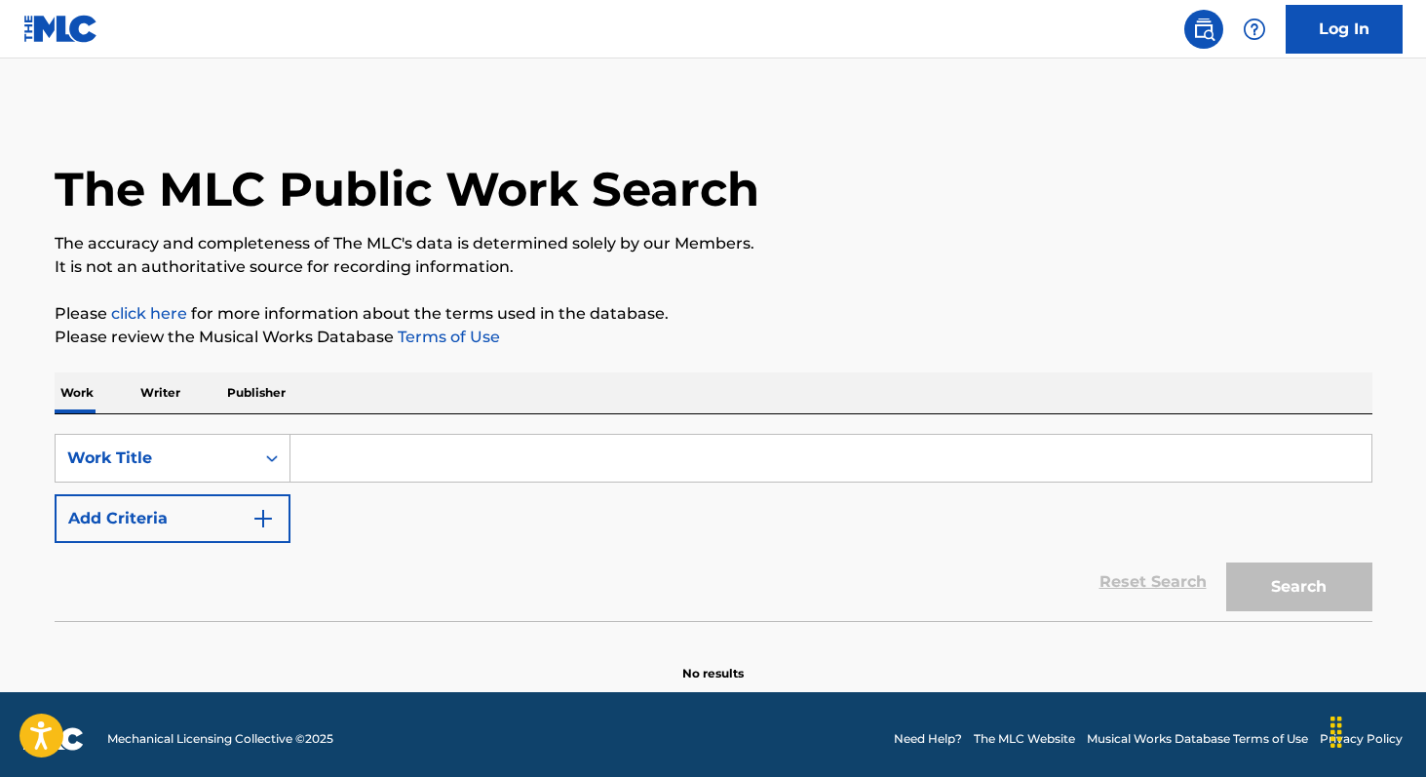
click at [165, 392] on p "Writer" at bounding box center [160, 392] width 52 height 41
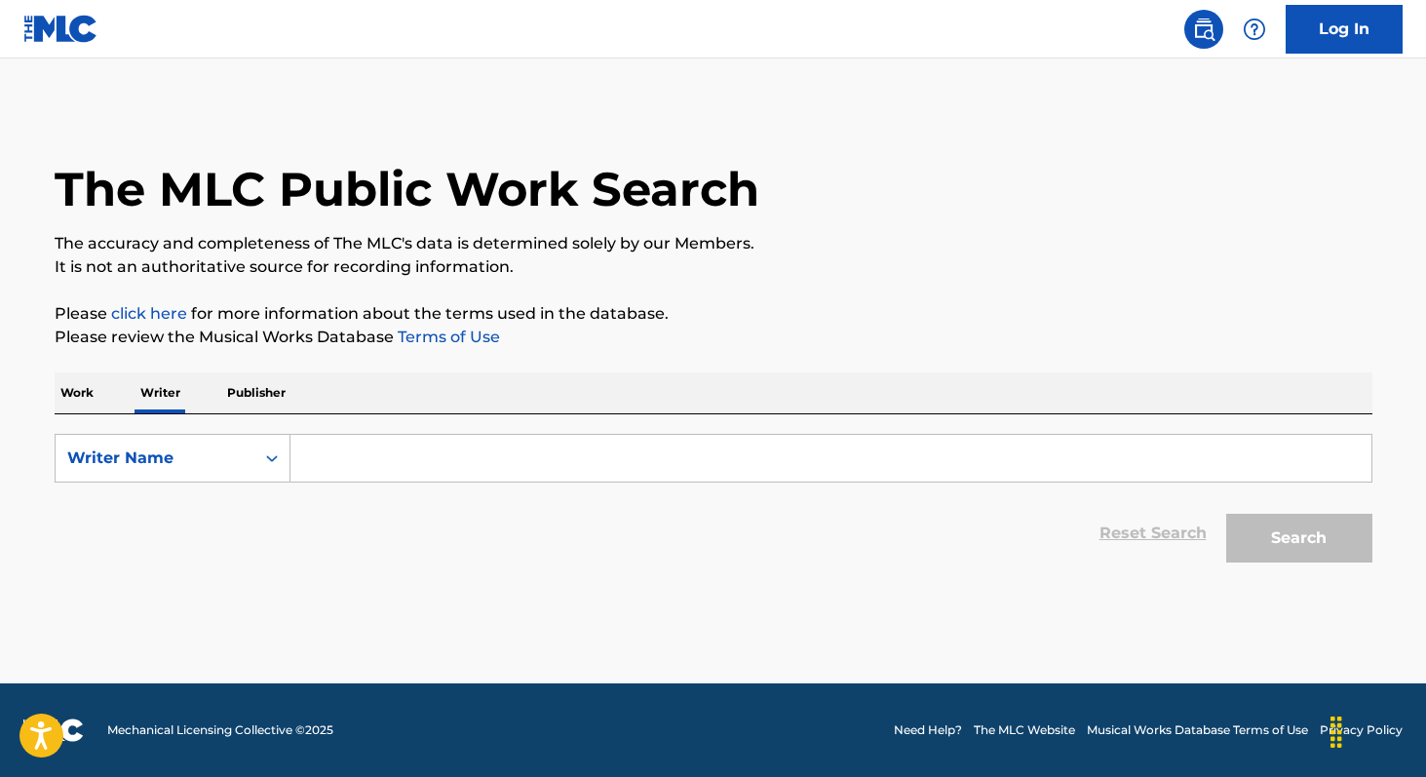
click at [311, 452] on input "Search Form" at bounding box center [830, 458] width 1081 height 47
paste input "[PERSON_NAME]"
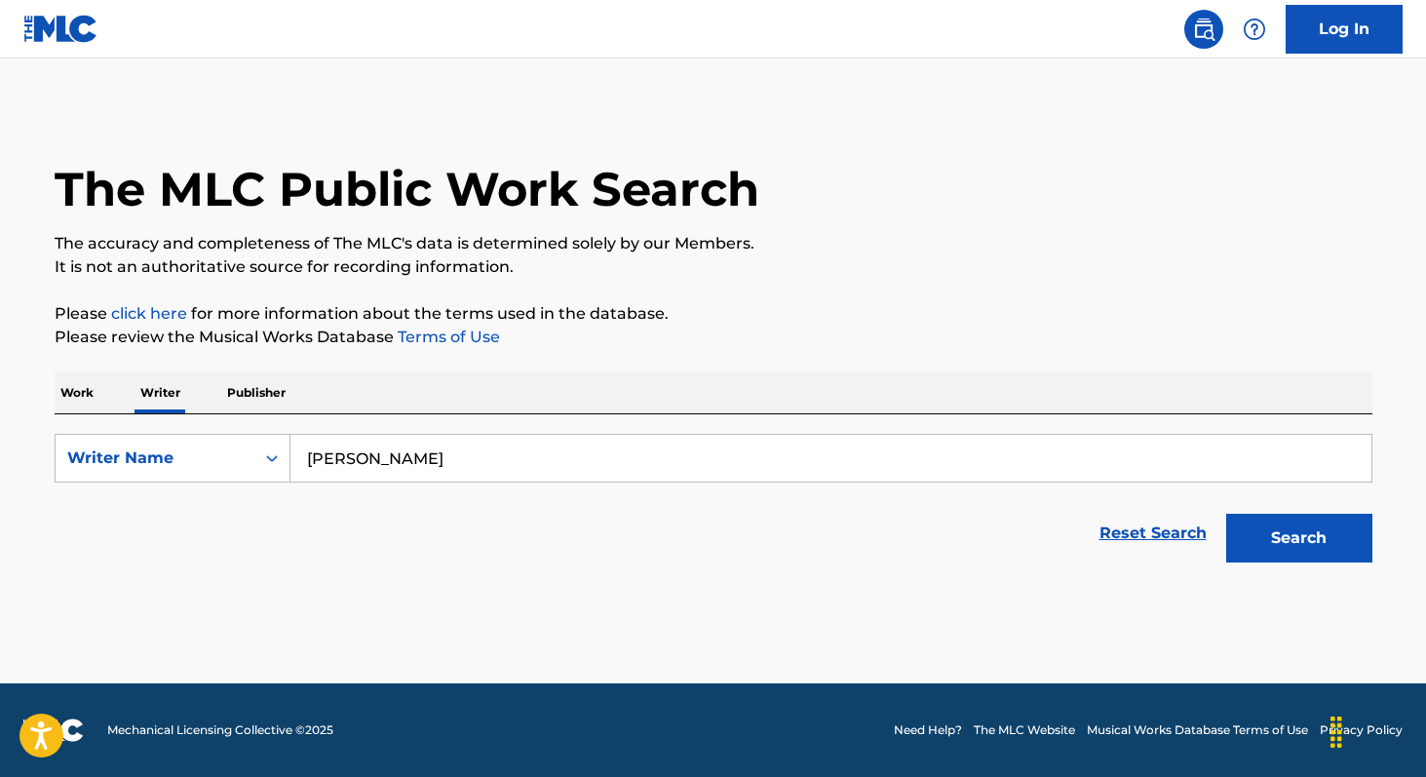
type input "[PERSON_NAME]"
click at [1226, 514] on button "Search" at bounding box center [1299, 538] width 146 height 49
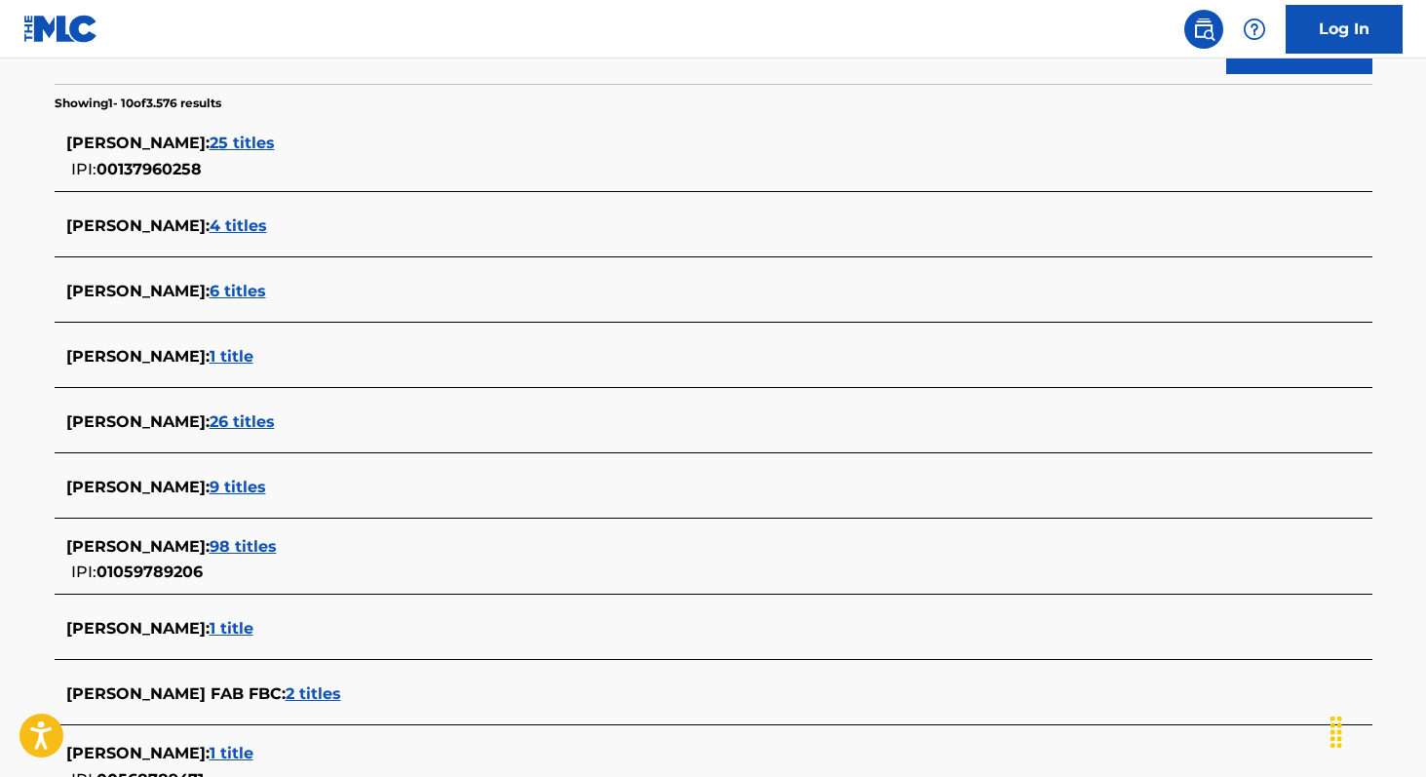
scroll to position [494, 0]
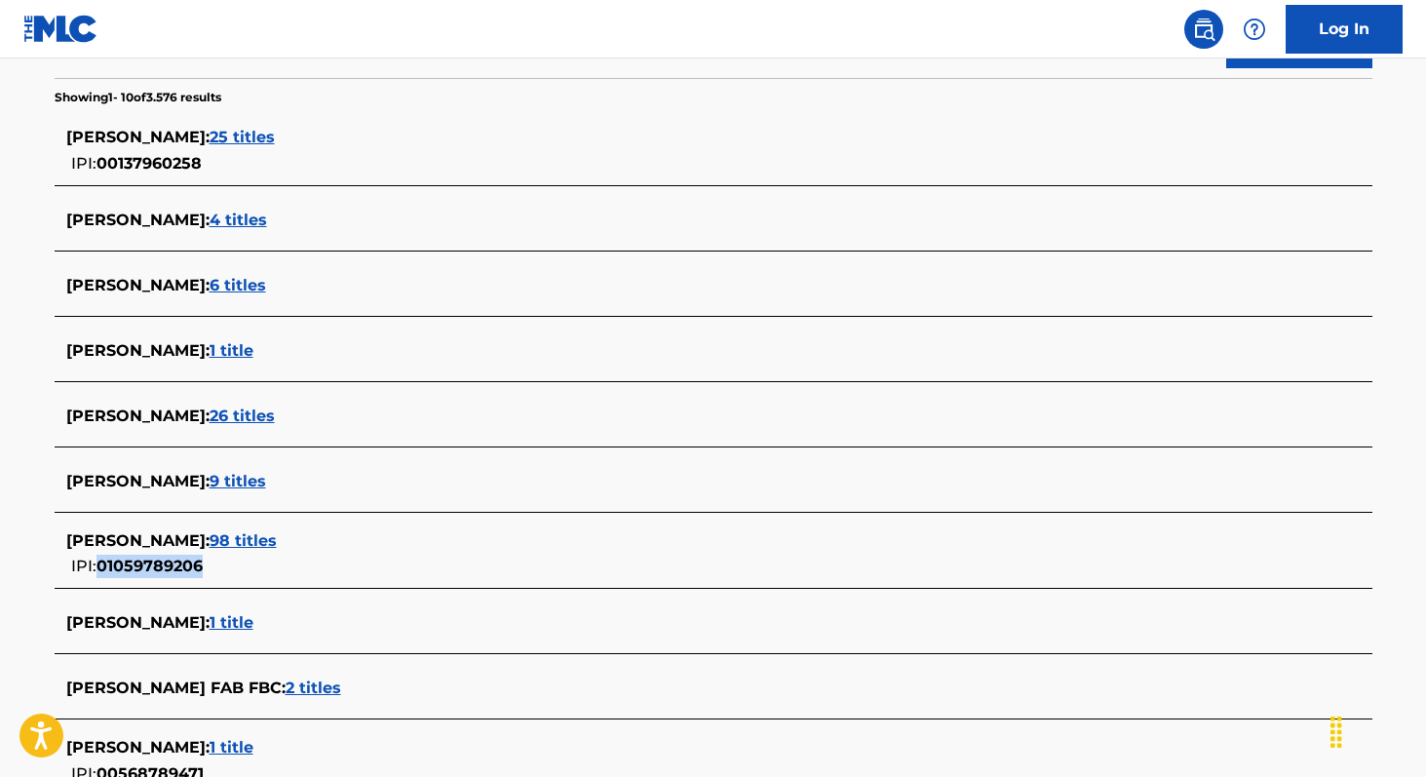
copy span "01059789206"
click at [277, 536] on span "98 titles" at bounding box center [243, 540] width 67 height 19
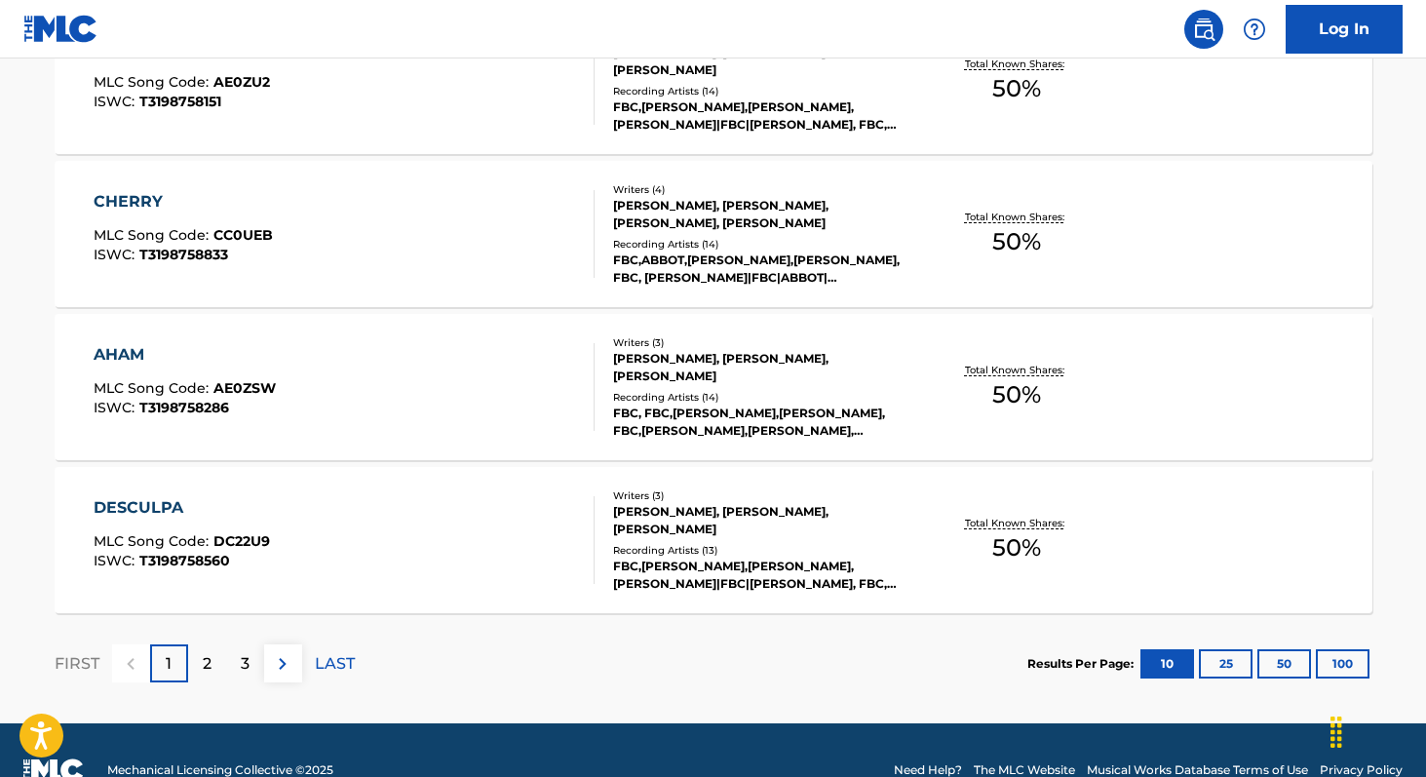
scroll to position [1609, 0]
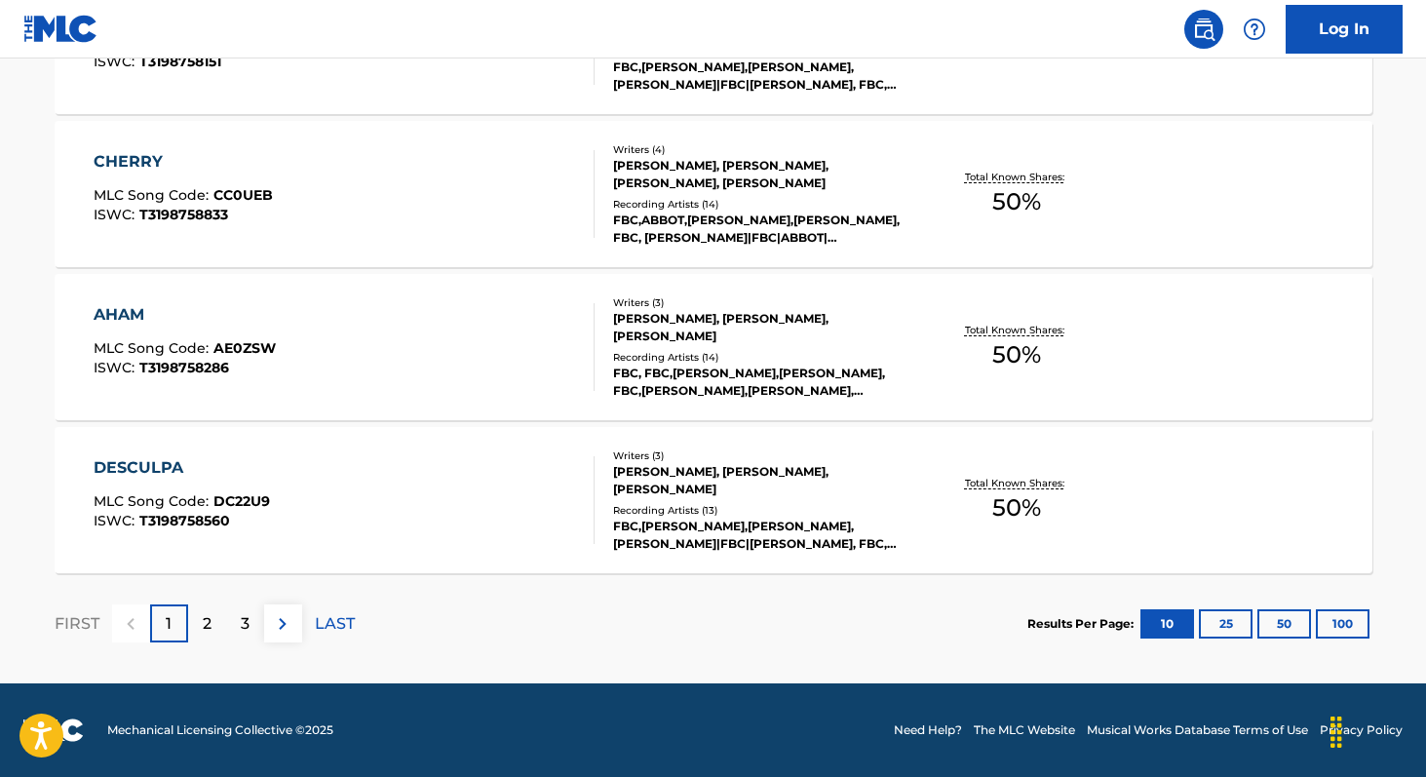
click at [1335, 623] on button "100" at bounding box center [1343, 623] width 54 height 29
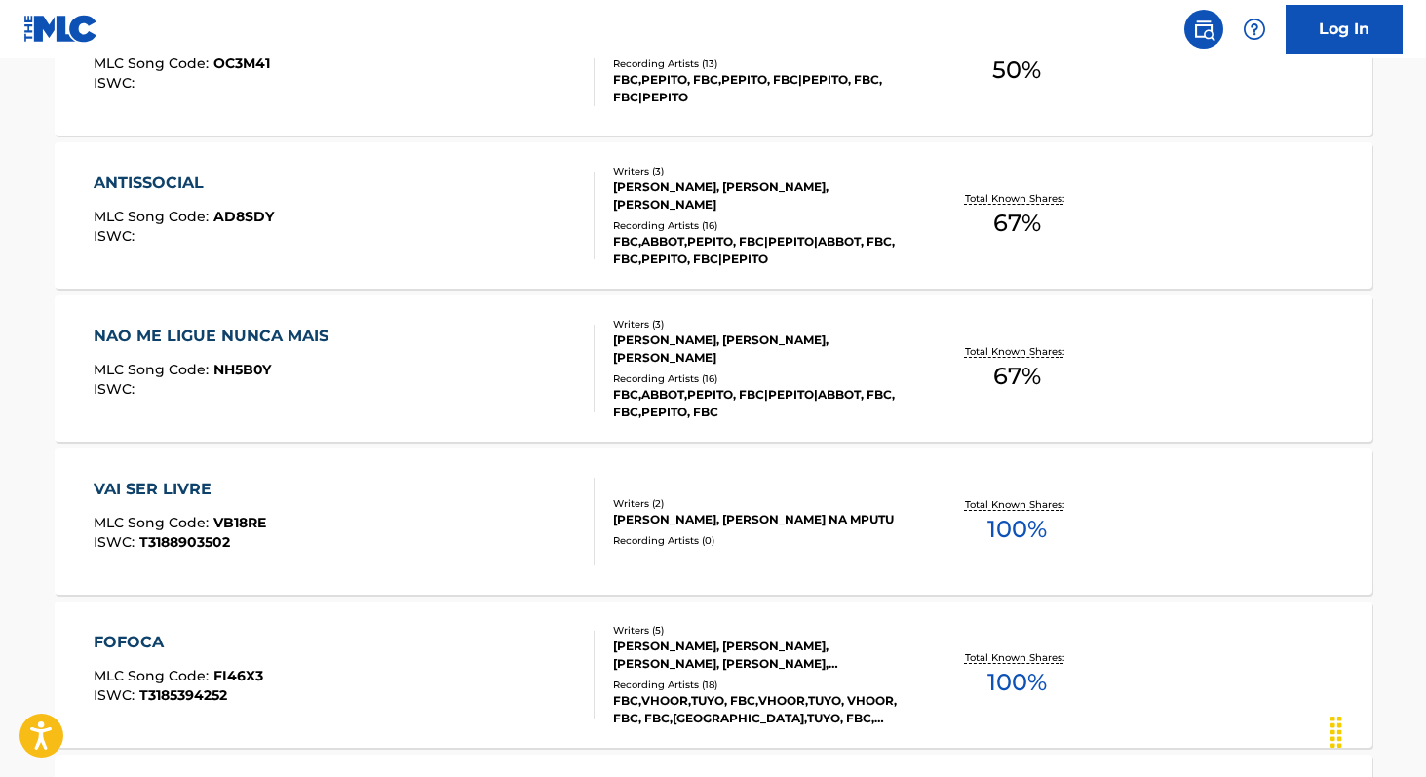
scroll to position [2665, 0]
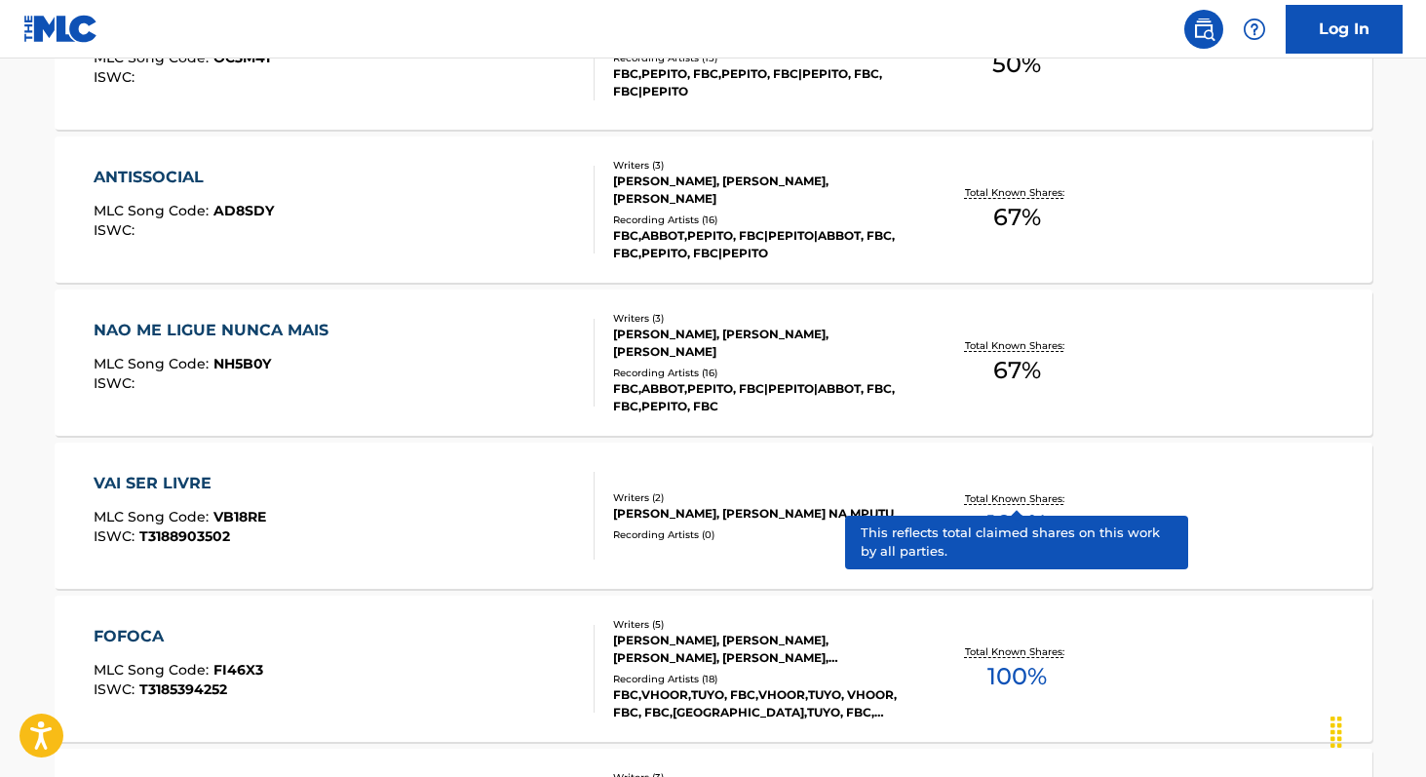
click at [974, 504] on p "Total Known Shares:" at bounding box center [1017, 498] width 104 height 15
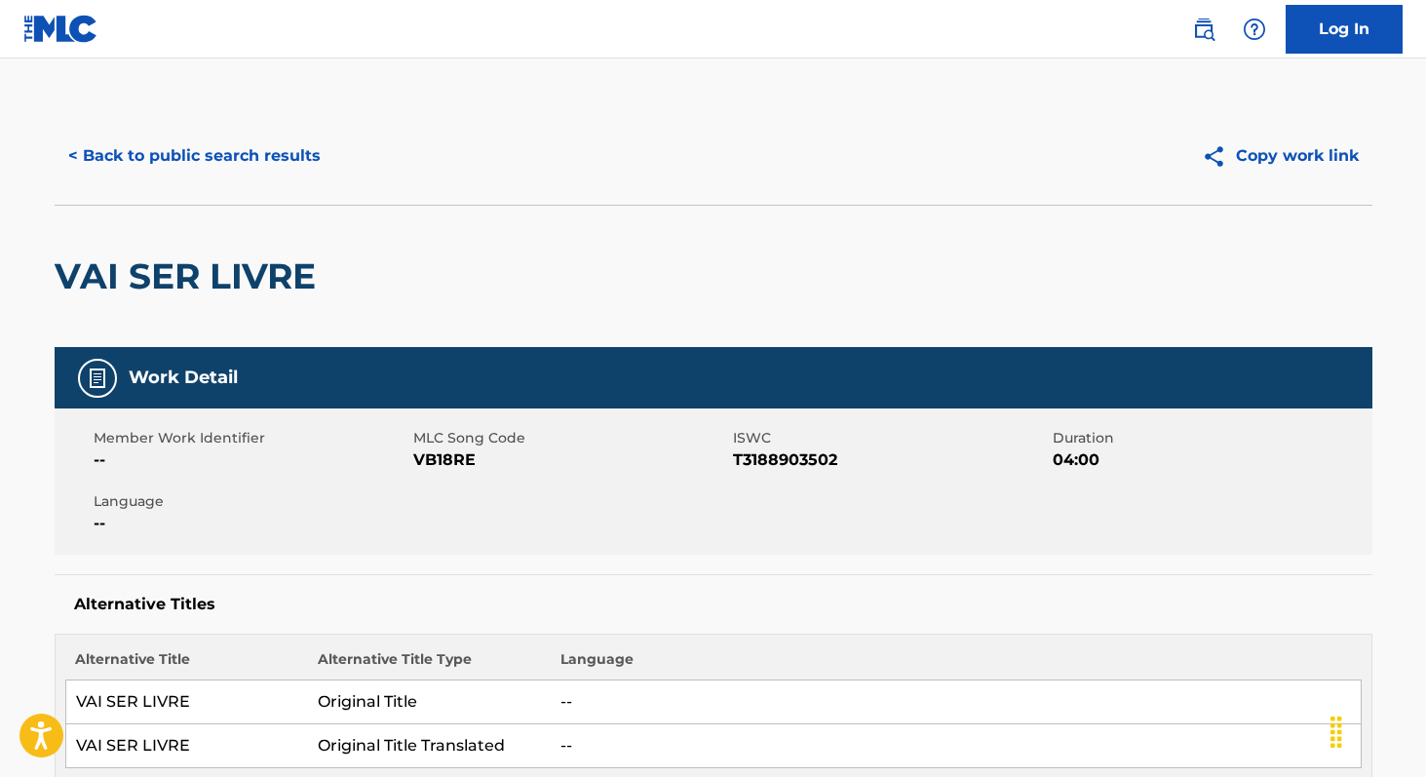
click at [446, 468] on span "VB18RE" at bounding box center [570, 459] width 315 height 23
copy span "VB18RE"
click at [176, 148] on button "< Back to public search results" at bounding box center [195, 156] width 280 height 49
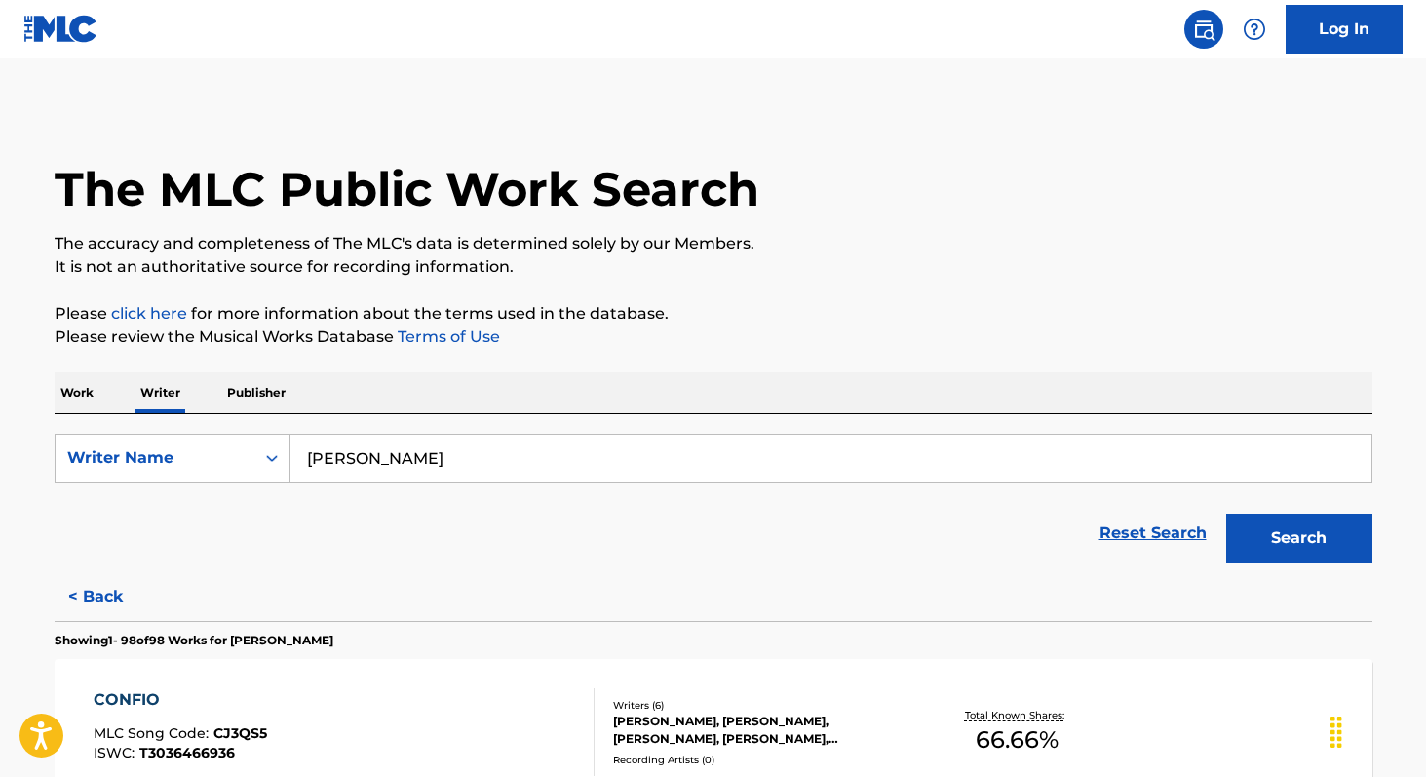
click at [83, 384] on p "Work" at bounding box center [77, 392] width 45 height 41
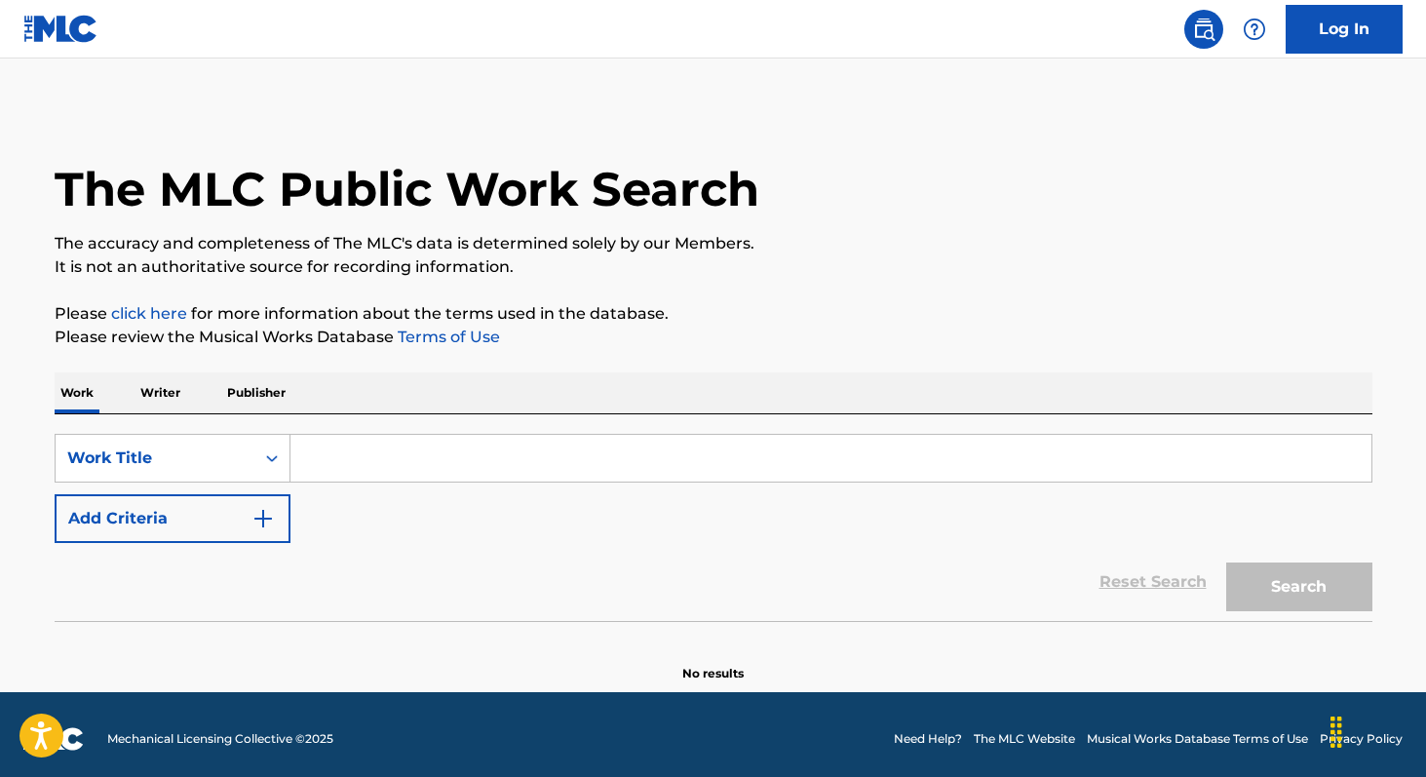
click at [343, 480] on input "Search Form" at bounding box center [830, 458] width 1081 height 47
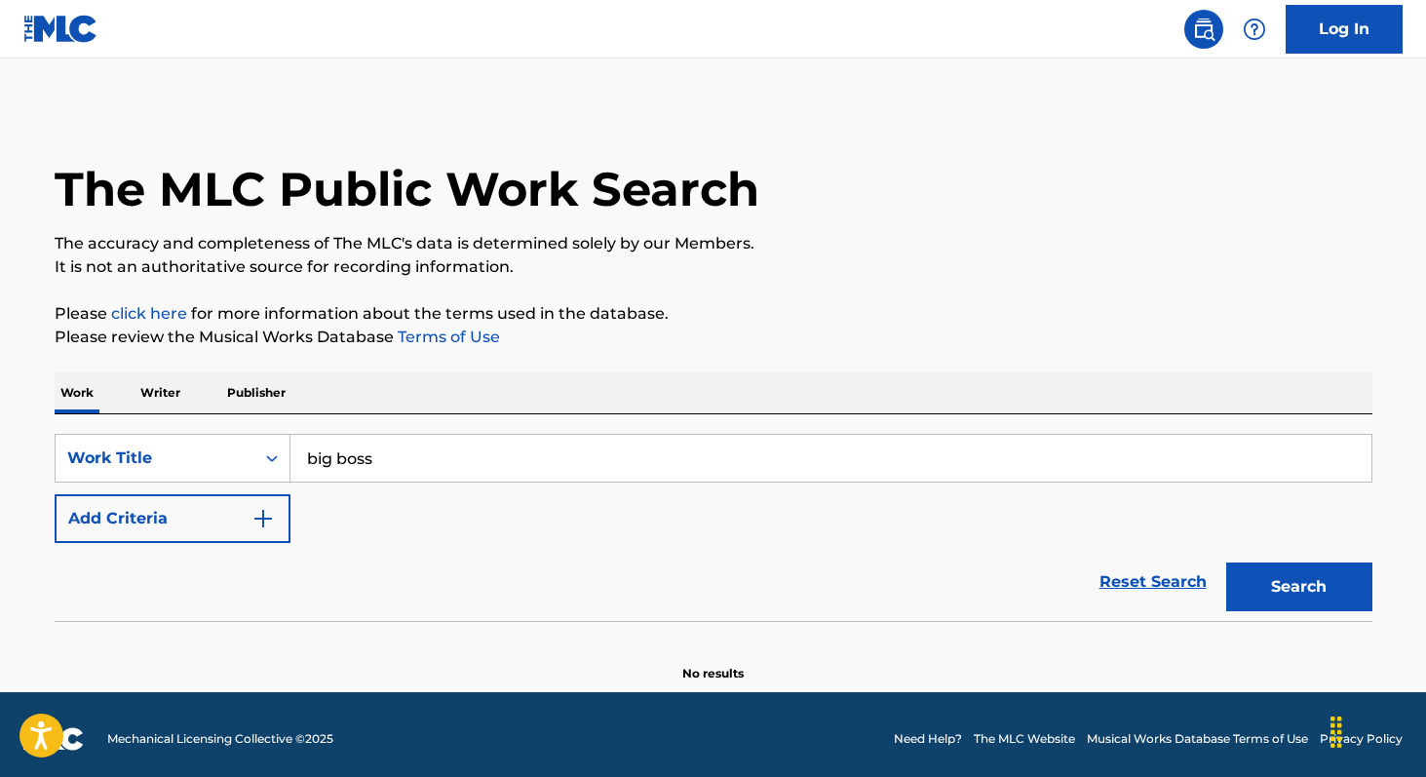
type input "big boss"
click at [179, 510] on button "Add Criteria" at bounding box center [173, 518] width 236 height 49
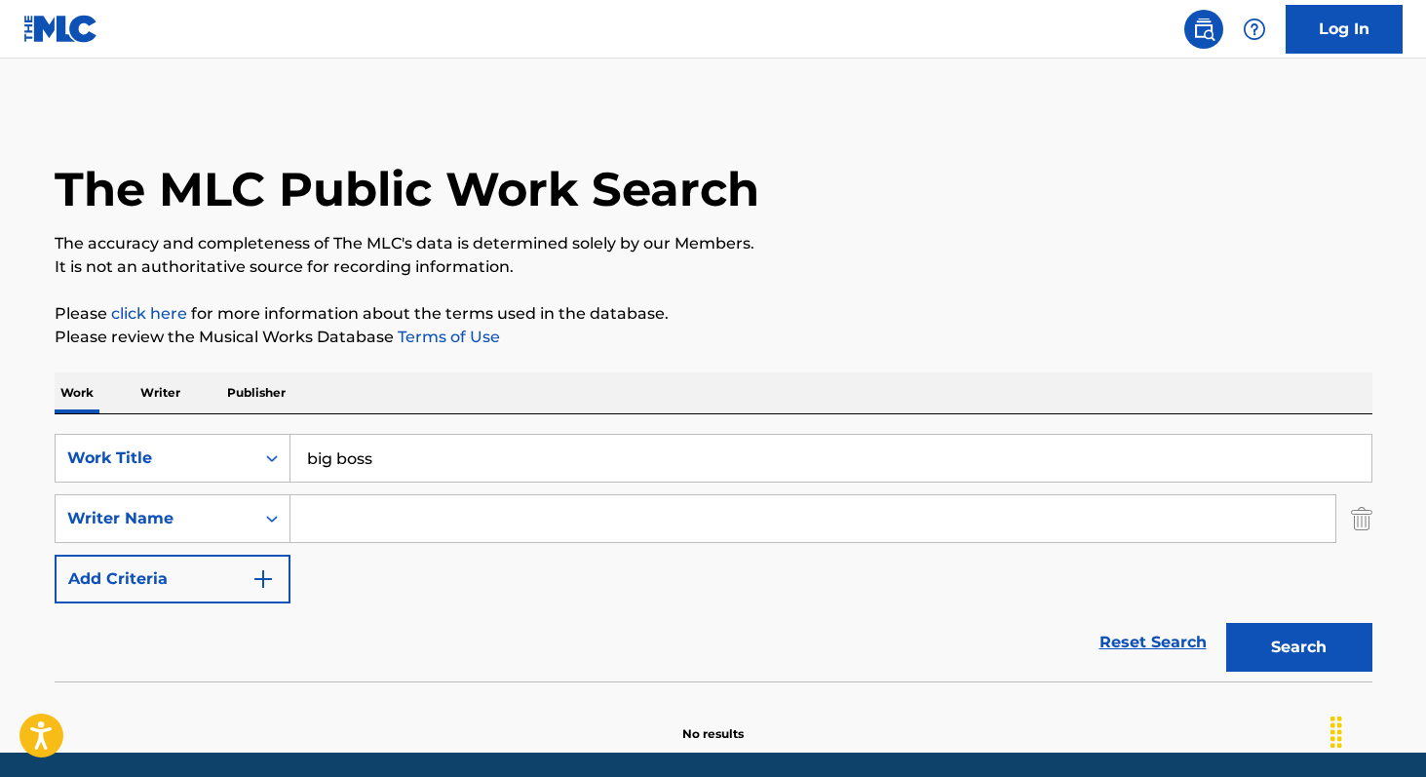
click at [310, 515] on input "Search Form" at bounding box center [812, 518] width 1045 height 47
paste input "[PERSON_NAME]"
type input "[PERSON_NAME]"
click at [1226, 623] on button "Search" at bounding box center [1299, 647] width 146 height 49
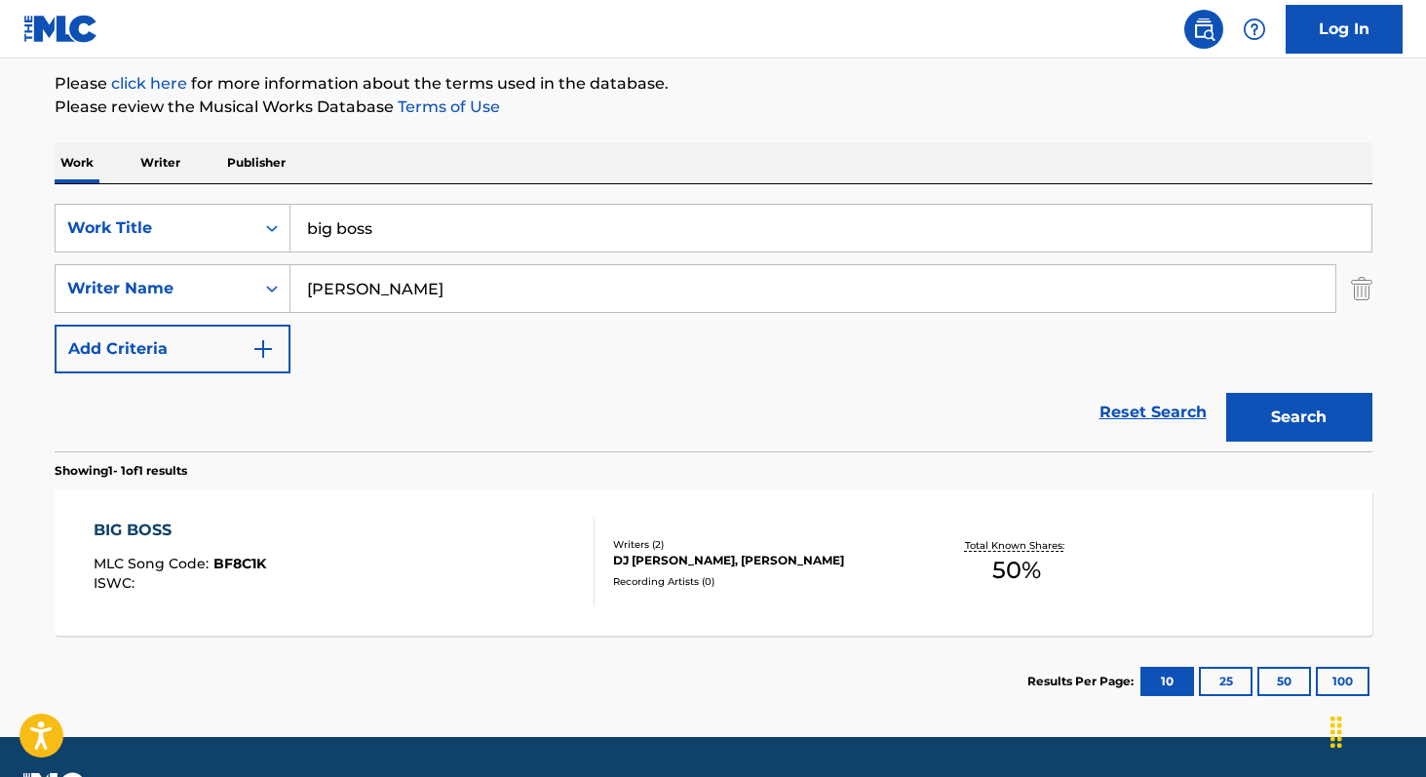
scroll to position [240, 0]
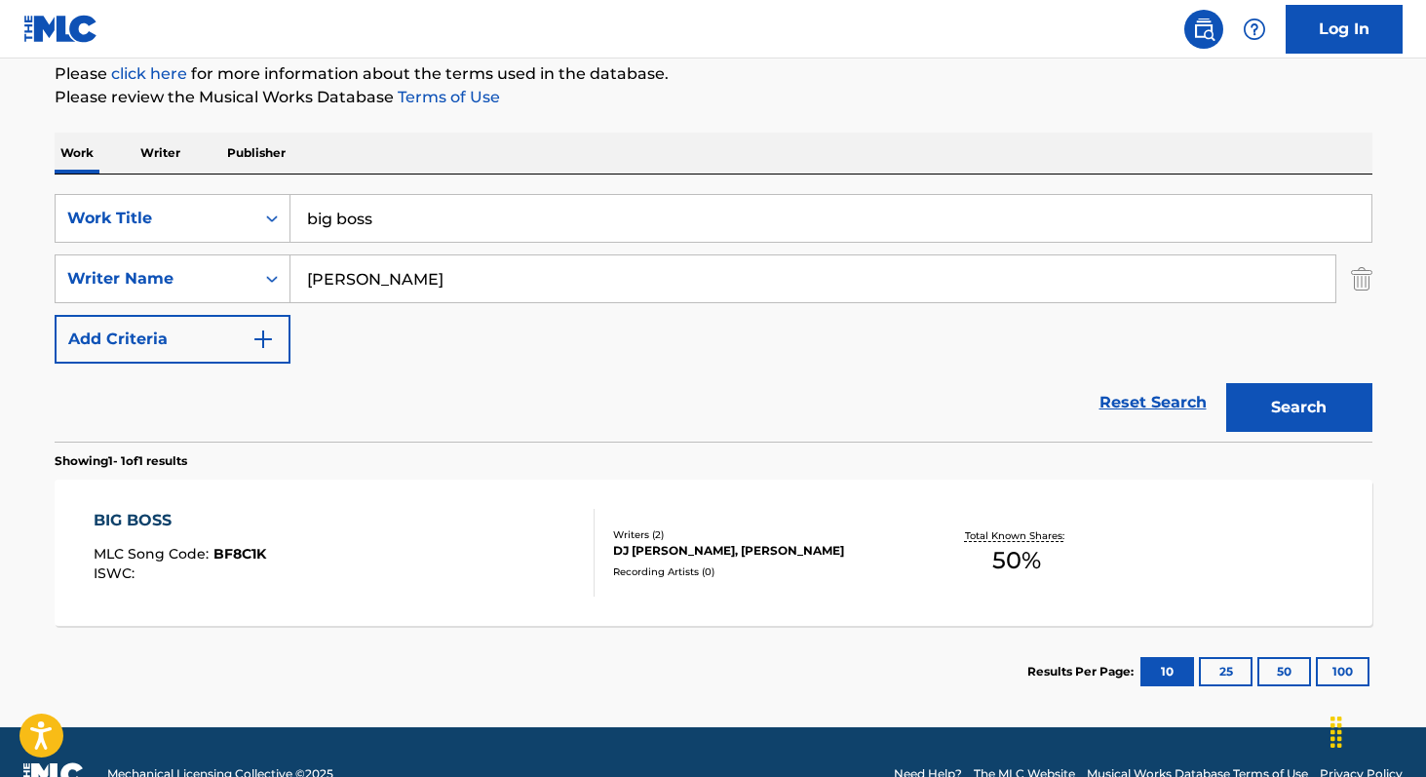
click at [1008, 566] on span "50 %" at bounding box center [1016, 560] width 49 height 35
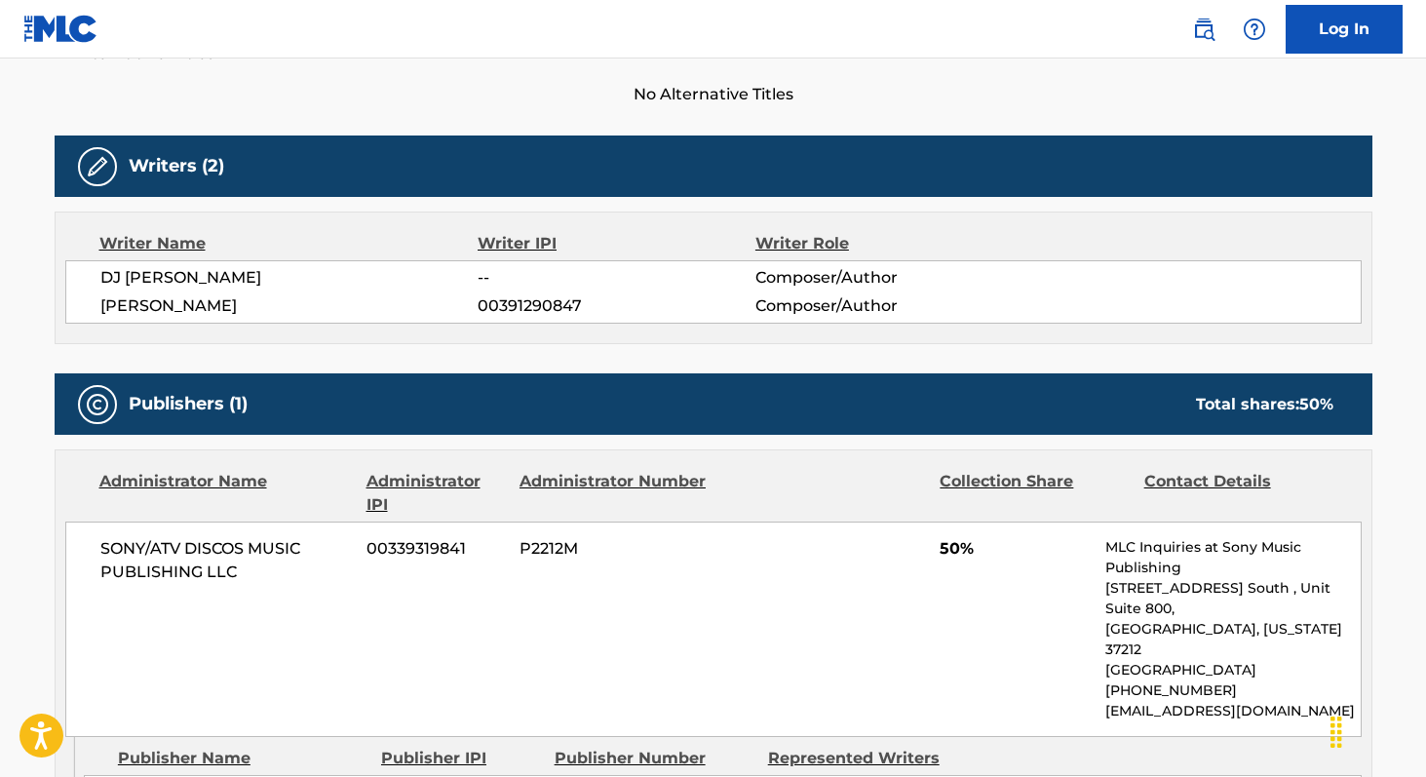
scroll to position [554, 0]
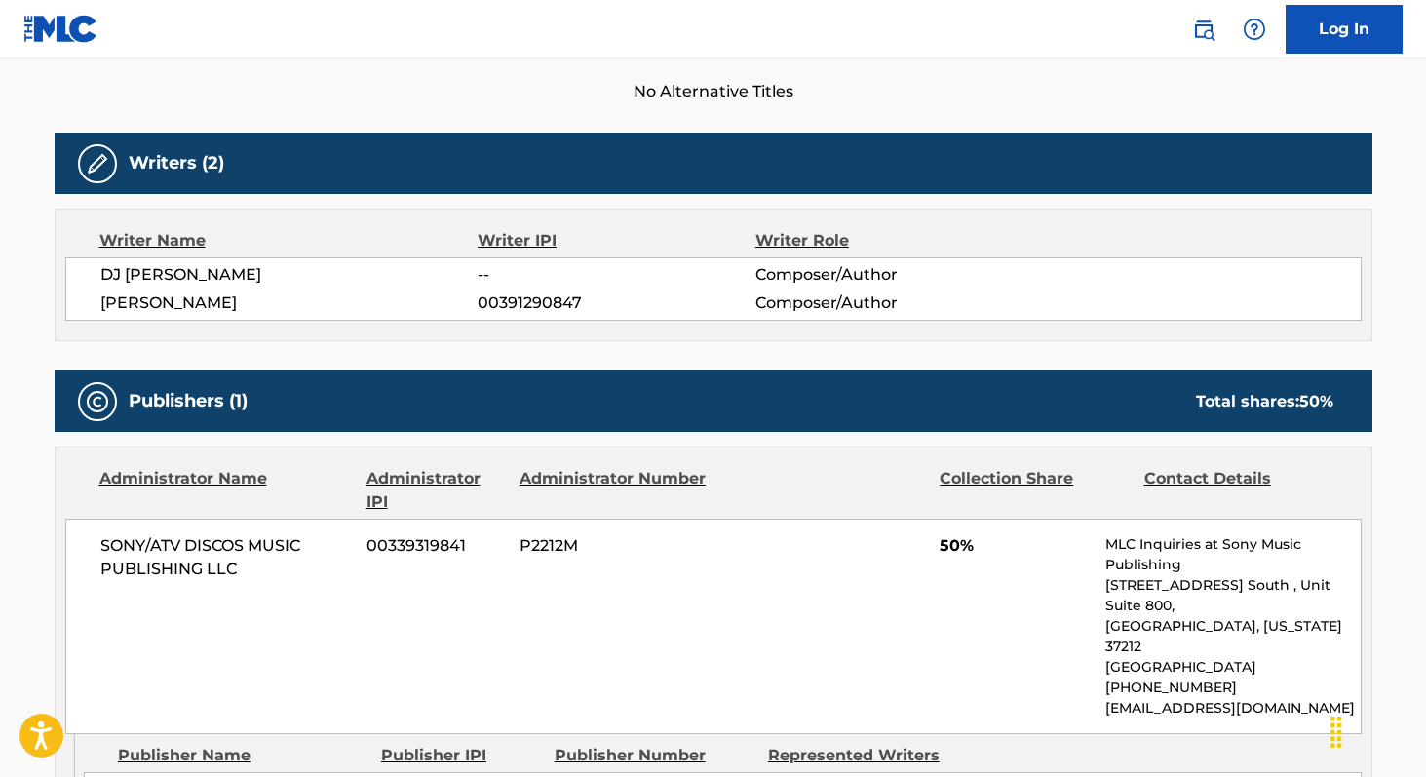
click at [538, 307] on span "00391290847" at bounding box center [616, 302] width 277 height 23
copy span "00391290847"
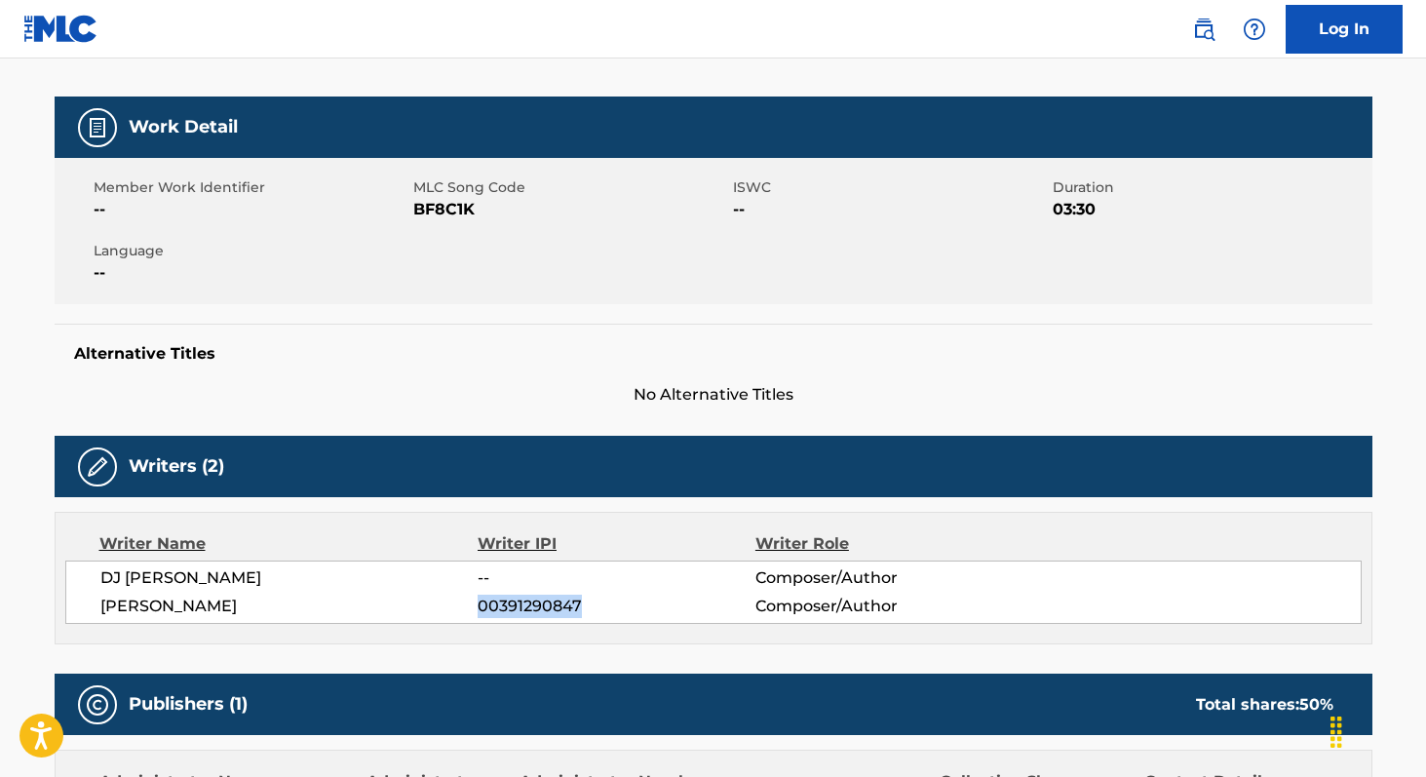
scroll to position [238, 0]
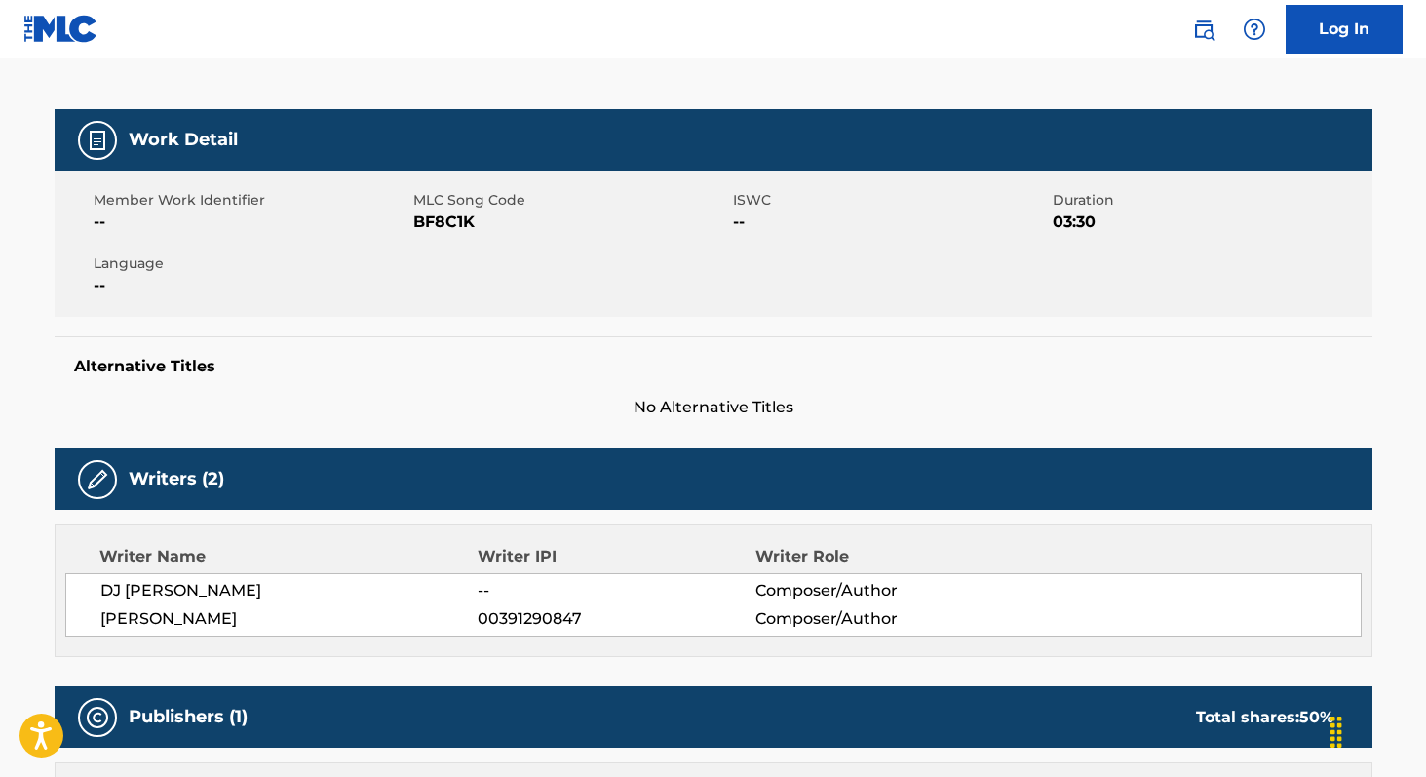
click at [420, 219] on span "BF8C1K" at bounding box center [570, 222] width 315 height 23
copy span "BF8C1K"
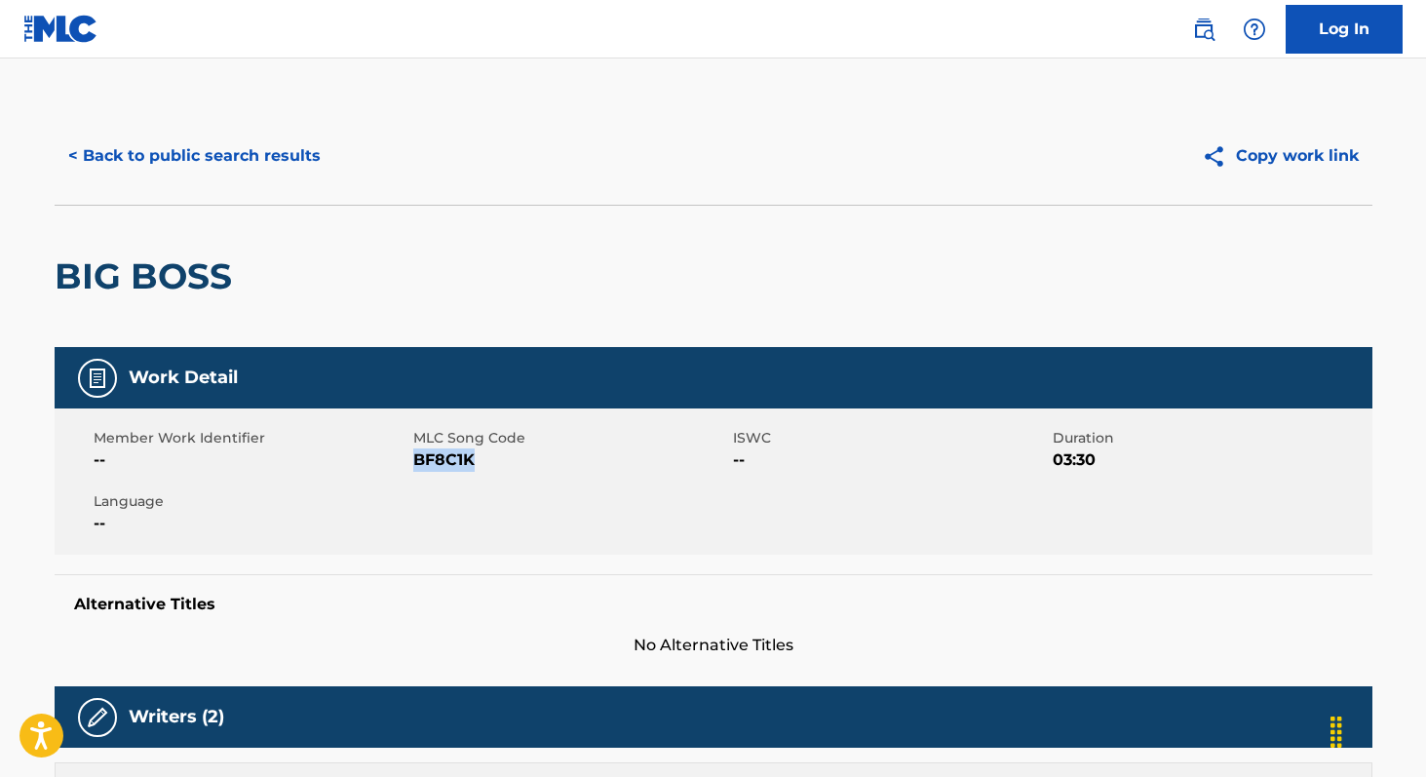
click at [166, 141] on button "< Back to public search results" at bounding box center [195, 156] width 280 height 49
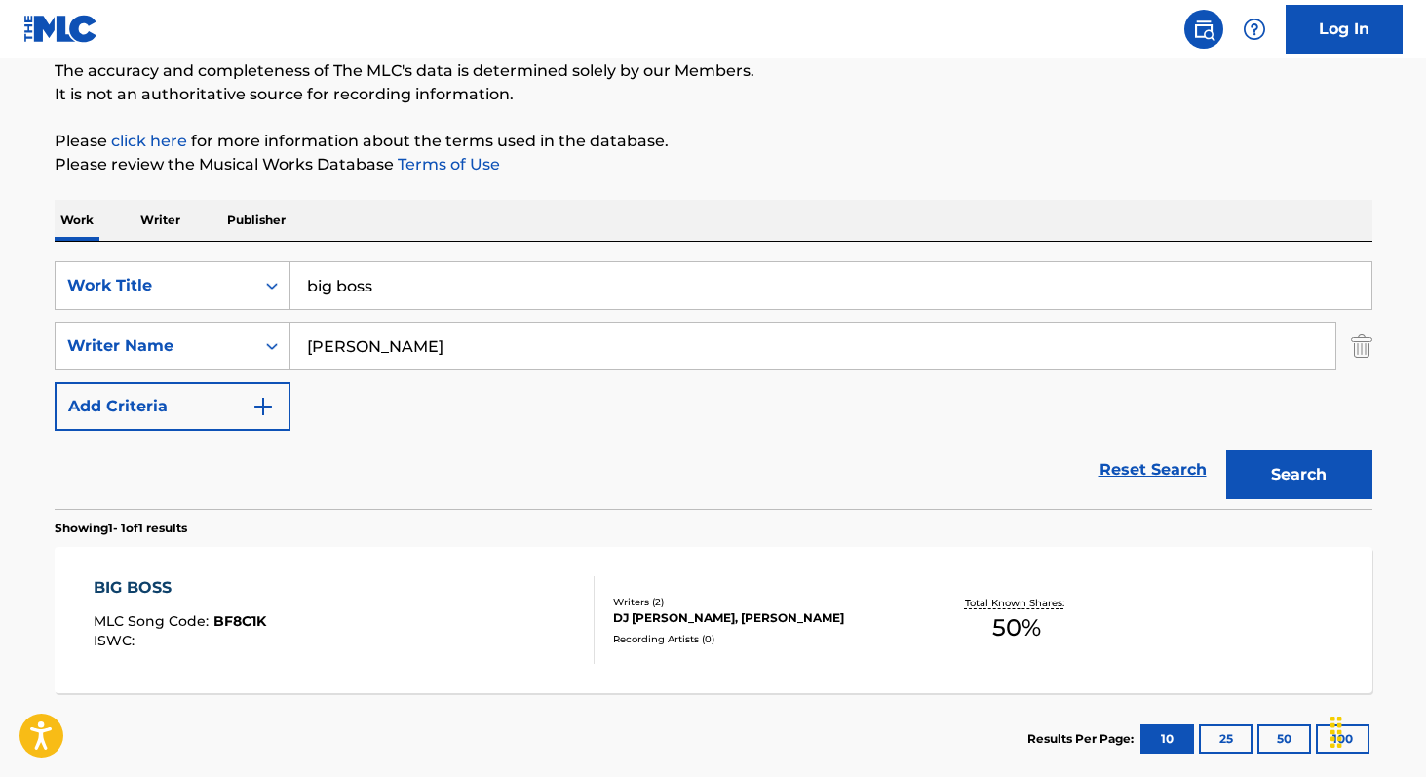
click at [177, 216] on p "Writer" at bounding box center [160, 220] width 52 height 41
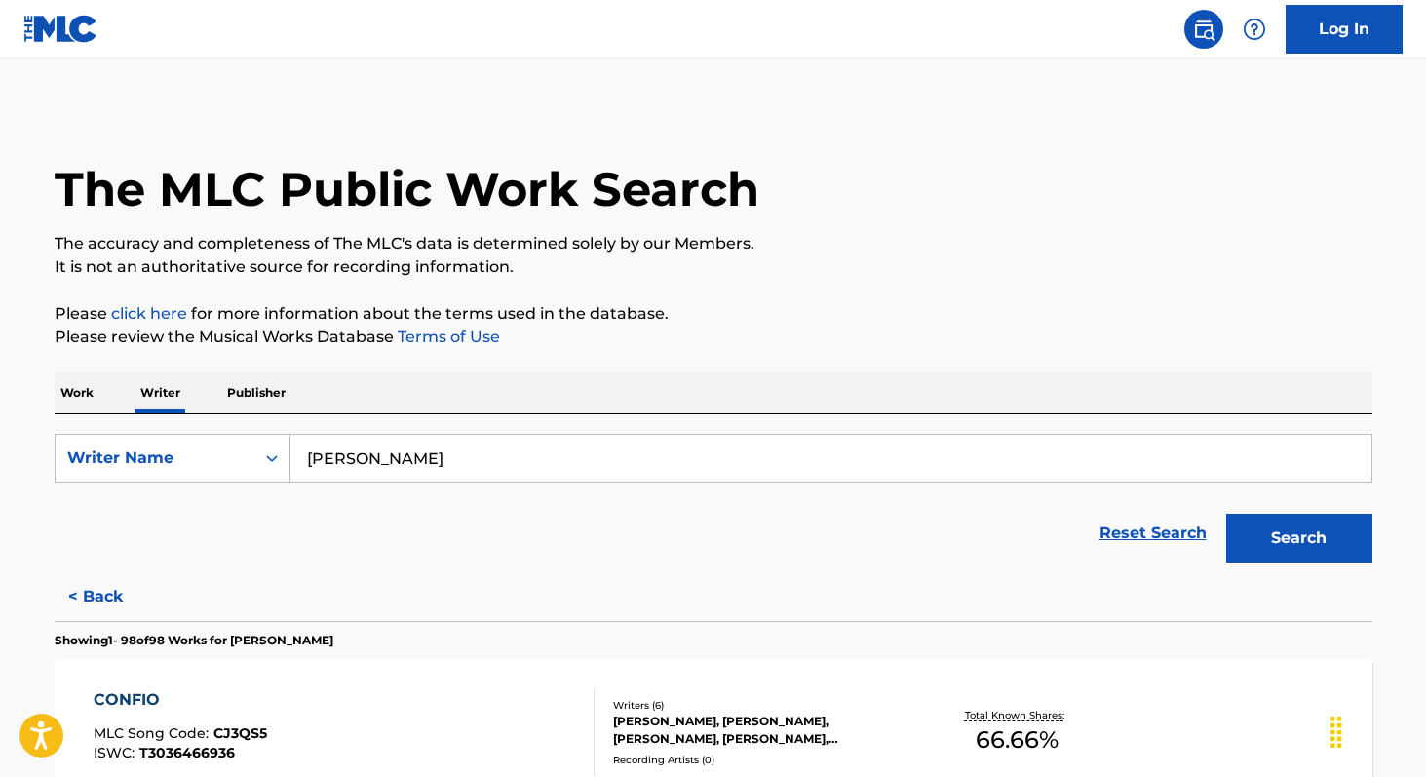
click at [440, 468] on input "[PERSON_NAME]" at bounding box center [830, 458] width 1081 height 47
paste input "[PERSON_NAME]"
type input "[PERSON_NAME]"
click at [1226, 514] on button "Search" at bounding box center [1299, 538] width 146 height 49
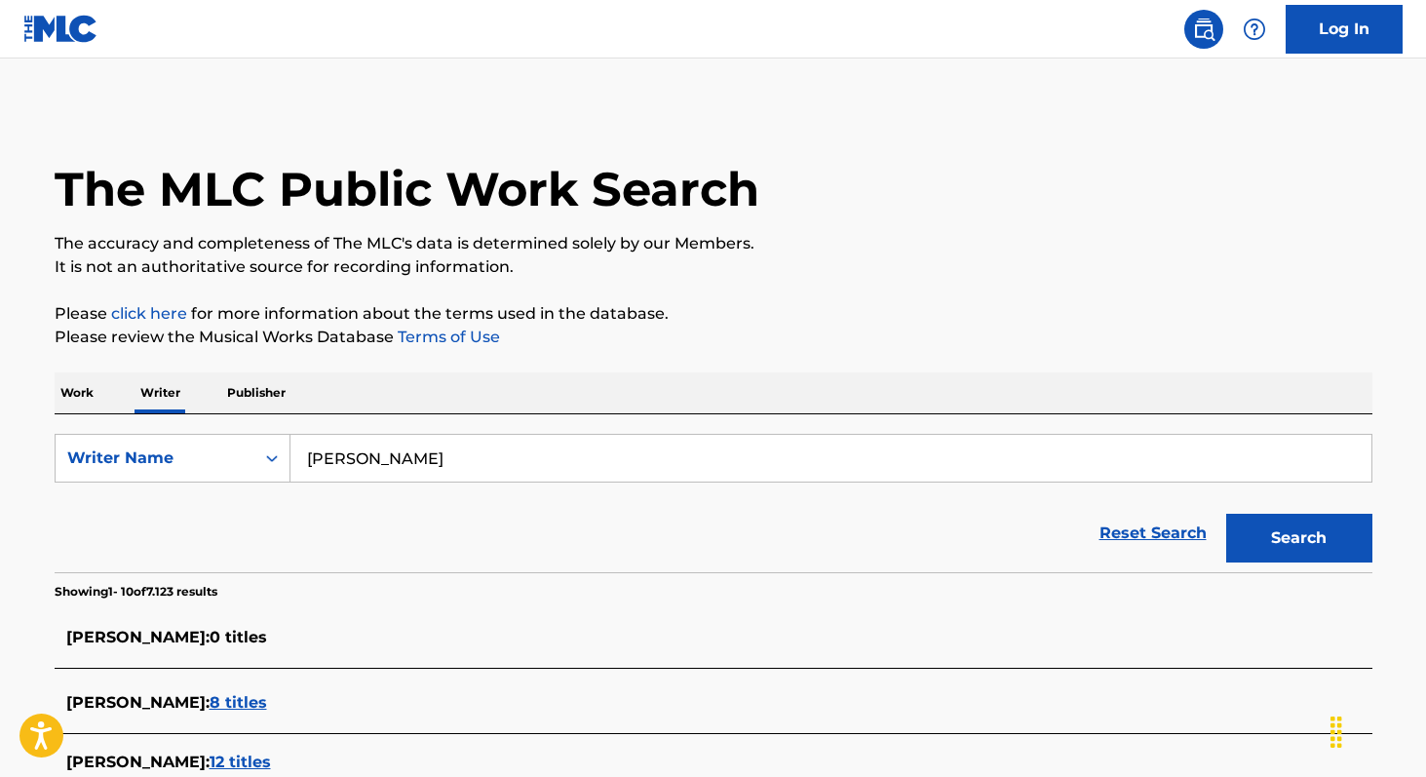
click at [69, 388] on p "Work" at bounding box center [77, 392] width 45 height 41
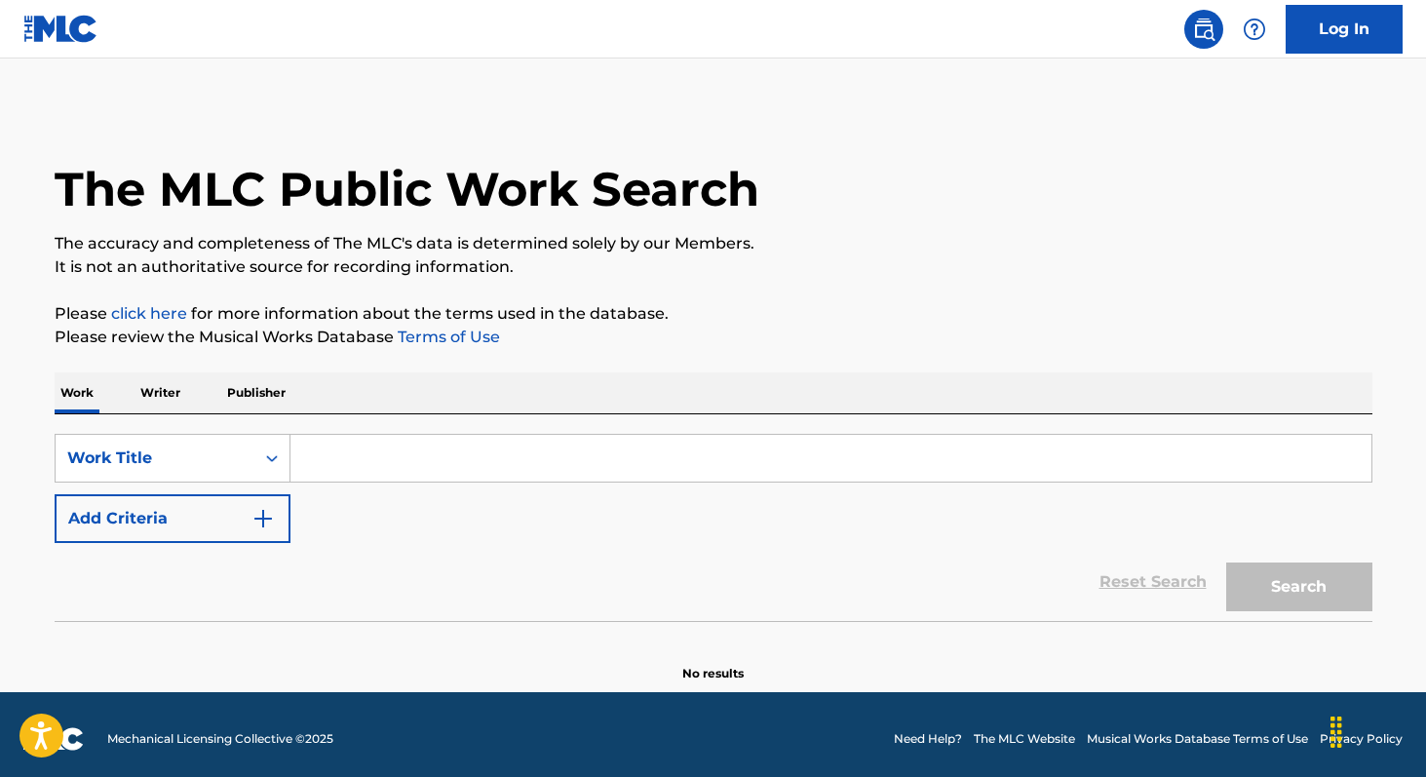
click at [405, 470] on input "Search Form" at bounding box center [830, 458] width 1081 height 47
paste input "Sopra em Nós"
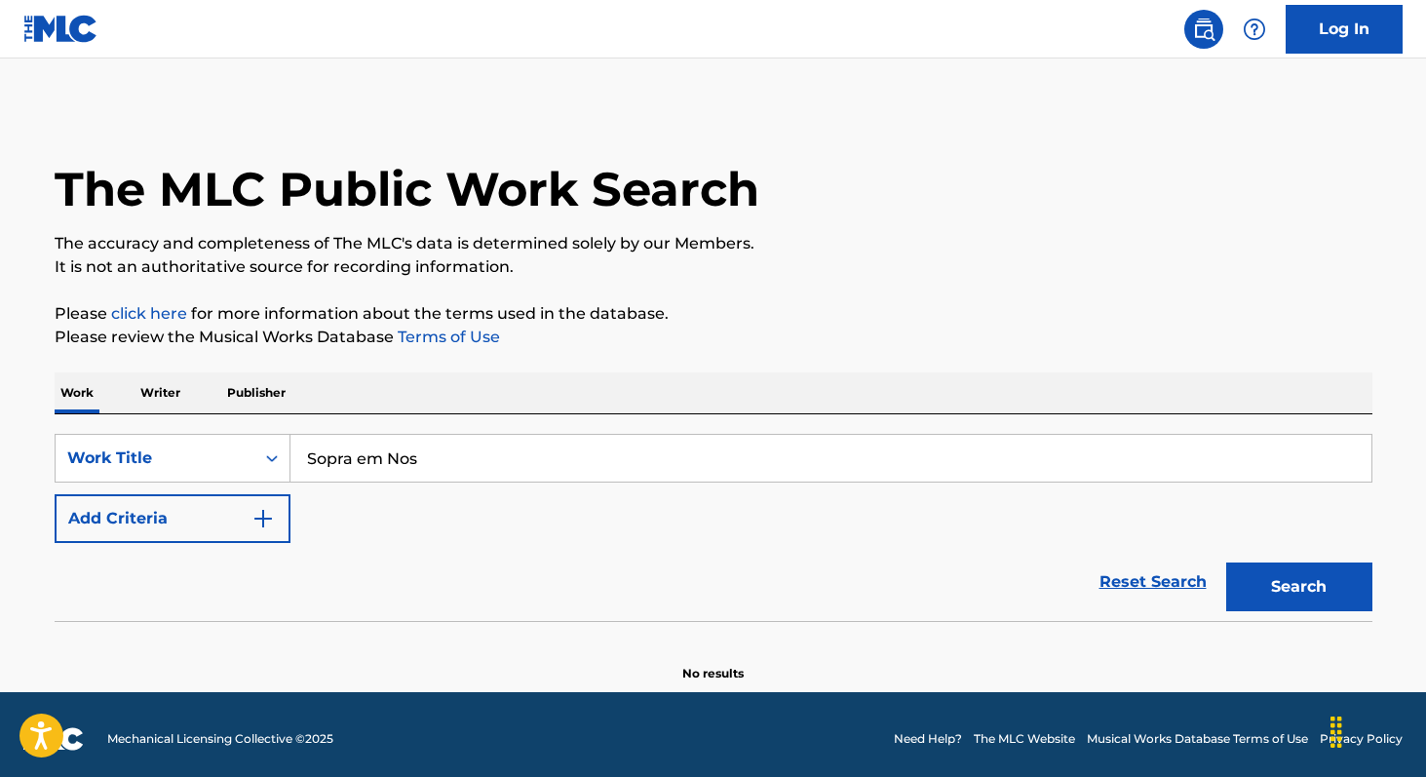
click at [1226, 562] on button "Search" at bounding box center [1299, 586] width 146 height 49
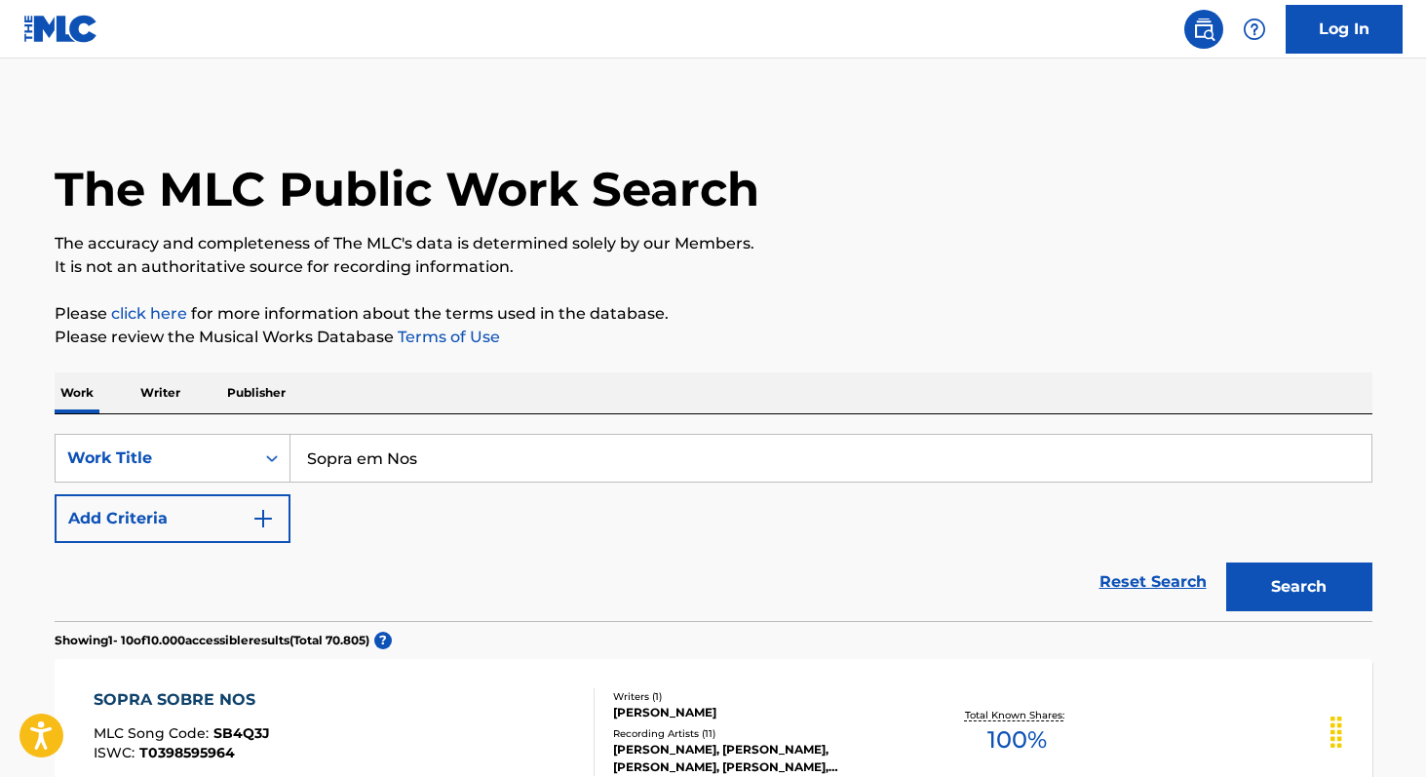
paste input "Desapaixona Eu"
type input "Desapaixona Eu"
click at [1226, 562] on button "Search" at bounding box center [1299, 586] width 146 height 49
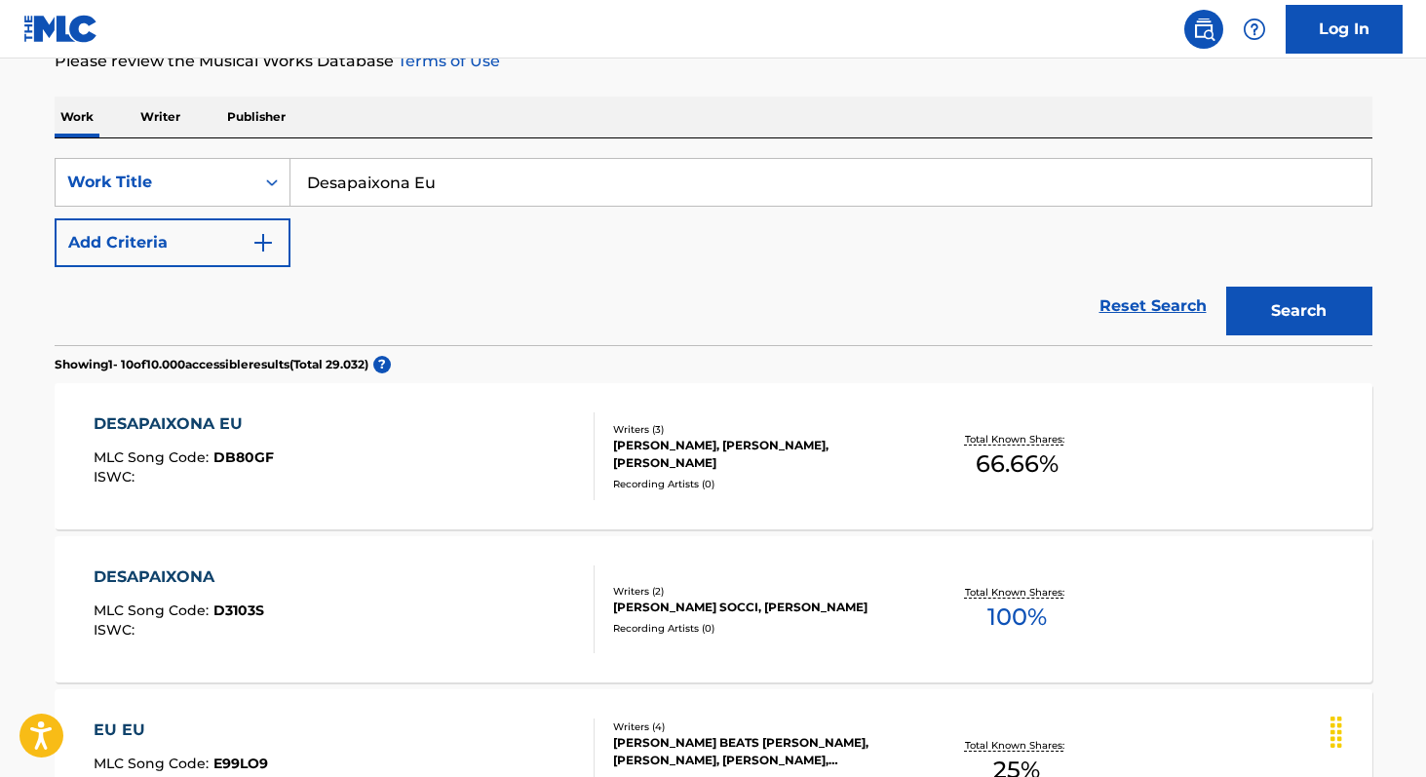
scroll to position [275, 0]
click at [994, 465] on span "66.66 %" at bounding box center [1017, 464] width 83 height 35
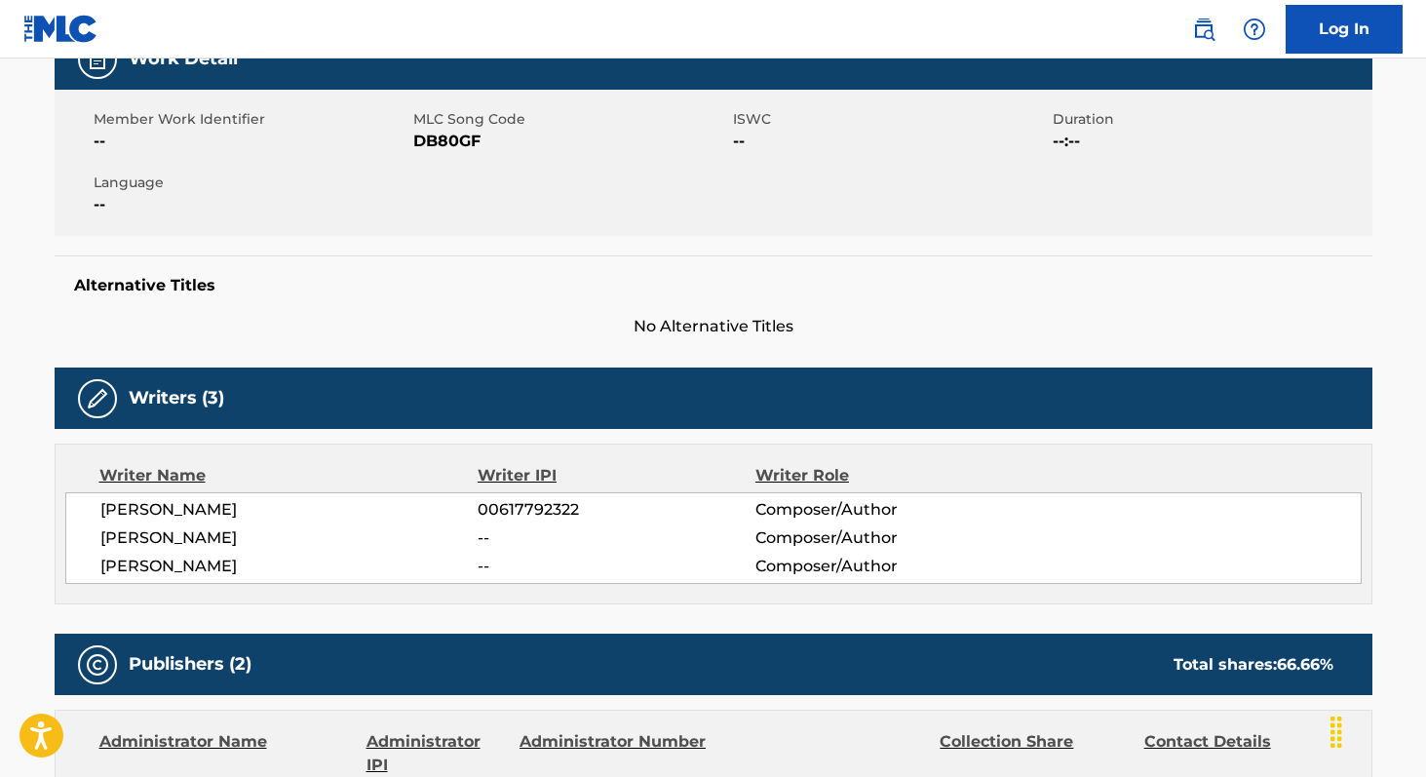
scroll to position [322, 0]
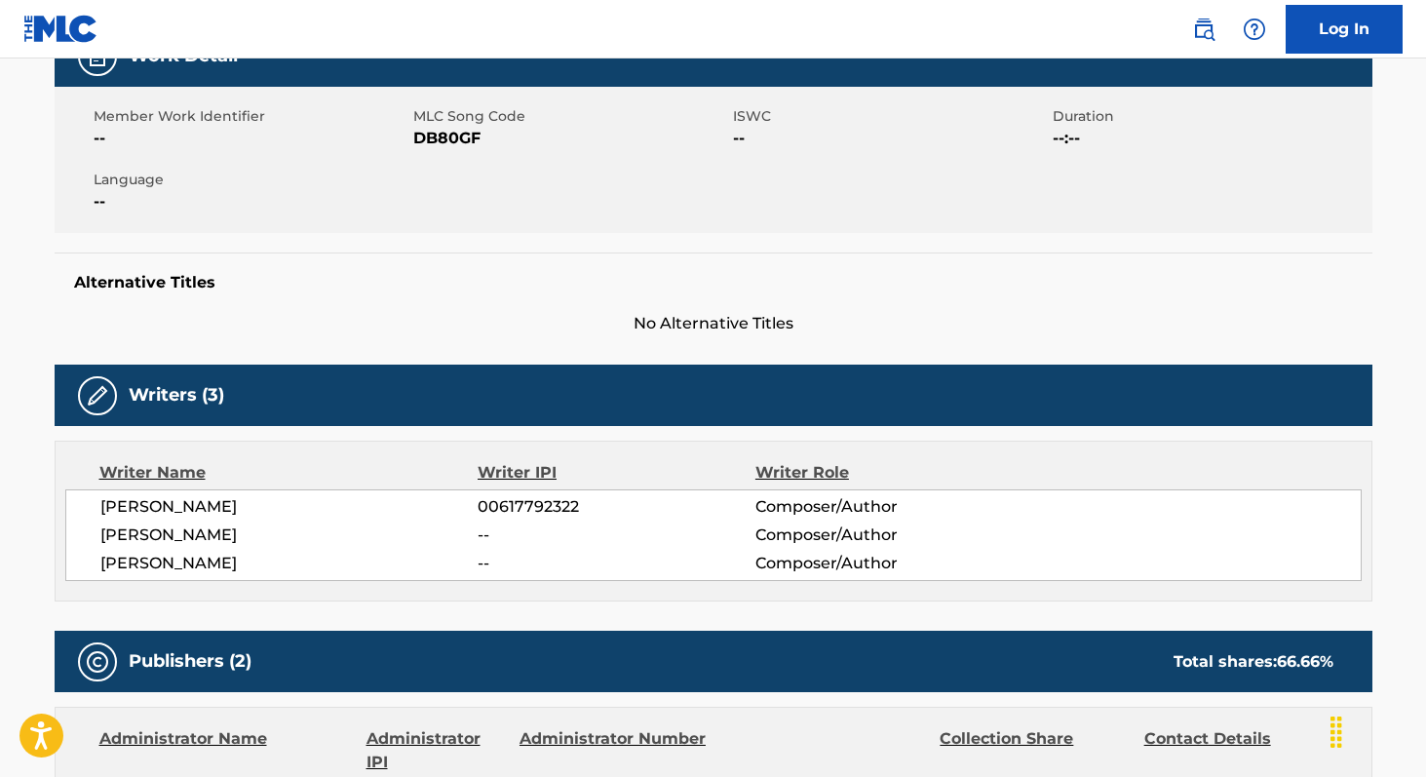
click at [109, 508] on span "[PERSON_NAME]" at bounding box center [289, 506] width 378 height 23
copy div "[PERSON_NAME] 00617792322"
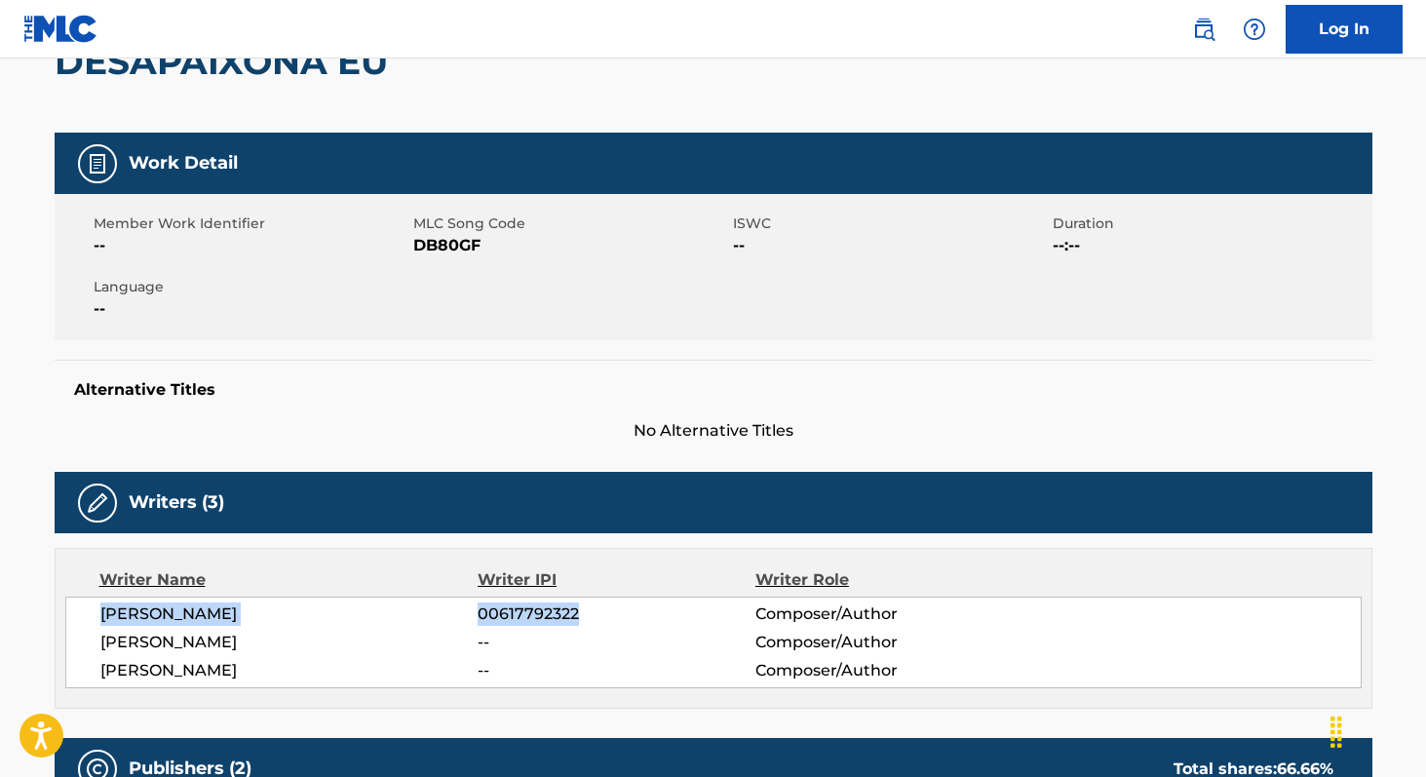
scroll to position [164, 0]
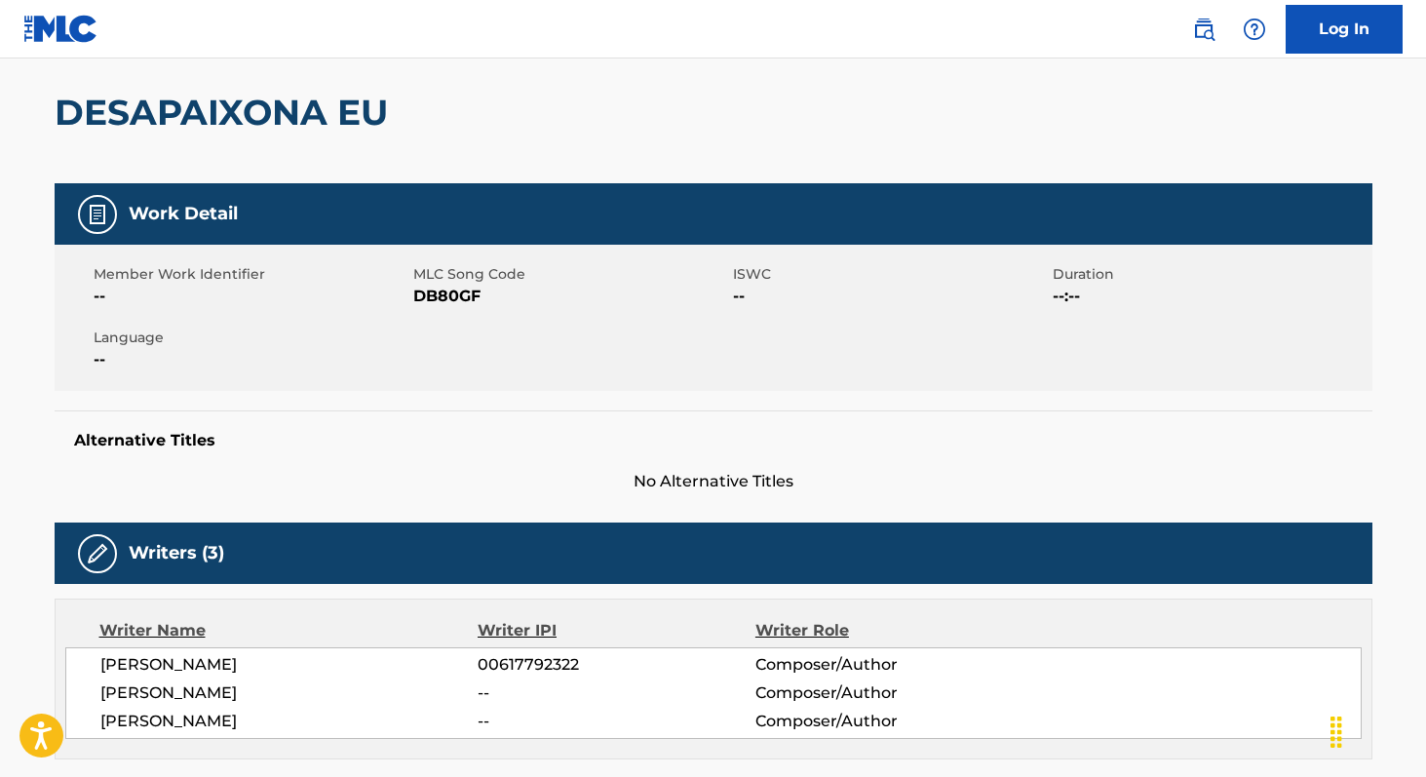
click at [431, 299] on span "DB80GF" at bounding box center [570, 296] width 315 height 23
copy span "DB80GF"
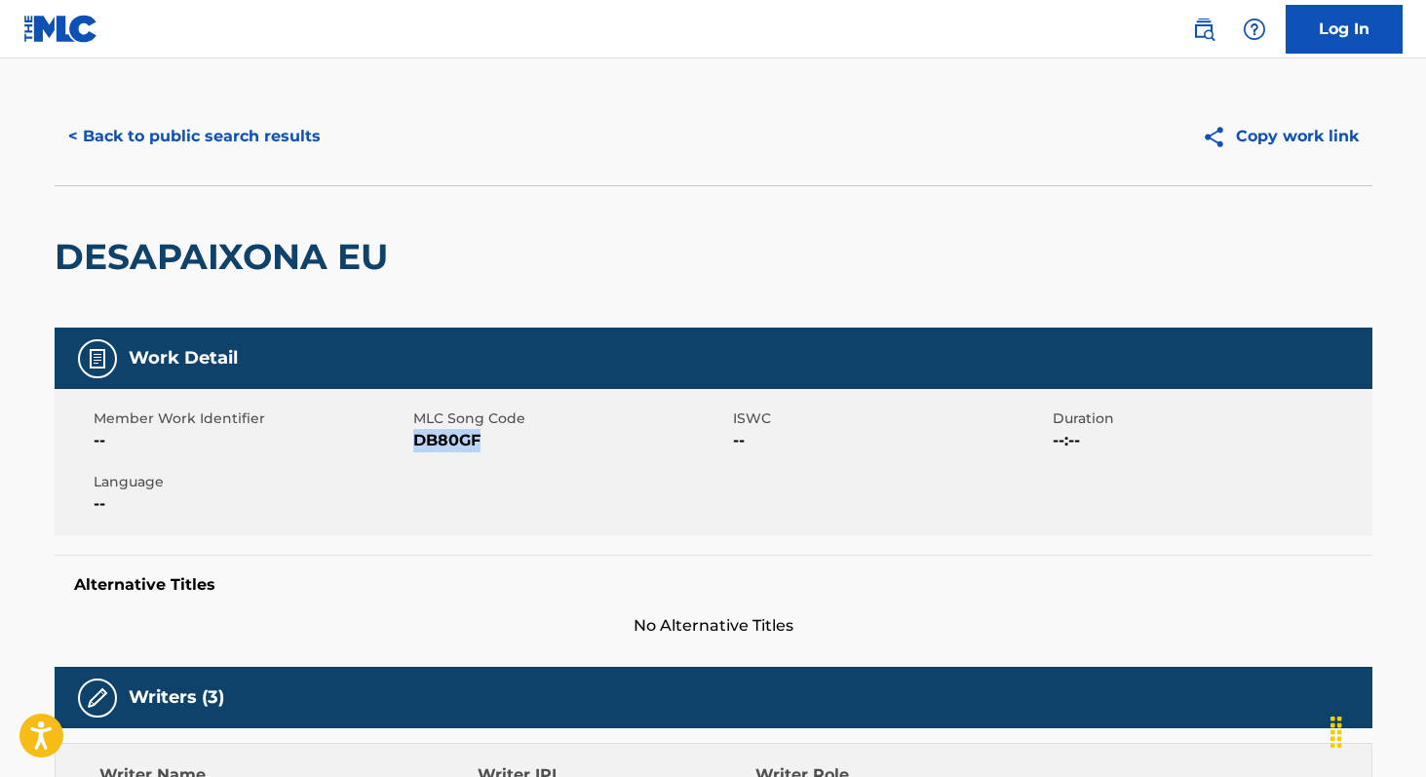
scroll to position [0, 0]
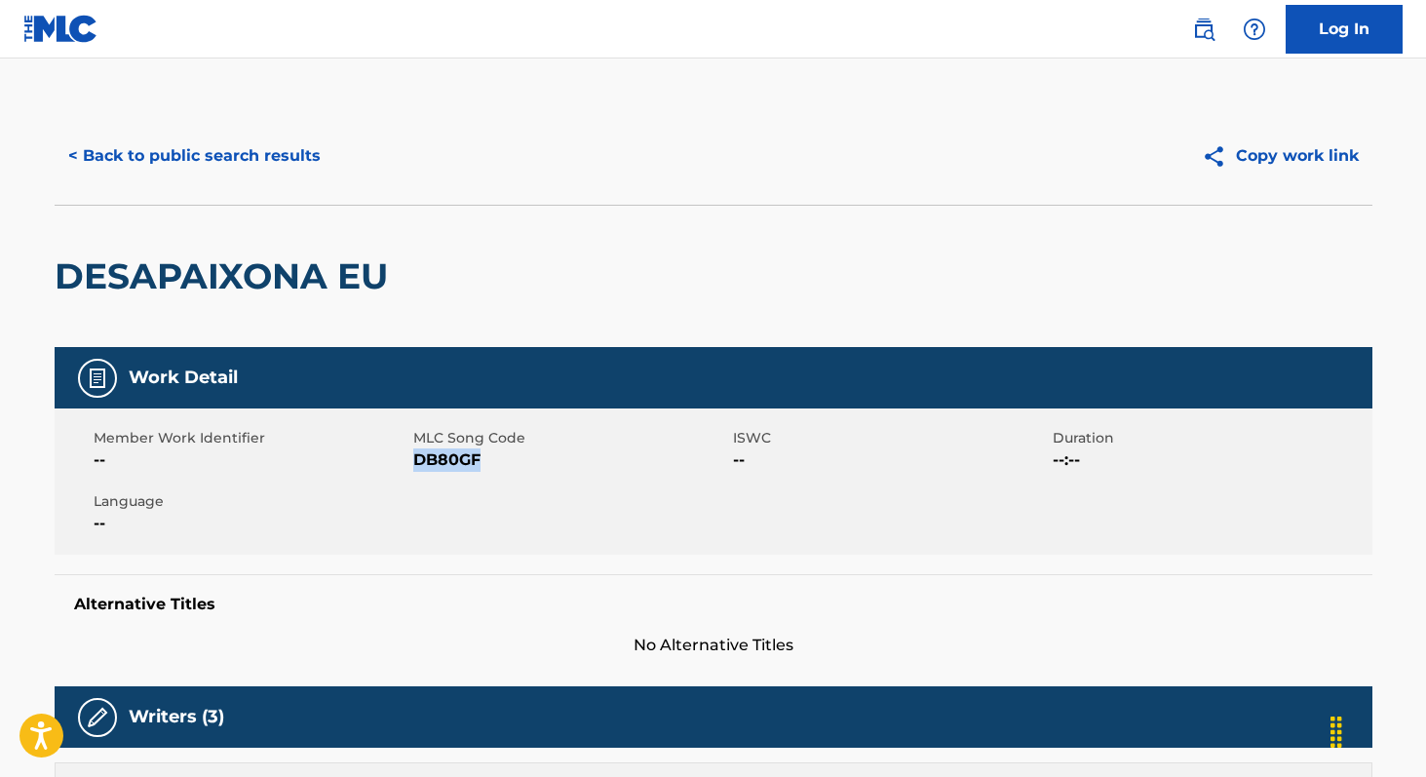
click at [257, 167] on button "< Back to public search results" at bounding box center [195, 156] width 280 height 49
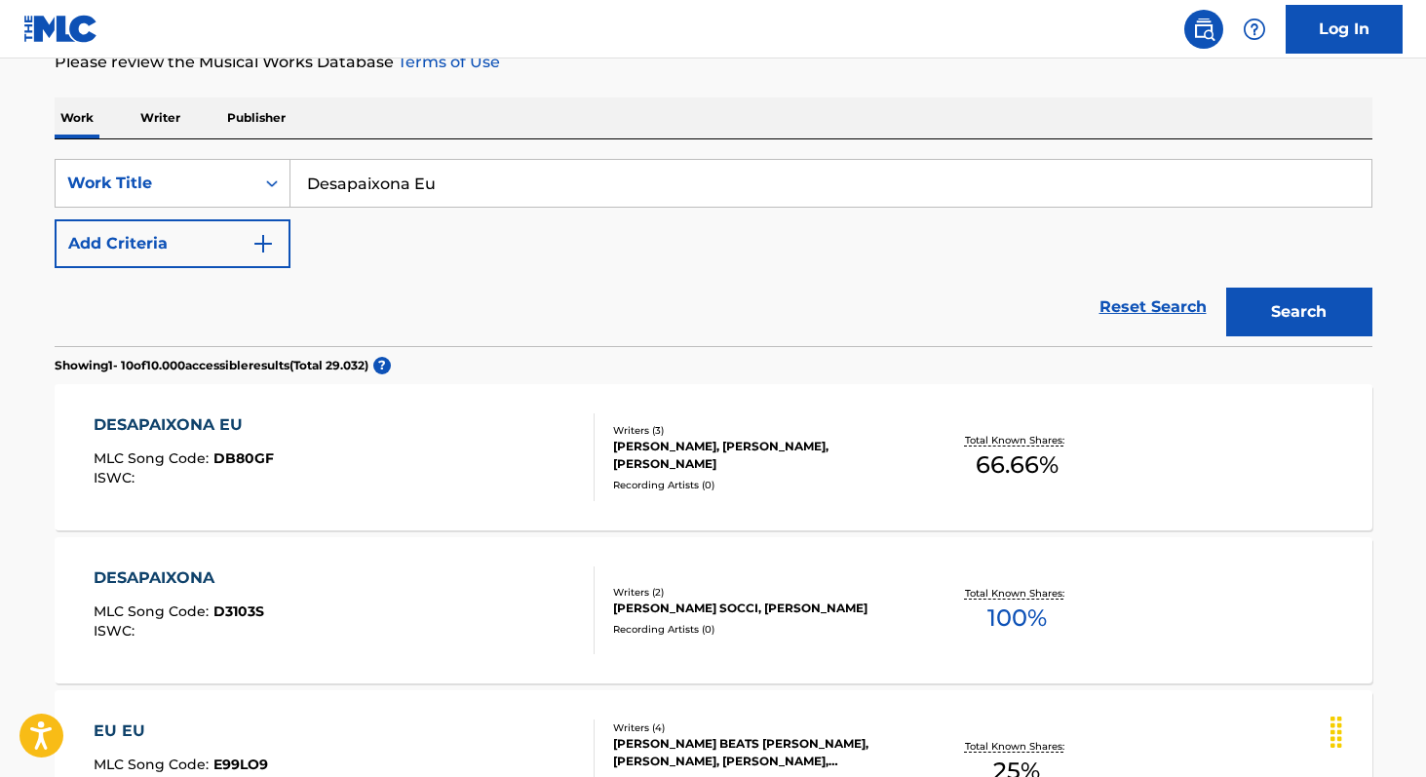
click at [171, 123] on p "Writer" at bounding box center [160, 117] width 52 height 41
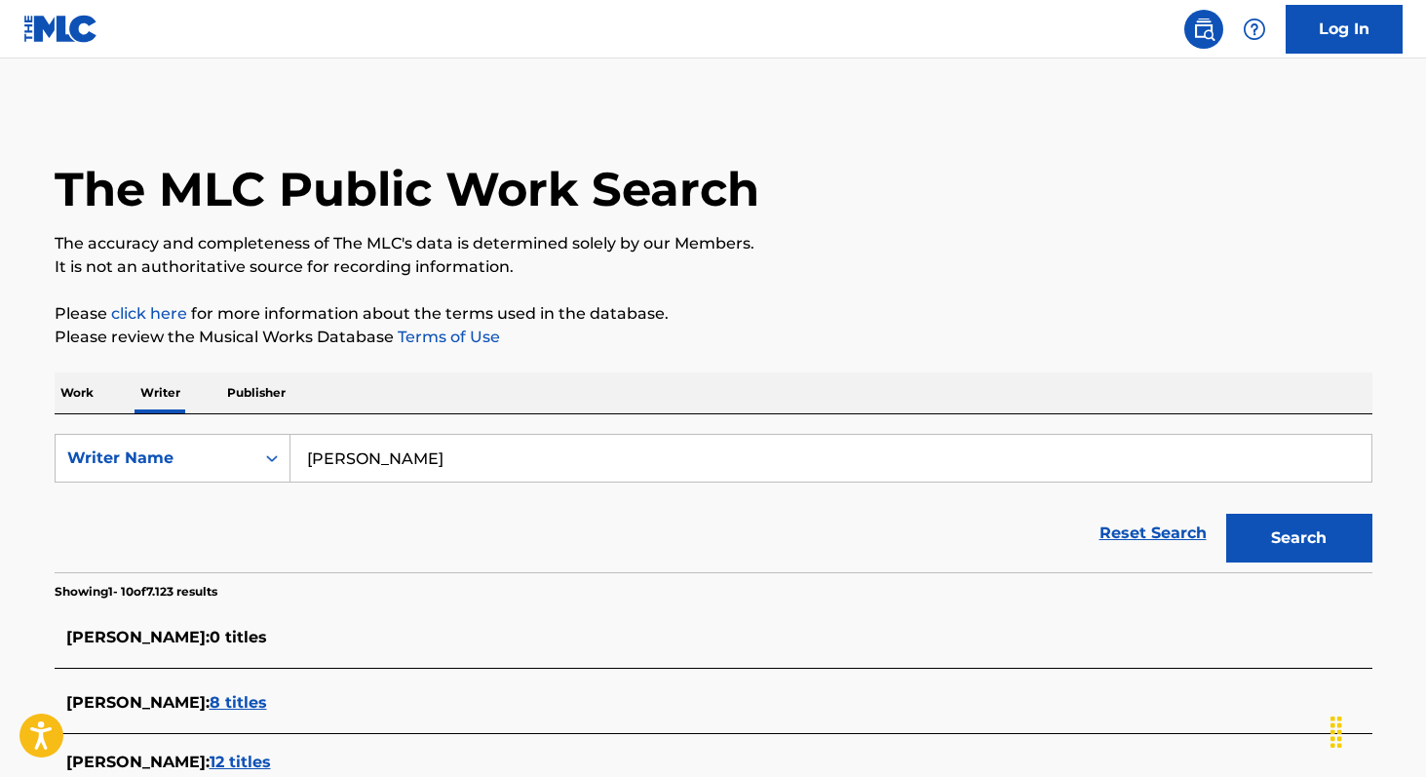
click at [564, 463] on input "[PERSON_NAME]" at bounding box center [830, 458] width 1081 height 47
paste input "[PERSON_NAME]"
type input "[PERSON_NAME]"
click at [1226, 514] on button "Search" at bounding box center [1299, 538] width 146 height 49
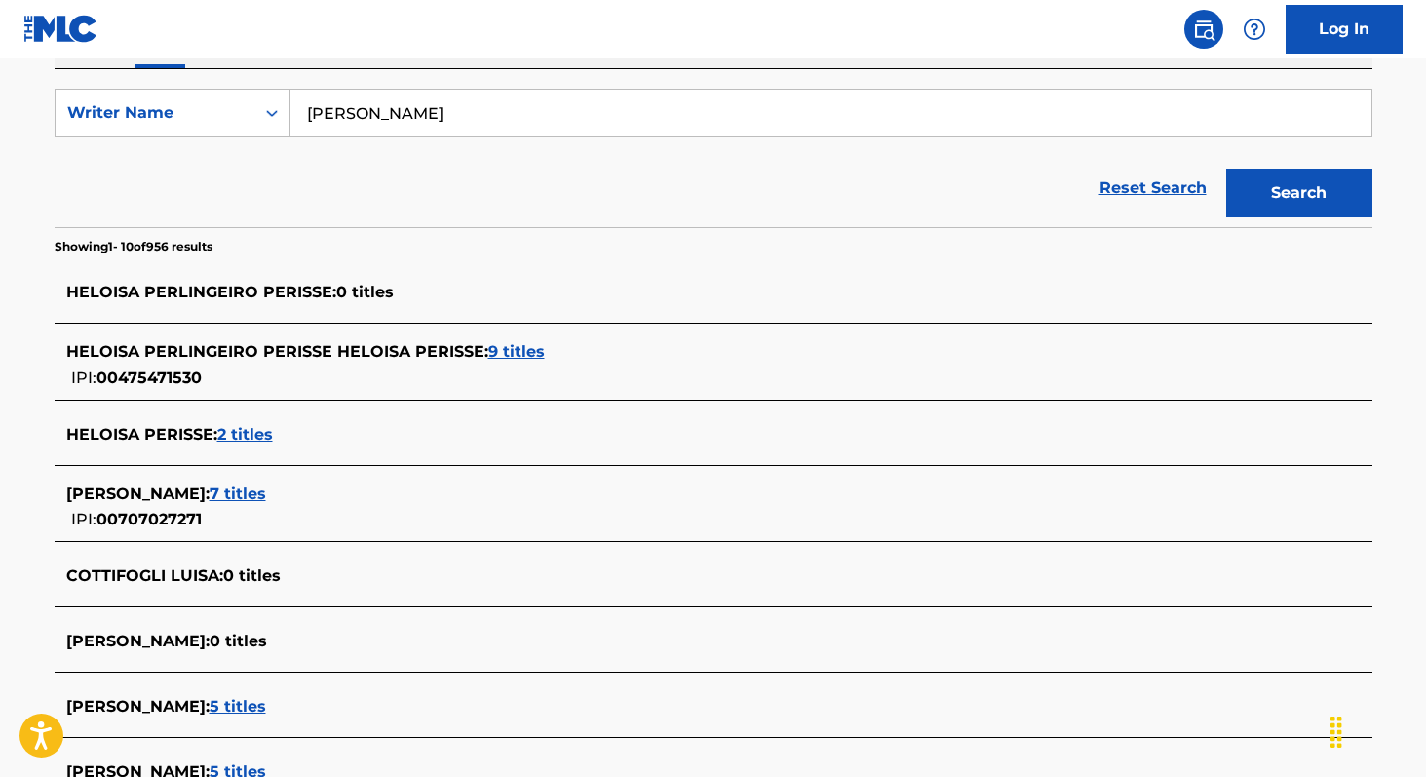
scroll to position [343, 0]
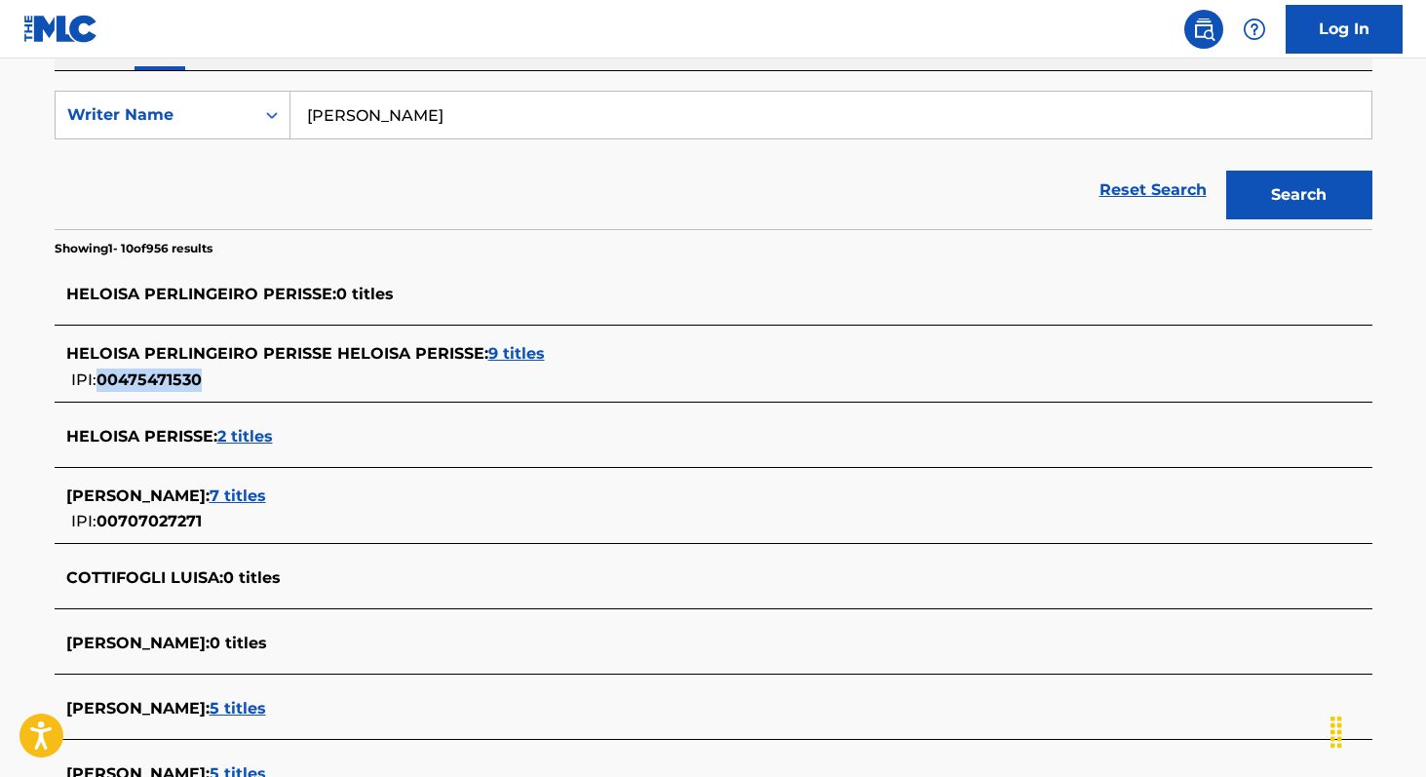
copy span "00475471530"
click at [528, 354] on span "9 titles" at bounding box center [516, 353] width 57 height 19
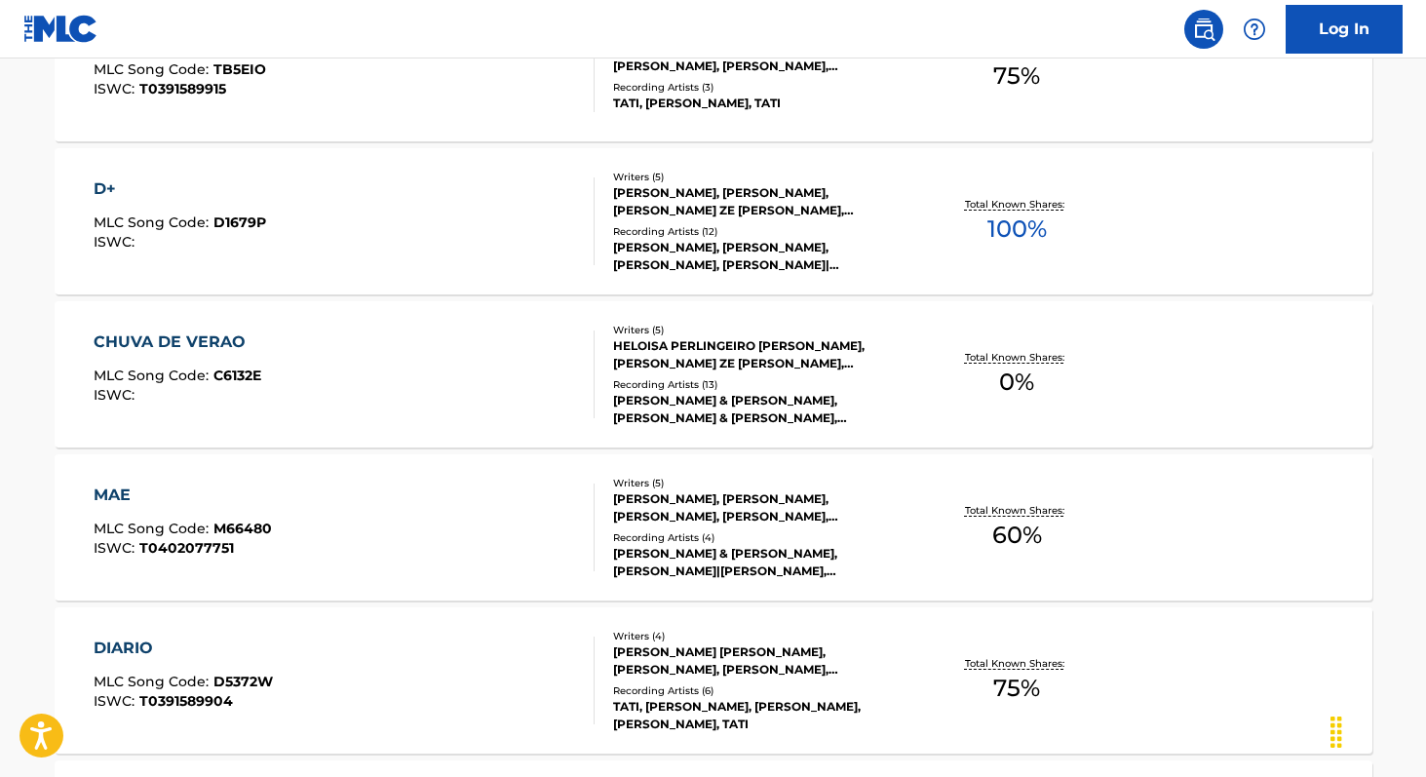
scroll to position [658, 0]
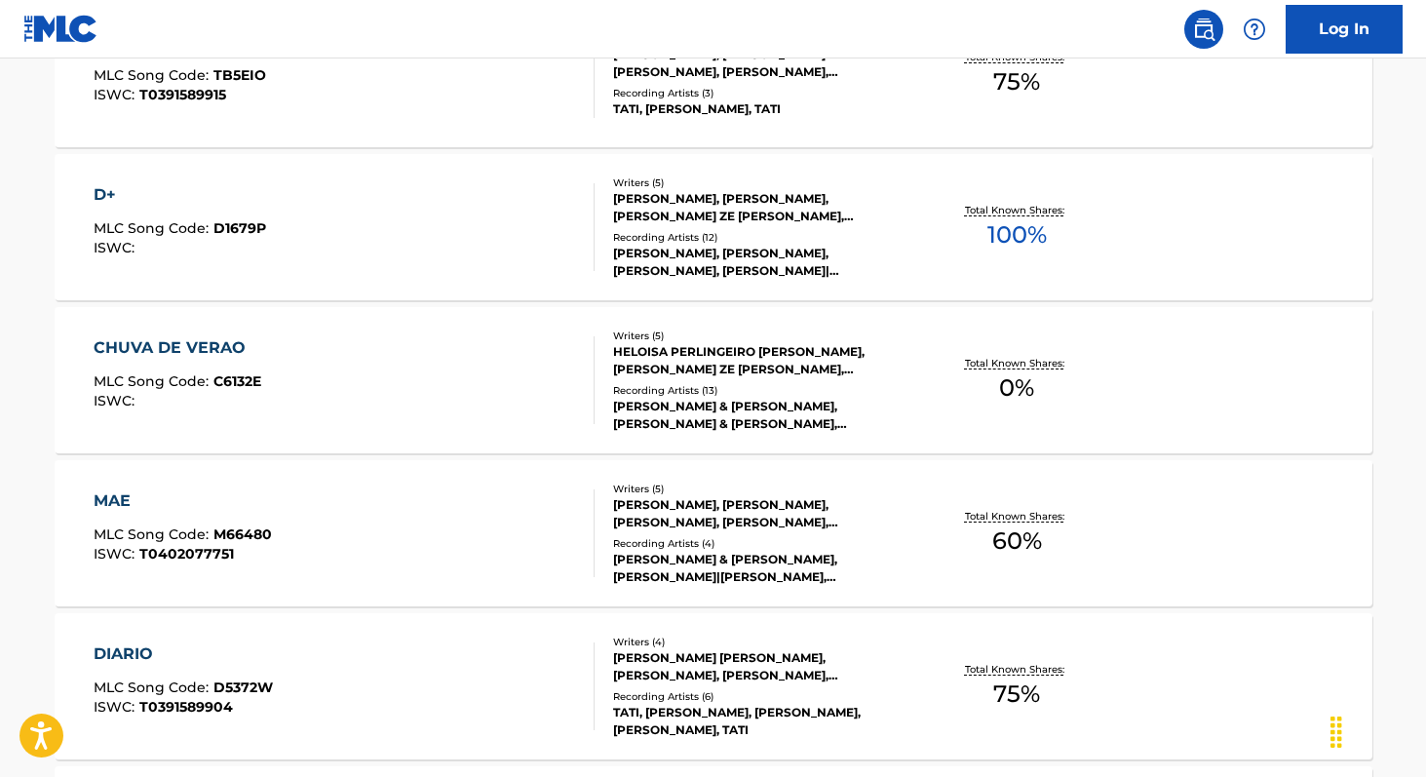
click at [997, 278] on div "D+ MLC Song Code : D1679P ISWC : Writers ( 5 ) [PERSON_NAME], [PERSON_NAME], [P…" at bounding box center [714, 227] width 1318 height 146
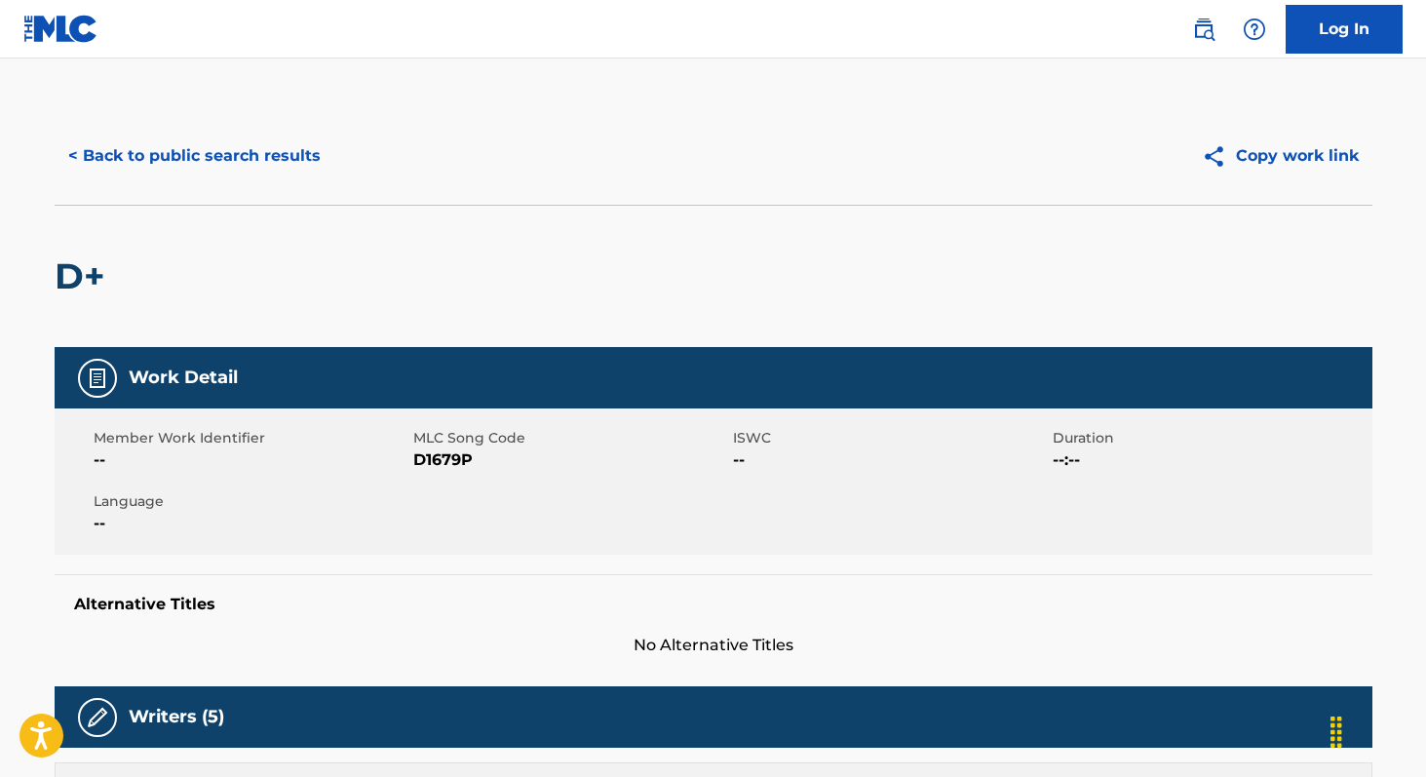
click at [195, 155] on button "< Back to public search results" at bounding box center [195, 156] width 280 height 49
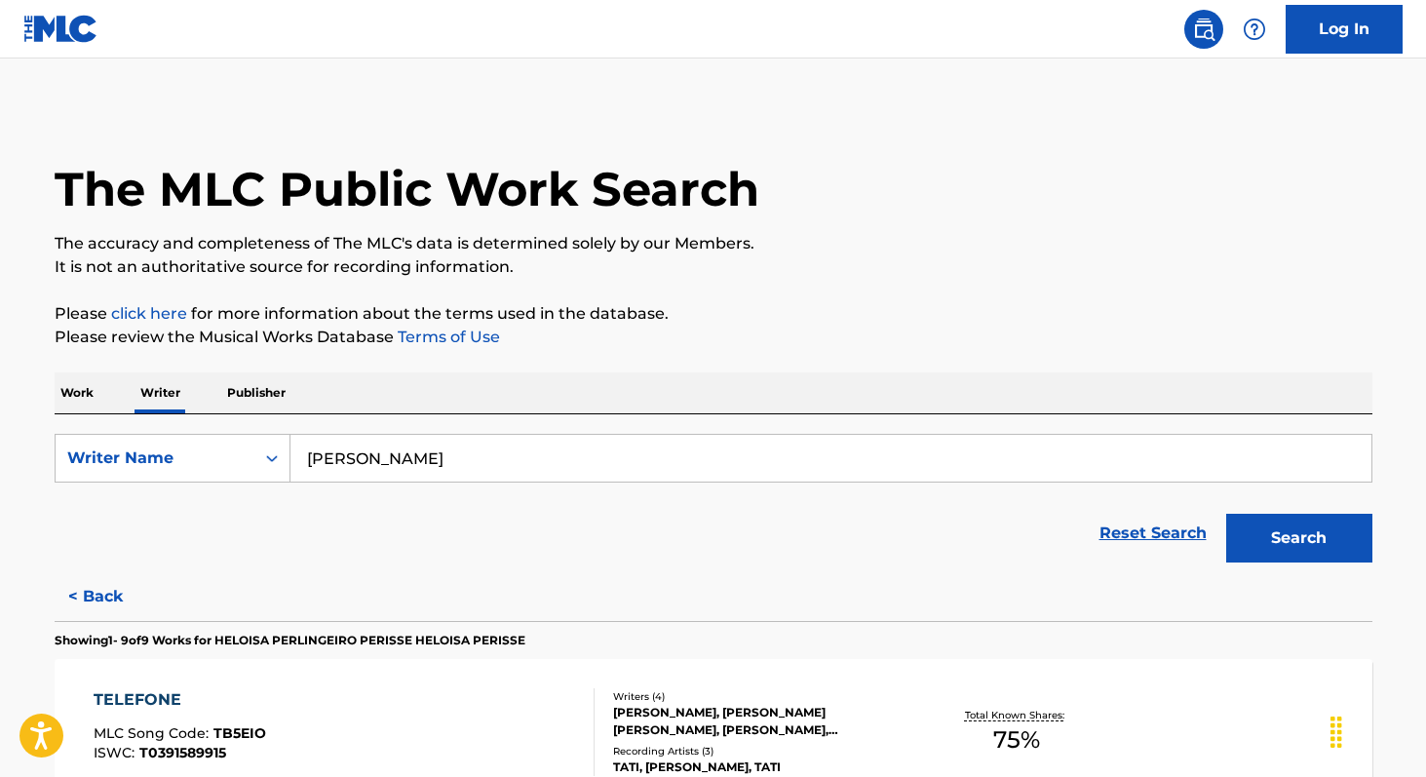
click at [62, 402] on p "Work" at bounding box center [77, 392] width 45 height 41
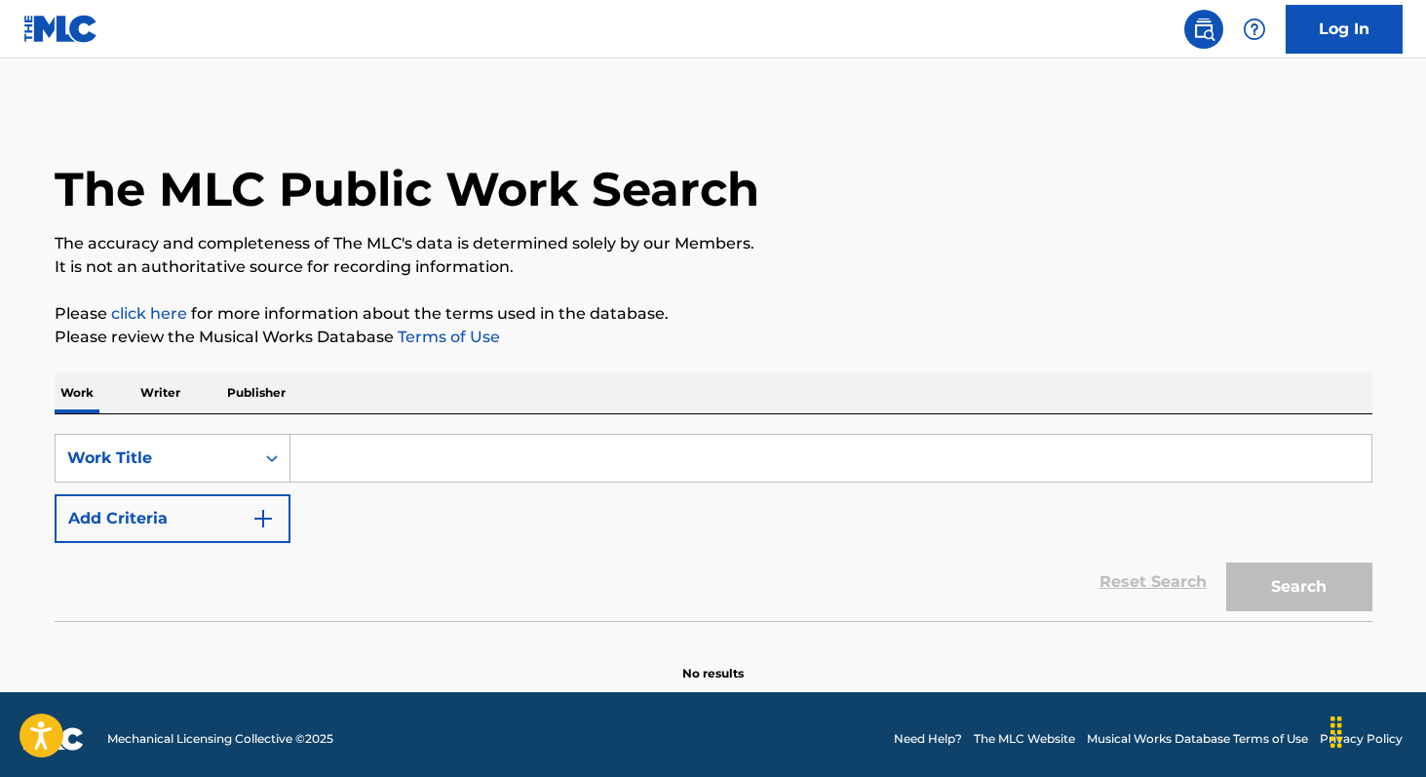
click at [334, 475] on input "Search Form" at bounding box center [830, 458] width 1081 height 47
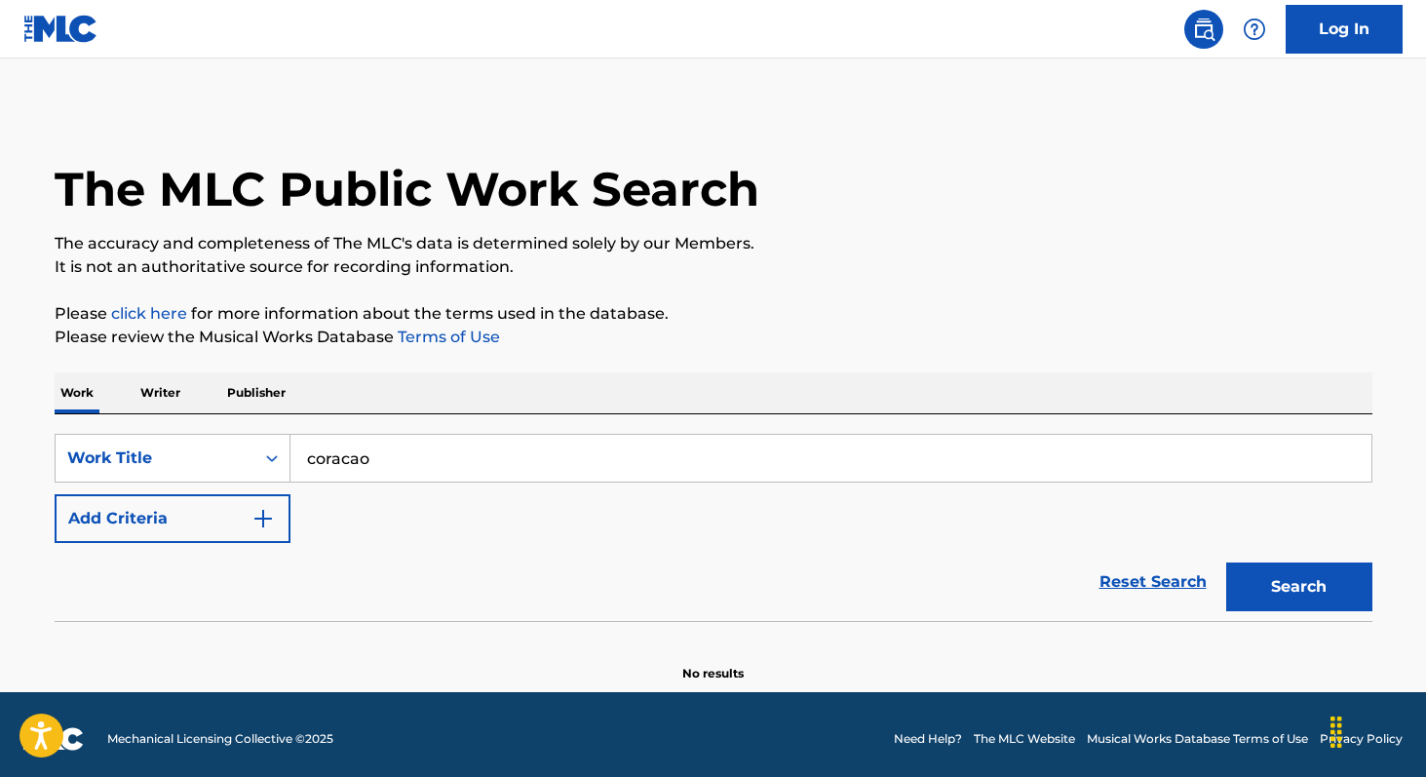
type input "coracao"
click at [111, 513] on button "Add Criteria" at bounding box center [173, 518] width 236 height 49
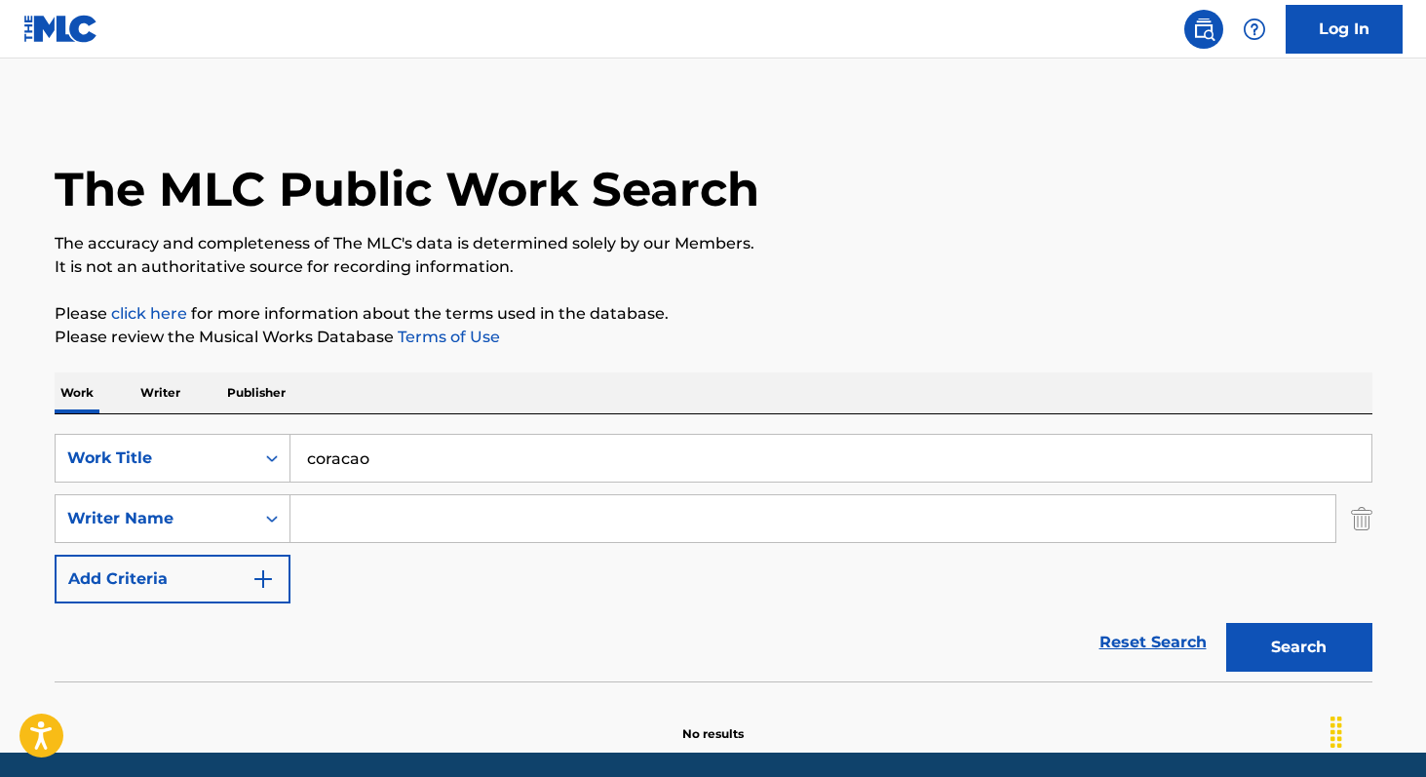
click at [313, 519] on input "Search Form" at bounding box center [812, 518] width 1045 height 47
paste input "Dorgival Dantas"
type input "Dorgival Dantas"
click at [1226, 623] on button "Search" at bounding box center [1299, 647] width 146 height 49
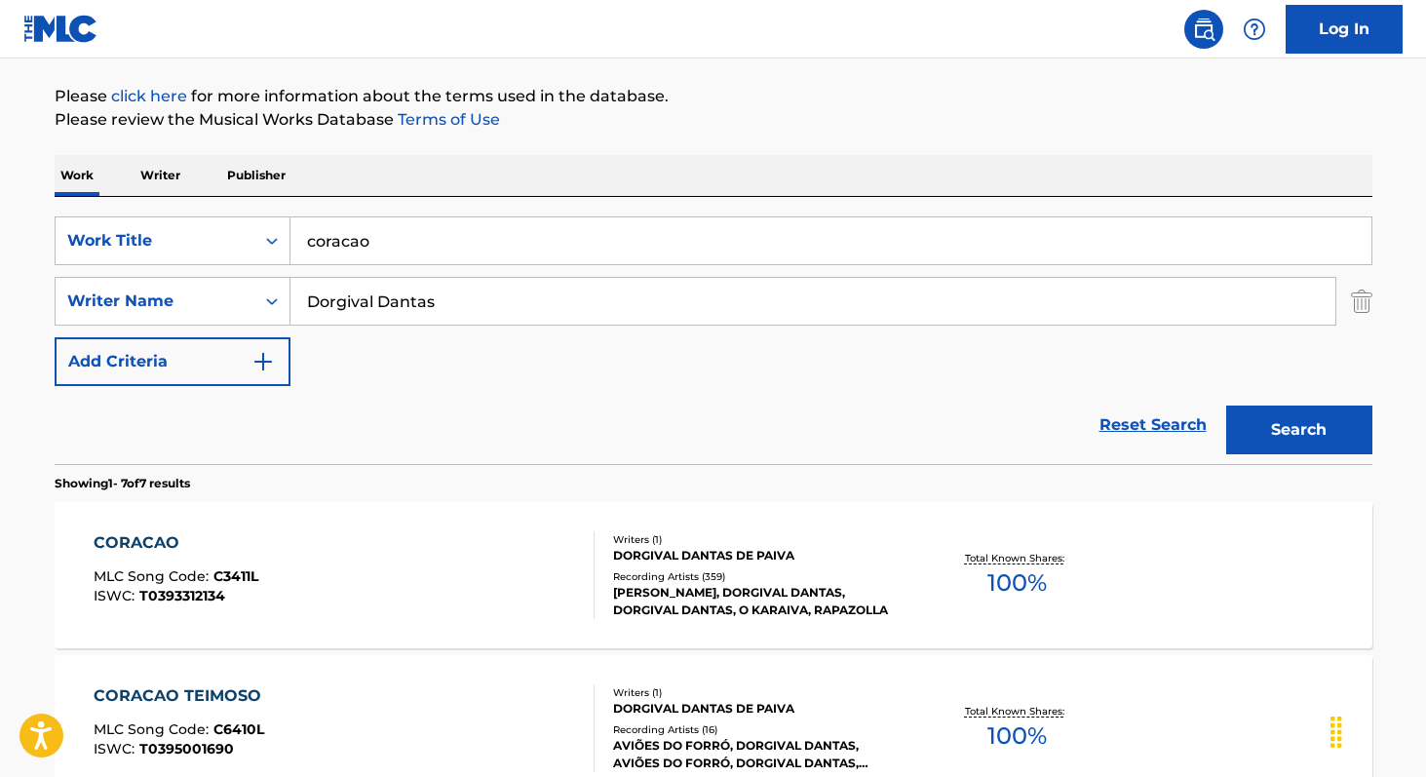
scroll to position [241, 0]
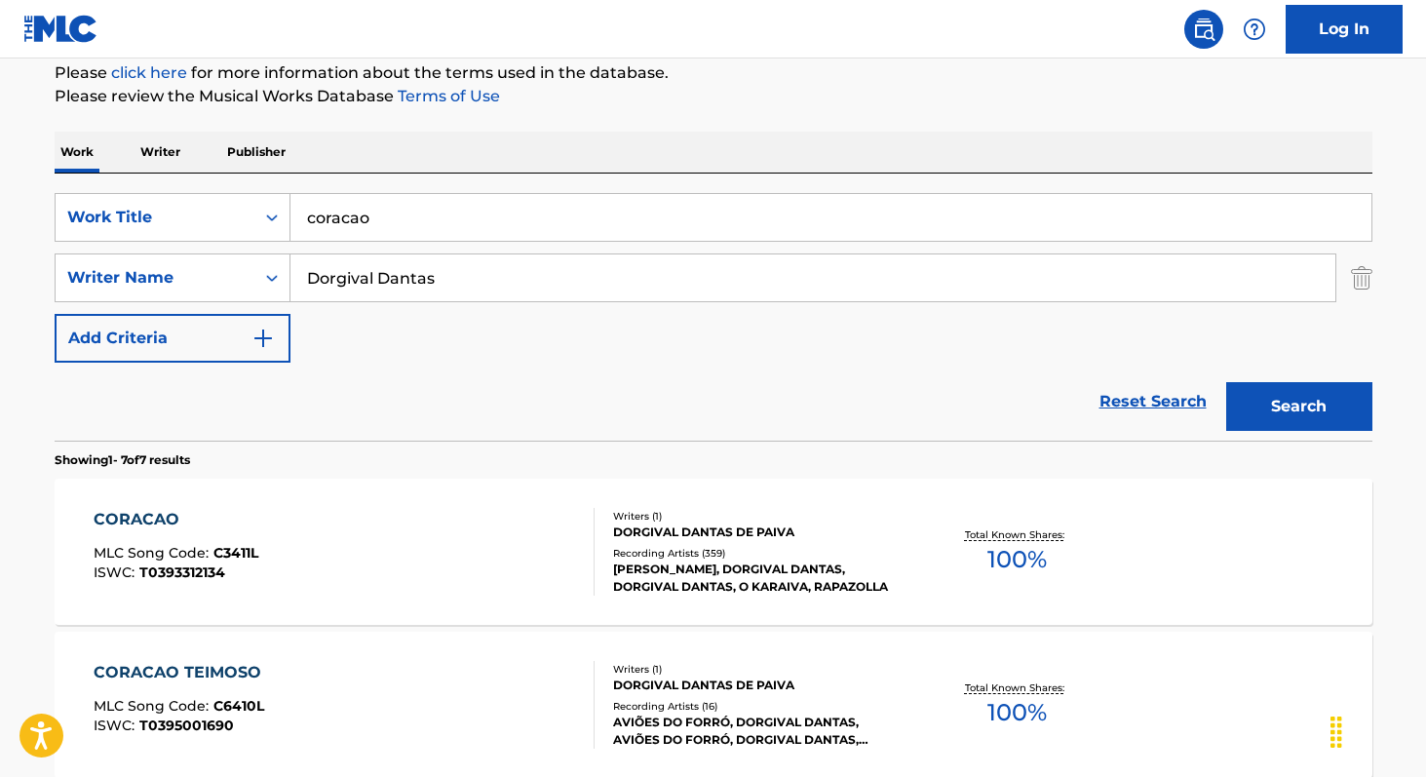
click at [1010, 571] on span "100 %" at bounding box center [1016, 559] width 59 height 35
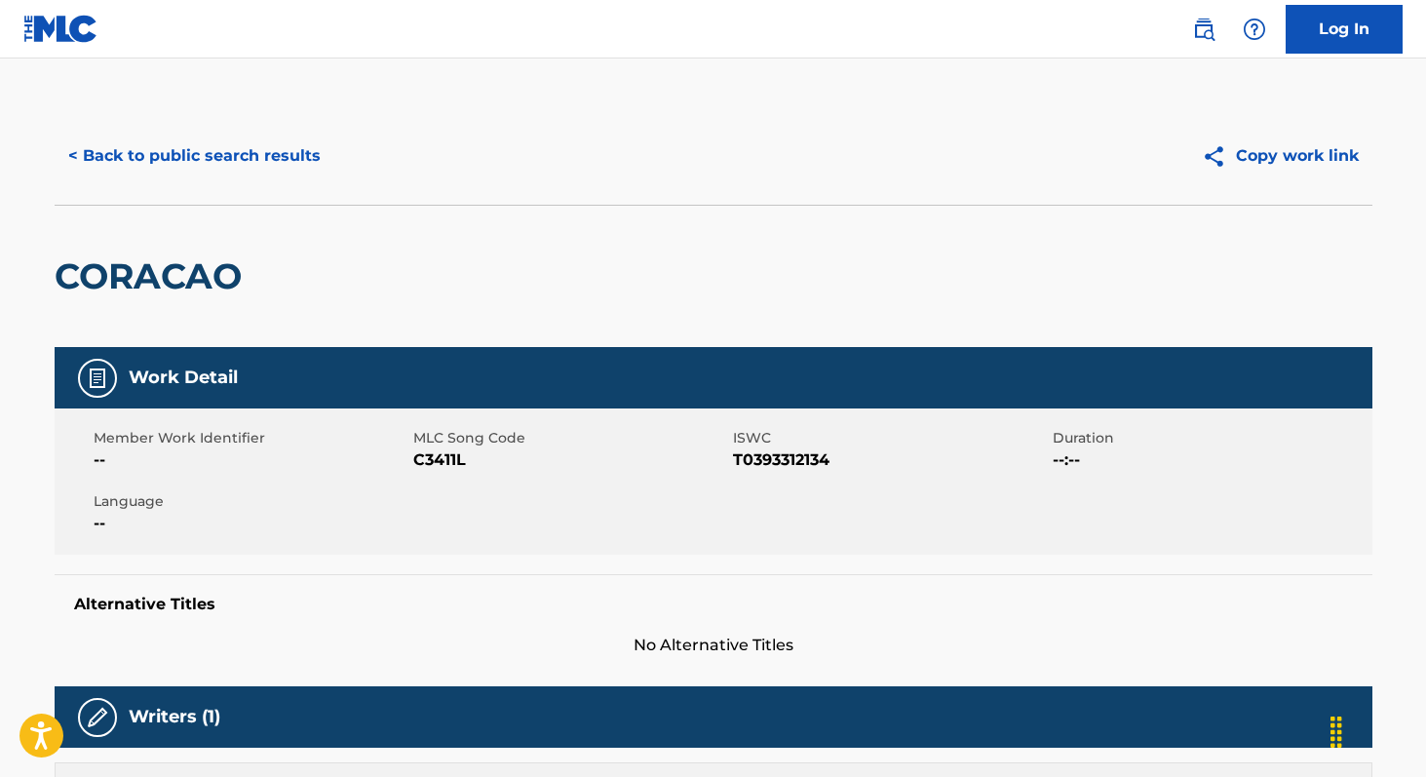
click at [786, 456] on span "T0393312134" at bounding box center [890, 459] width 315 height 23
copy span "T0393312134"
click at [445, 454] on span "C3411L" at bounding box center [570, 459] width 315 height 23
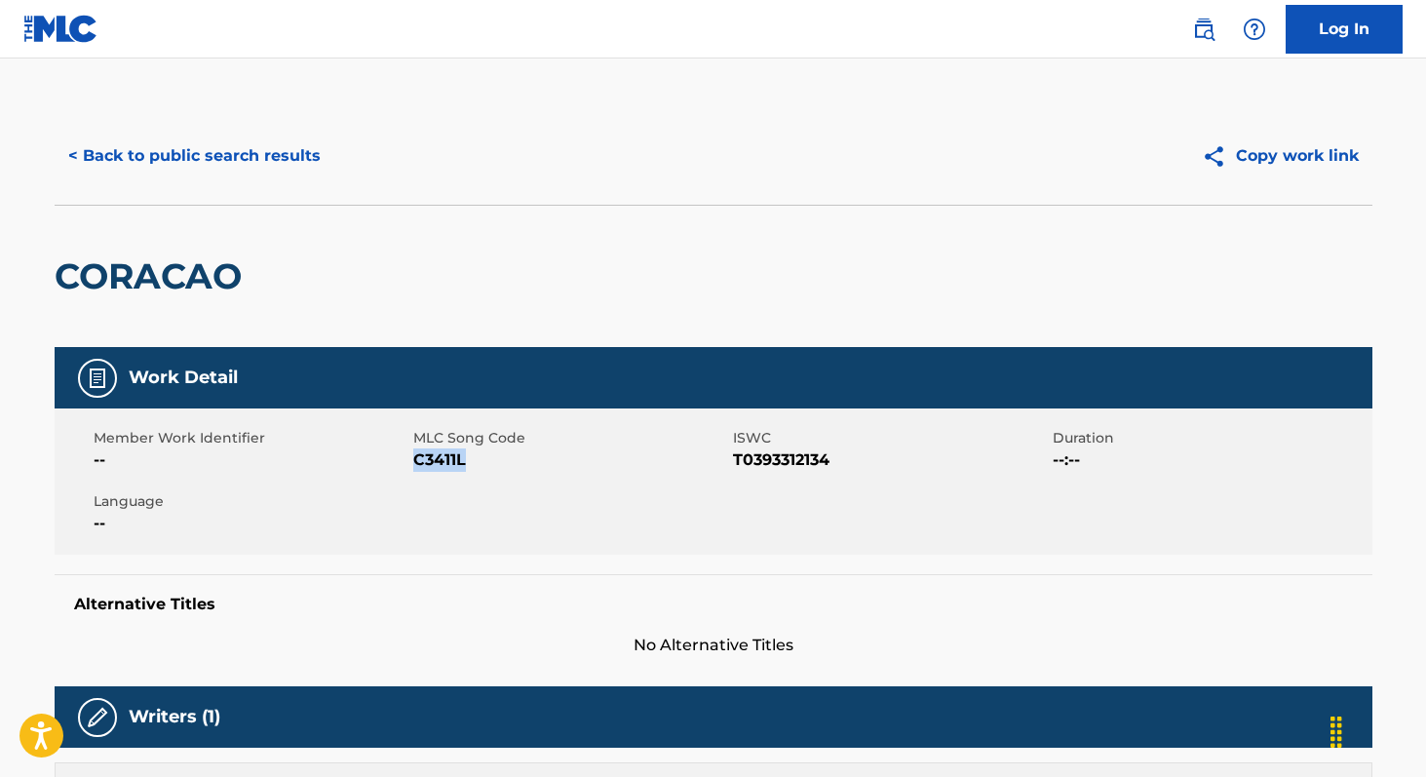
copy span "C3411L"
click at [170, 165] on button "< Back to public search results" at bounding box center [195, 156] width 280 height 49
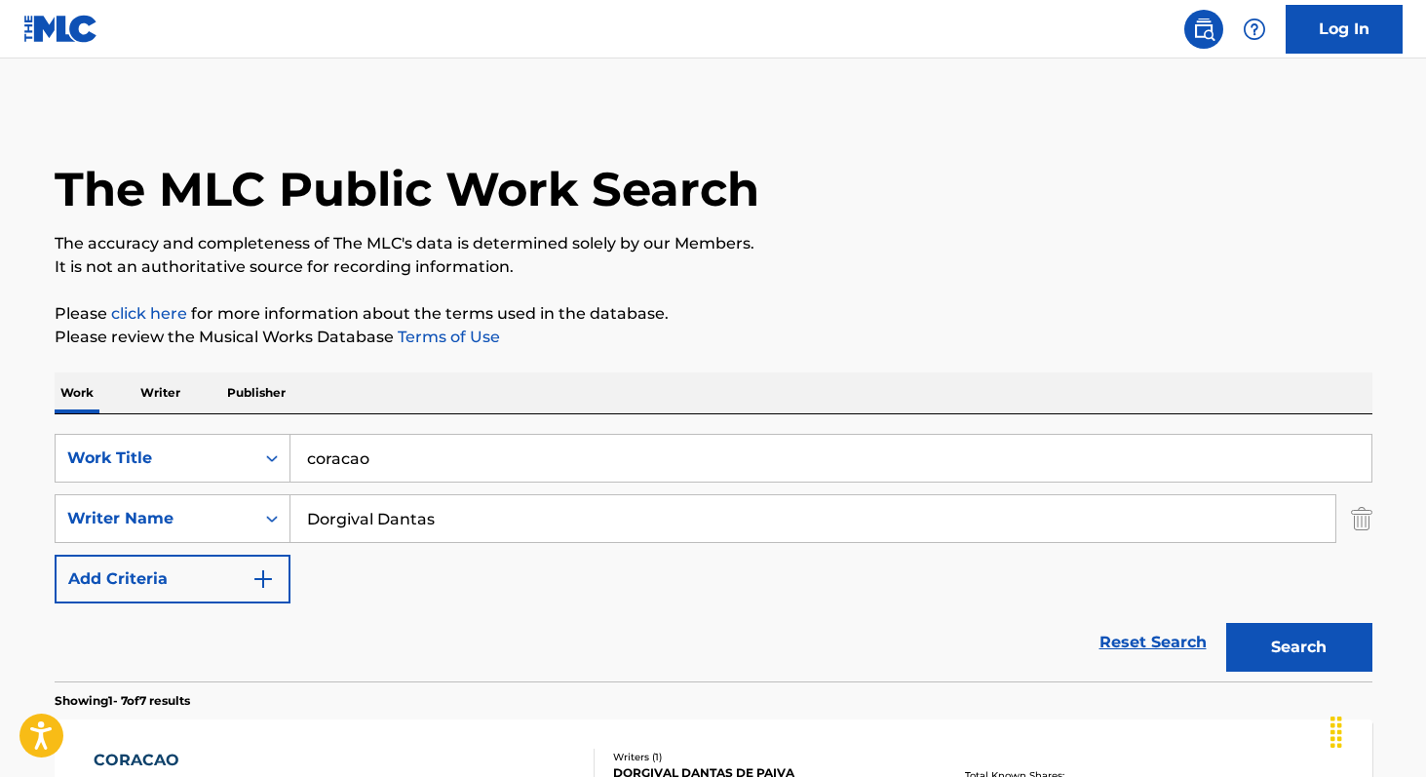
scroll to position [241, 0]
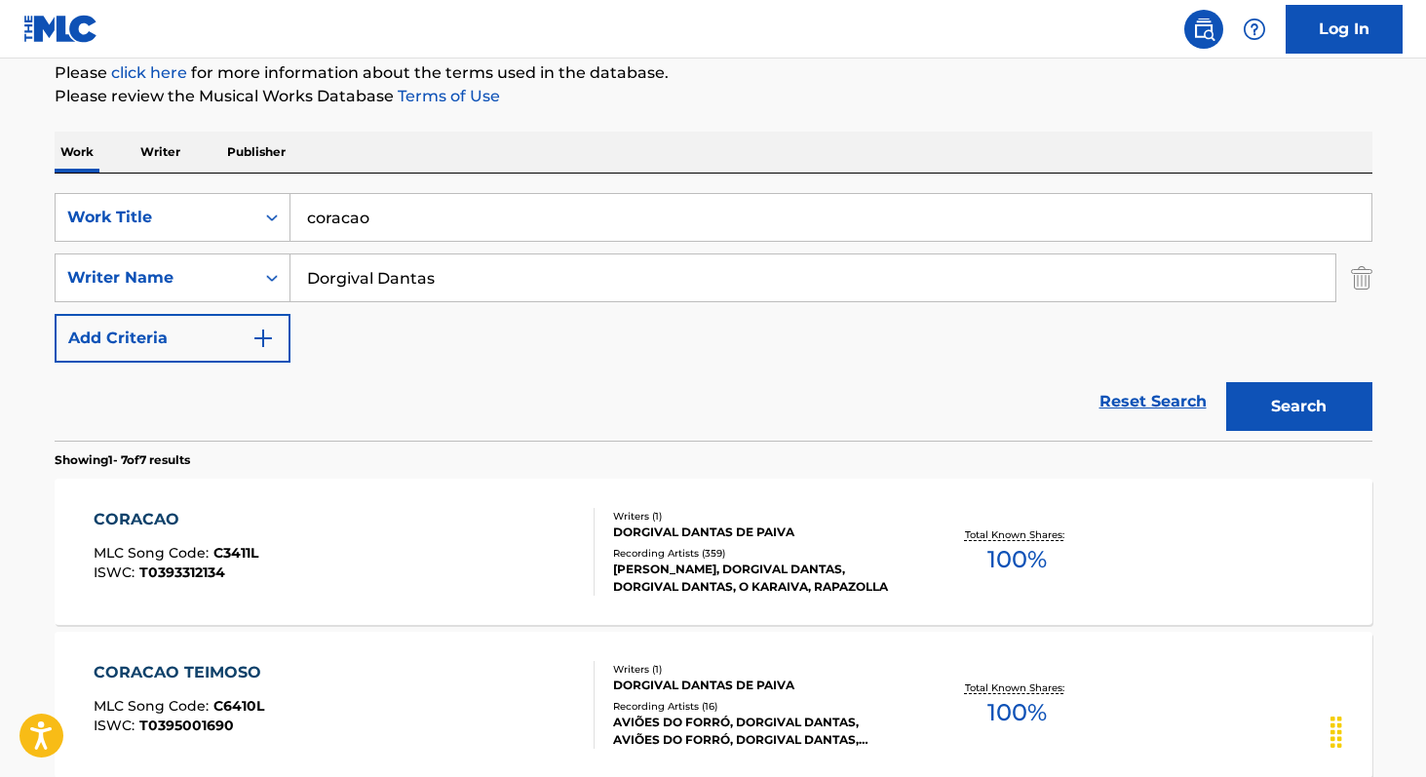
click at [1366, 287] on img "Search Form" at bounding box center [1361, 277] width 21 height 49
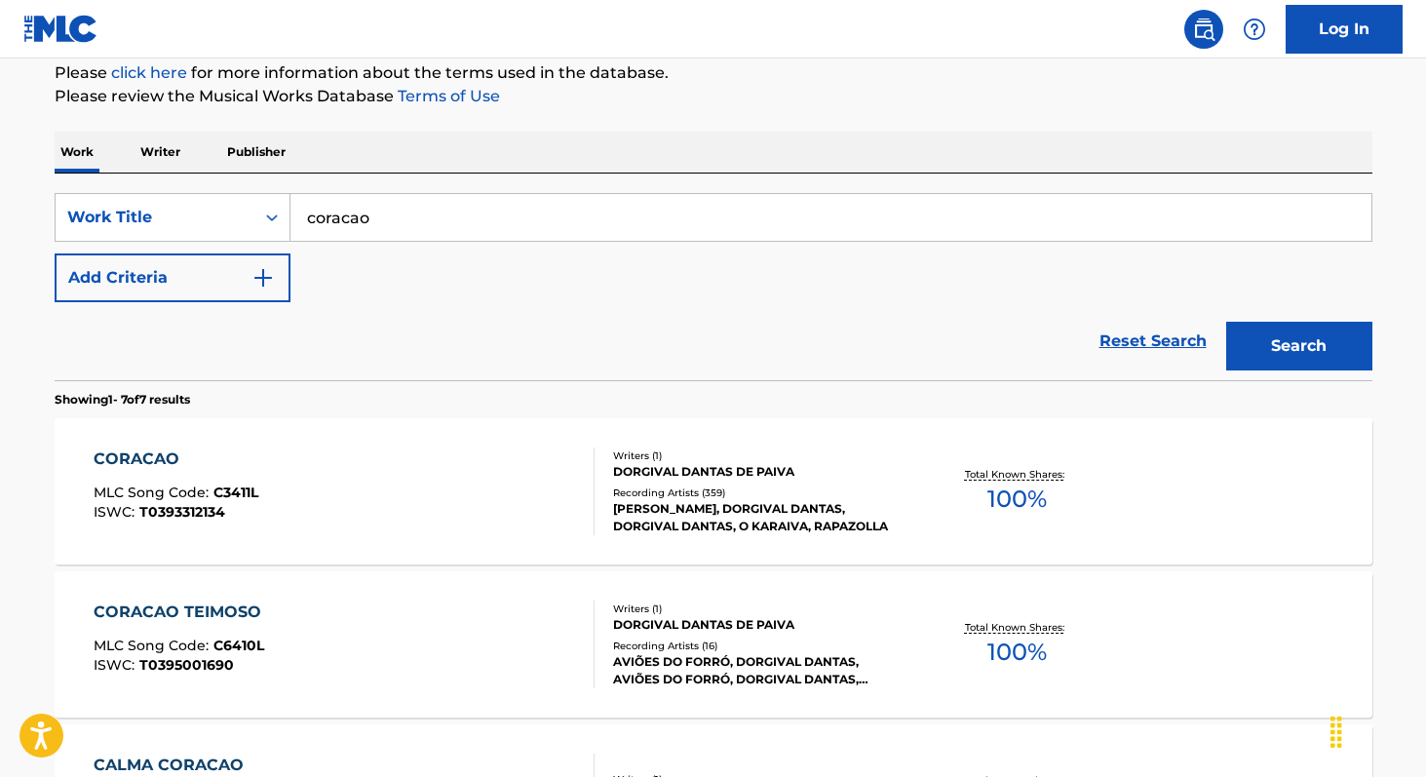
click at [749, 230] on input "coracao" at bounding box center [830, 217] width 1081 height 47
paste input "Ta Rico Os Menino Do Guet"
click at [1226, 322] on button "Search" at bounding box center [1299, 346] width 146 height 49
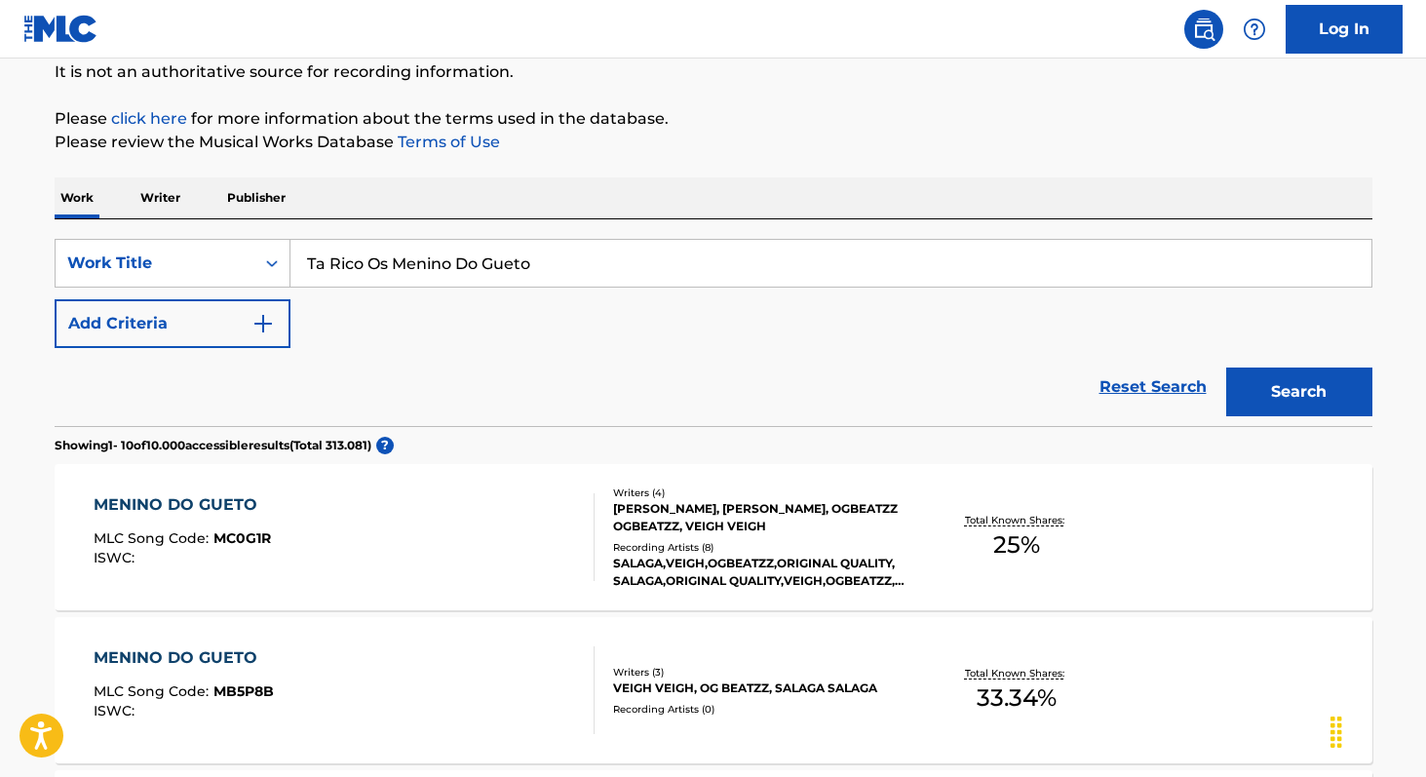
scroll to position [0, 0]
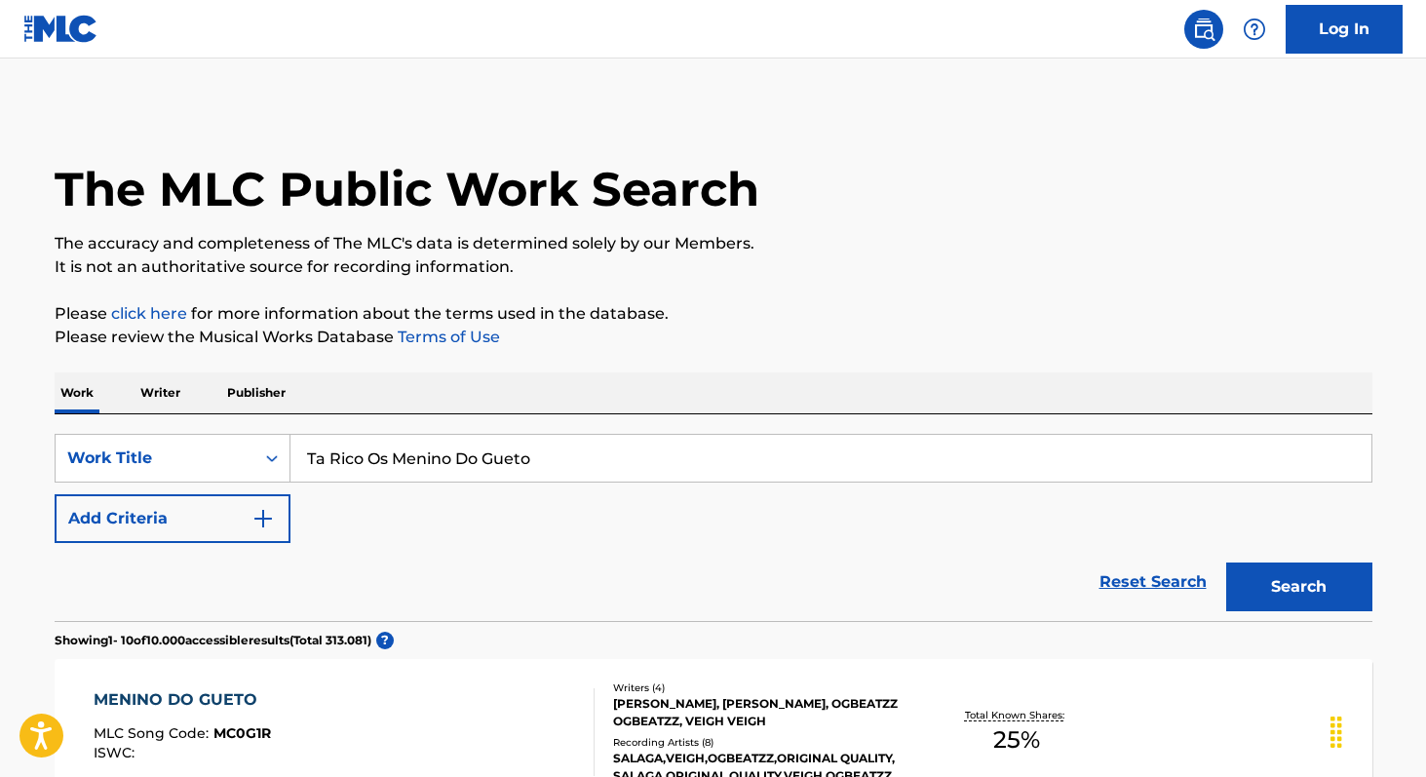
click at [599, 463] on input "Ta Rico Os Menino Do Gueto" at bounding box center [830, 458] width 1081 height 47
click at [1226, 562] on button "Search" at bounding box center [1299, 586] width 146 height 49
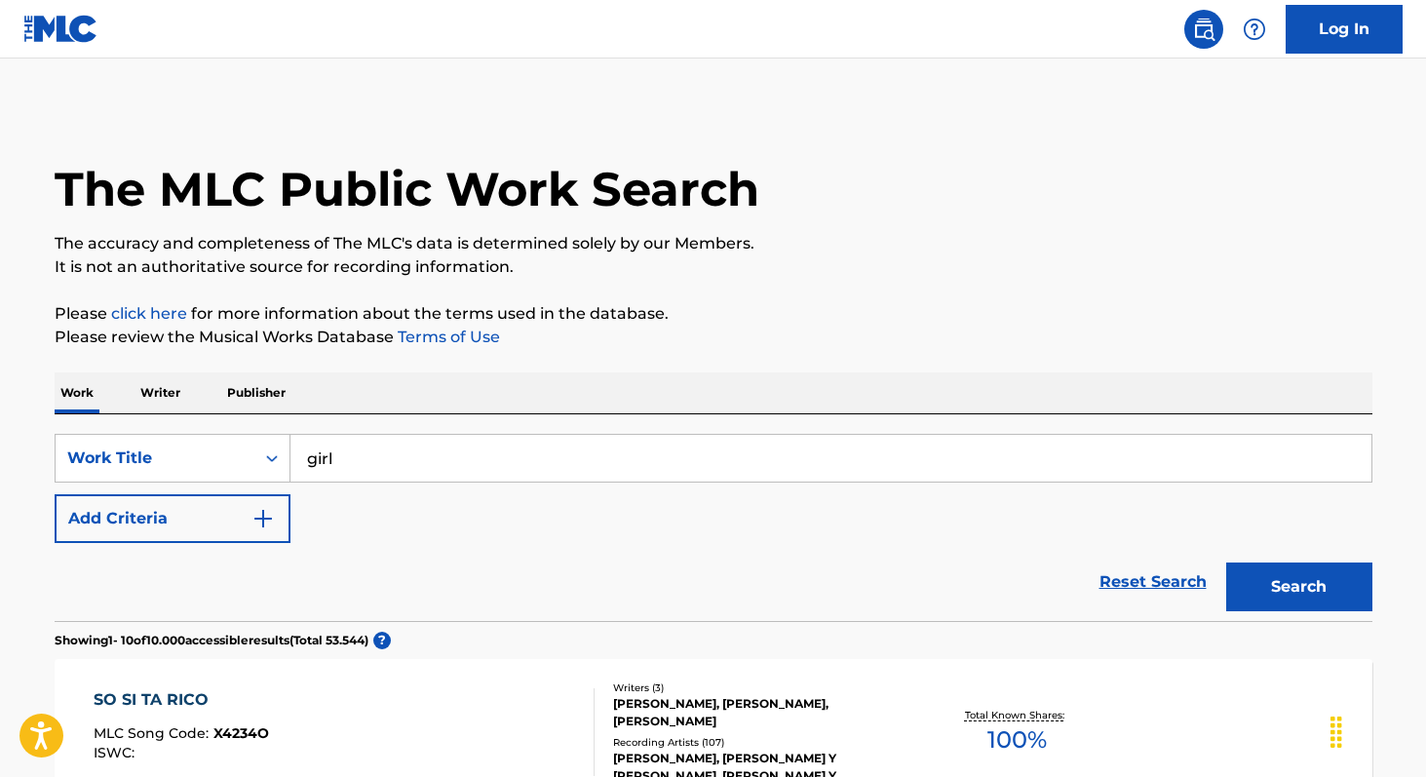
type input "girl"
click at [165, 518] on button "Add Criteria" at bounding box center [173, 518] width 236 height 49
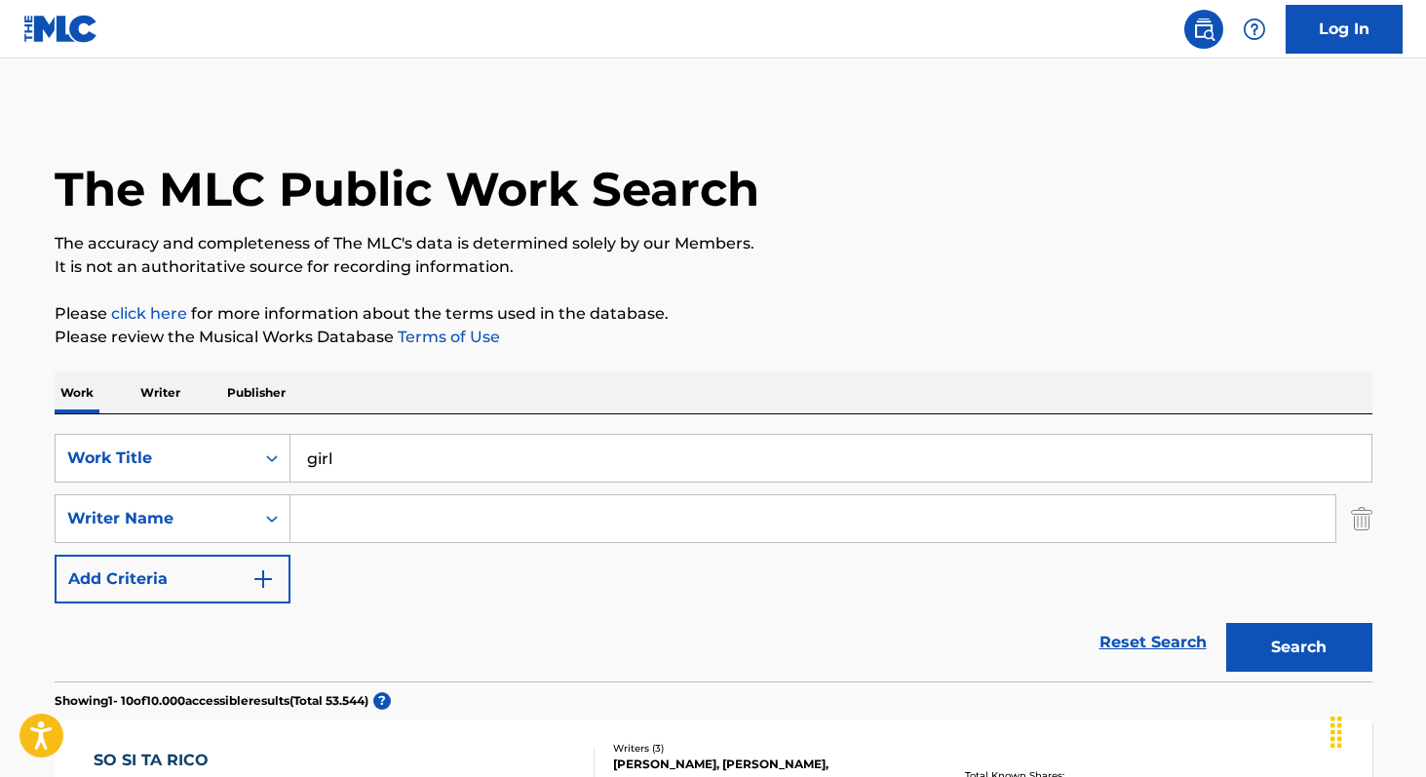
click at [329, 501] on input "Search Form" at bounding box center [812, 518] width 1045 height 47
paste input "Belize Kazi"
type input "Belize Kazi"
click at [1226, 623] on button "Search" at bounding box center [1299, 647] width 146 height 49
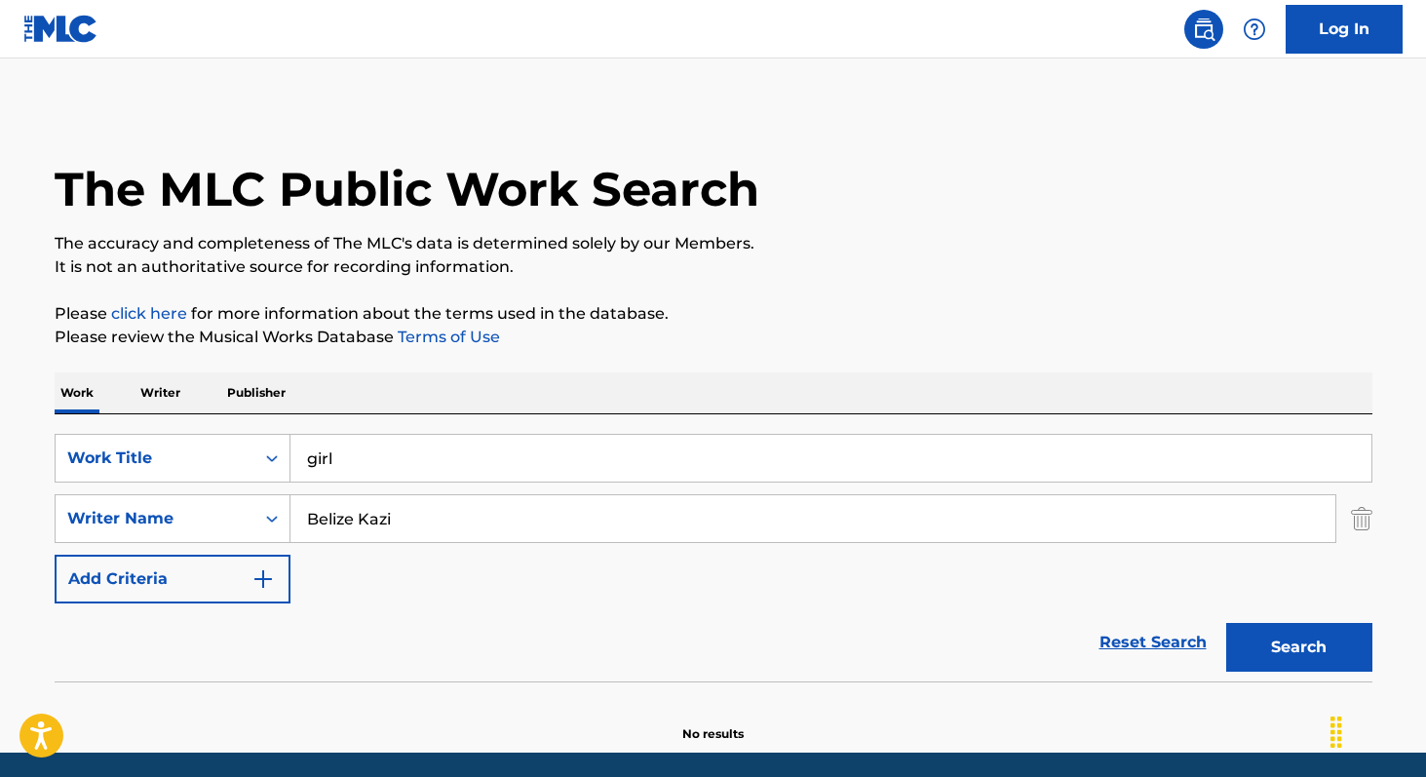
click at [175, 396] on p "Writer" at bounding box center [160, 392] width 52 height 41
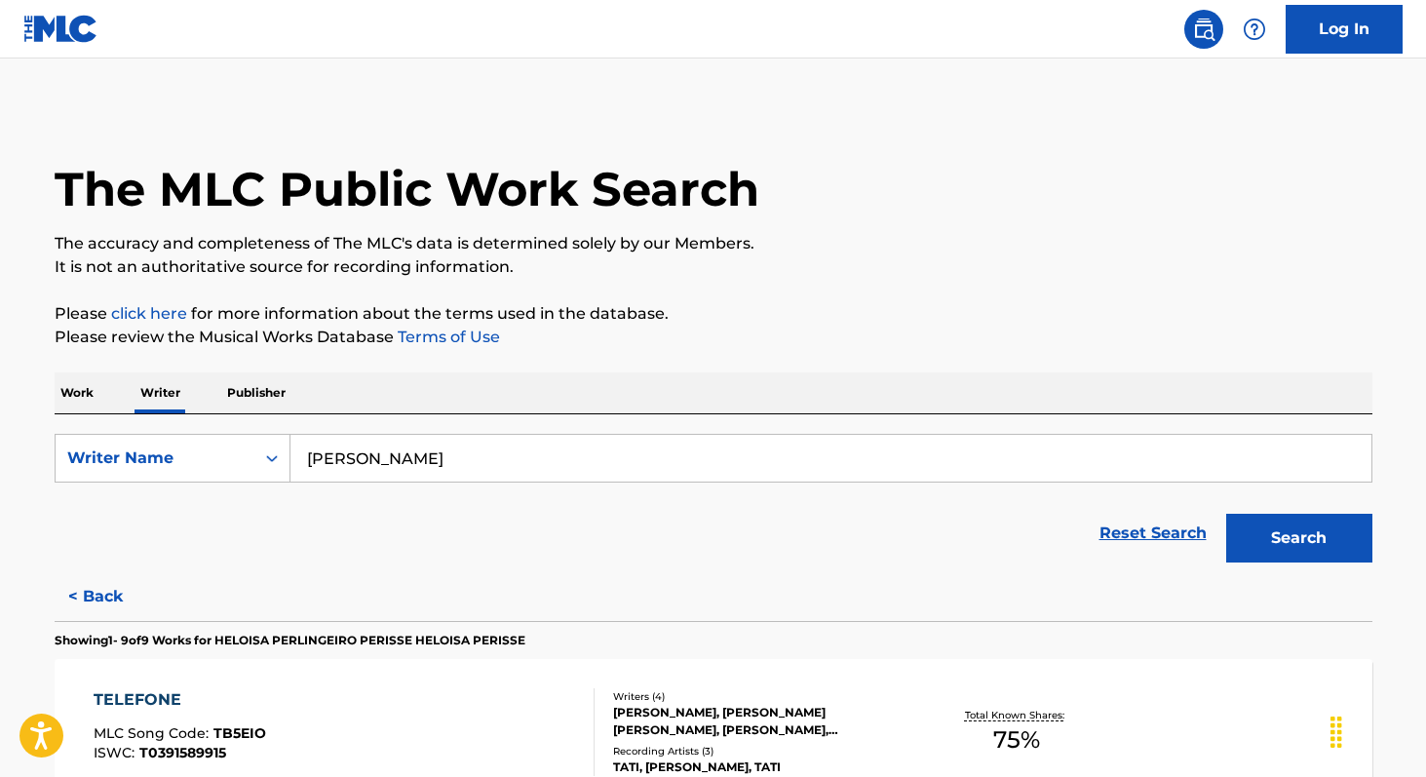
click at [426, 460] on input "[PERSON_NAME]" at bounding box center [830, 458] width 1081 height 47
paste input "Belize Kazi"
type input "Belize Kazi"
click at [1226, 514] on button "Search" at bounding box center [1299, 538] width 146 height 49
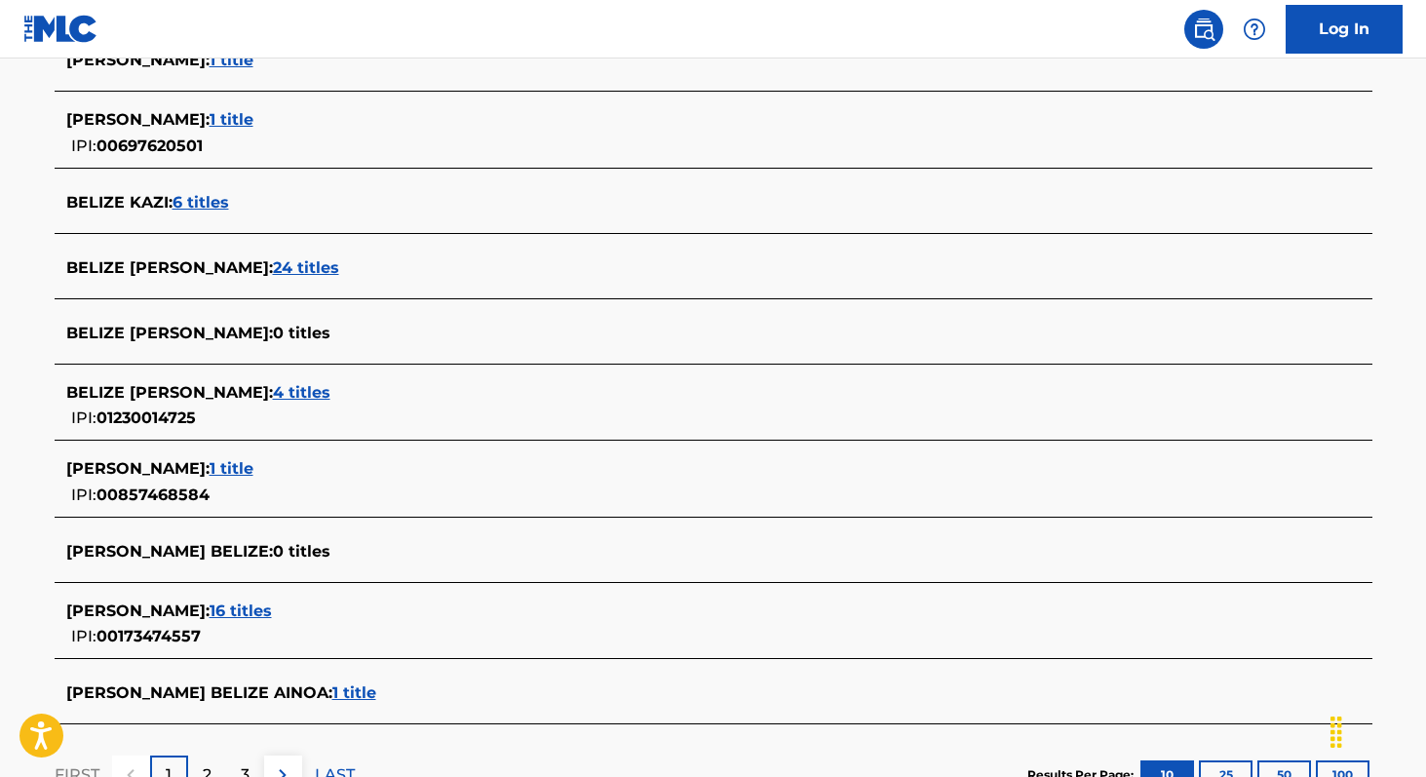
scroll to position [585, 0]
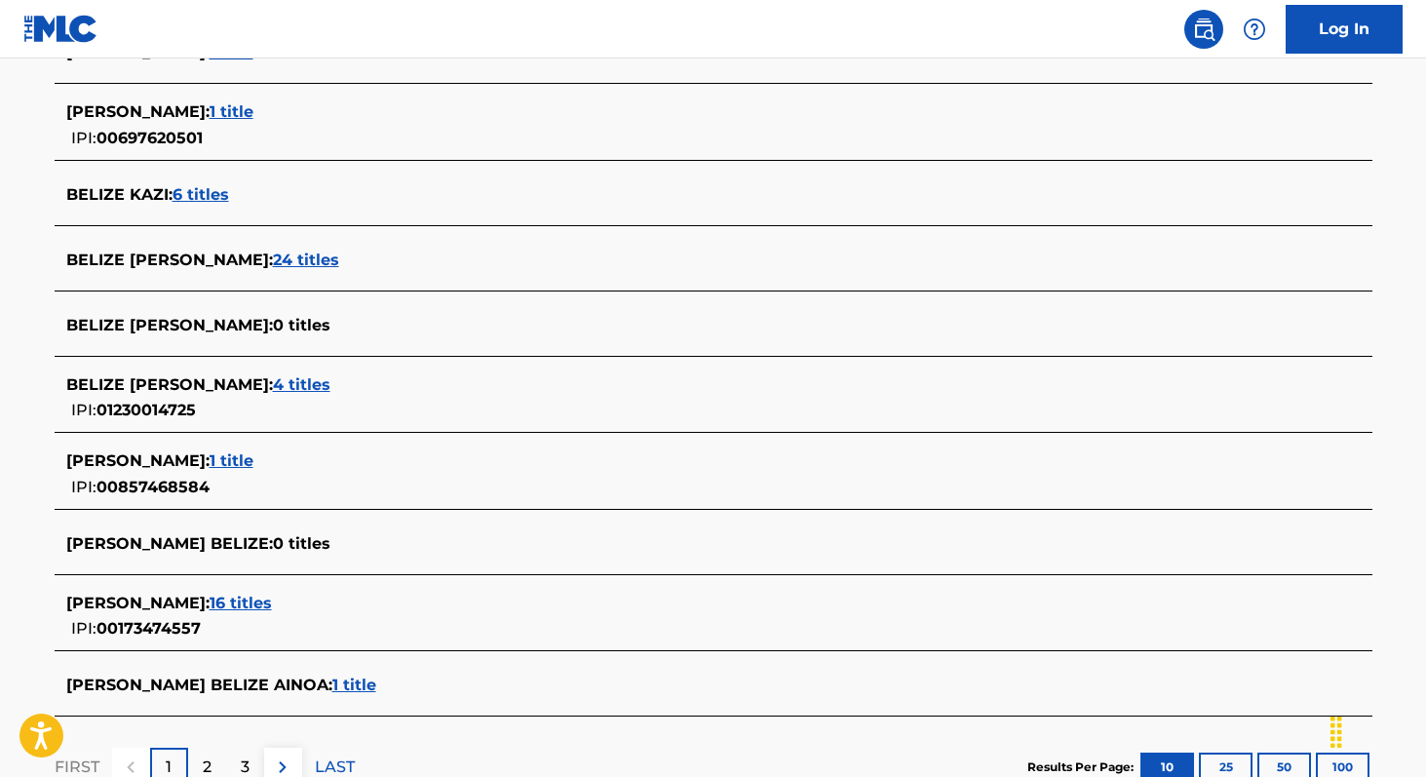
click at [339, 255] on span "24 titles" at bounding box center [306, 259] width 66 height 19
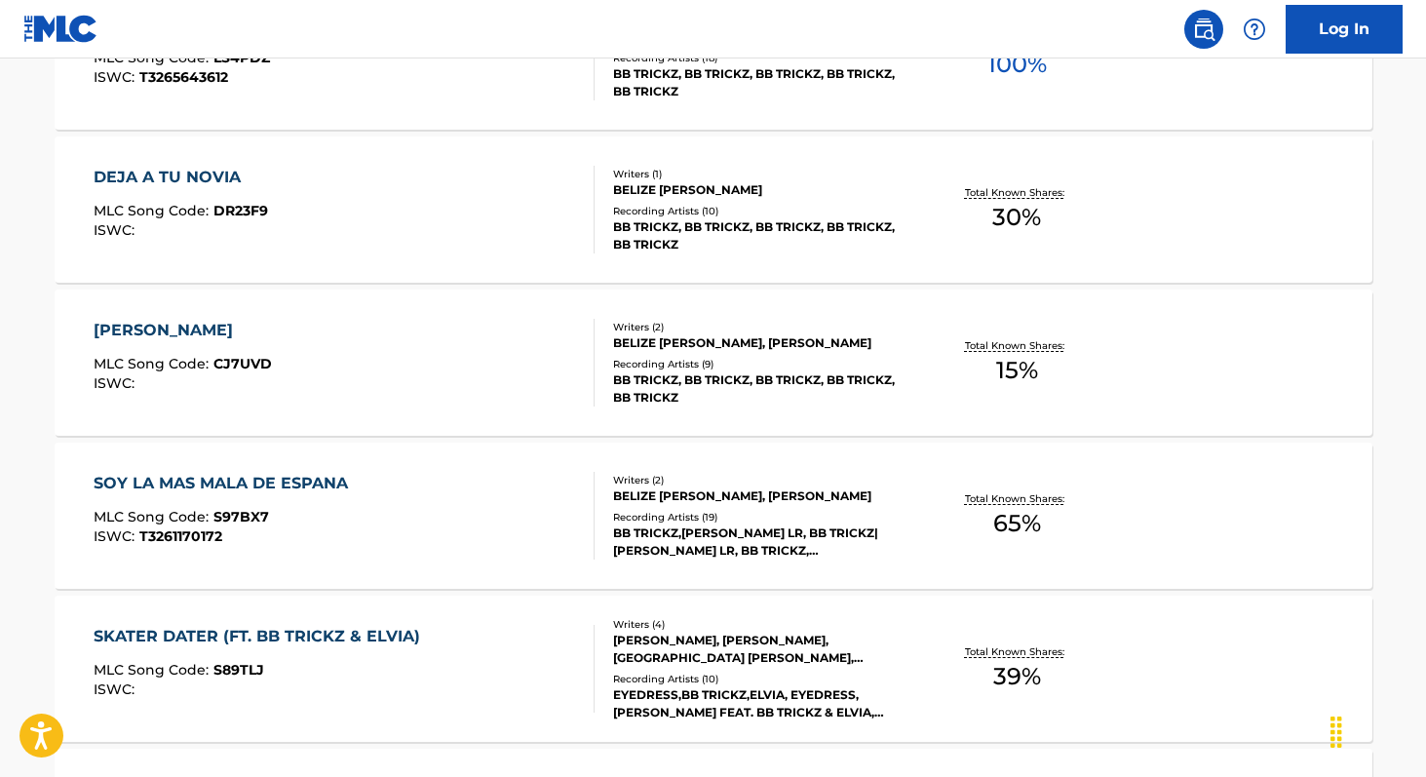
scroll to position [826, 0]
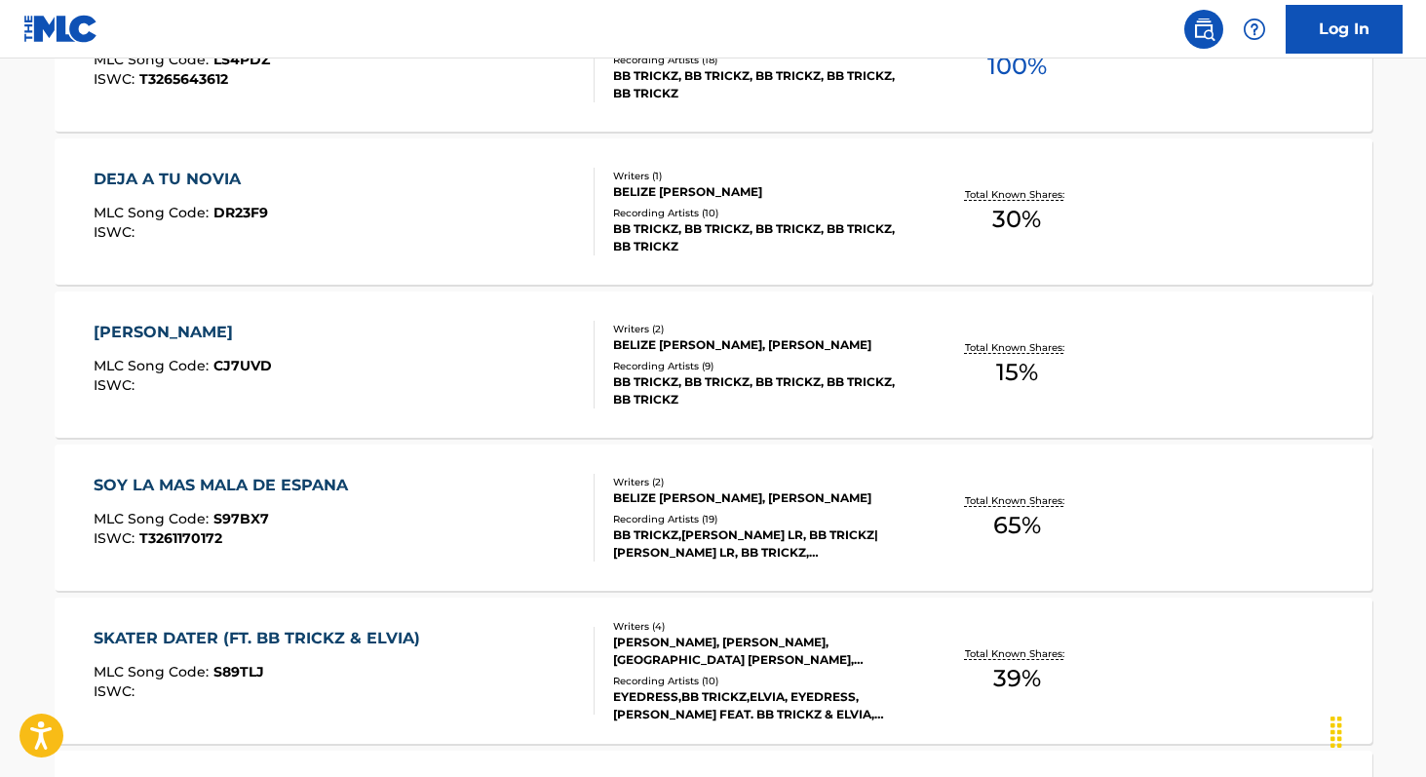
click at [1004, 228] on span "30 %" at bounding box center [1016, 219] width 49 height 35
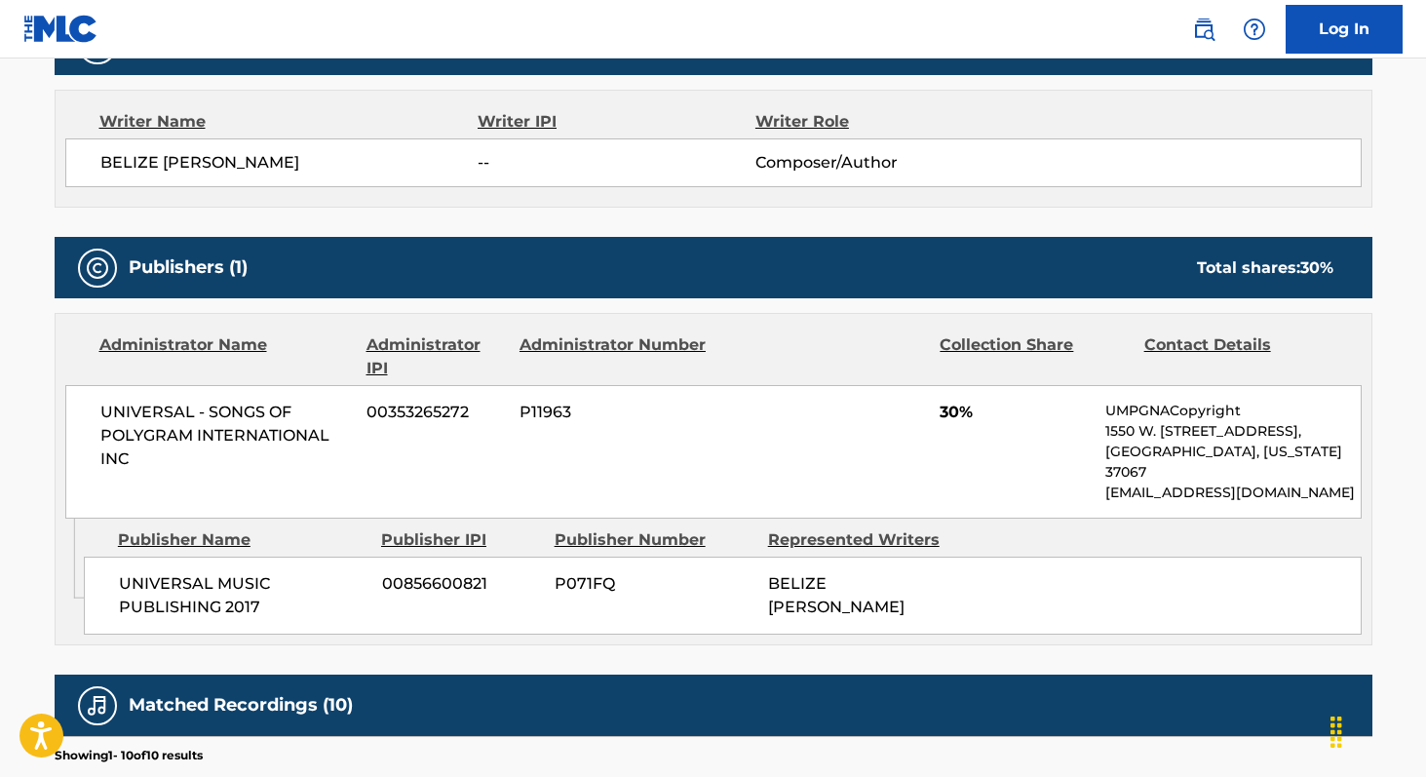
scroll to position [668, 0]
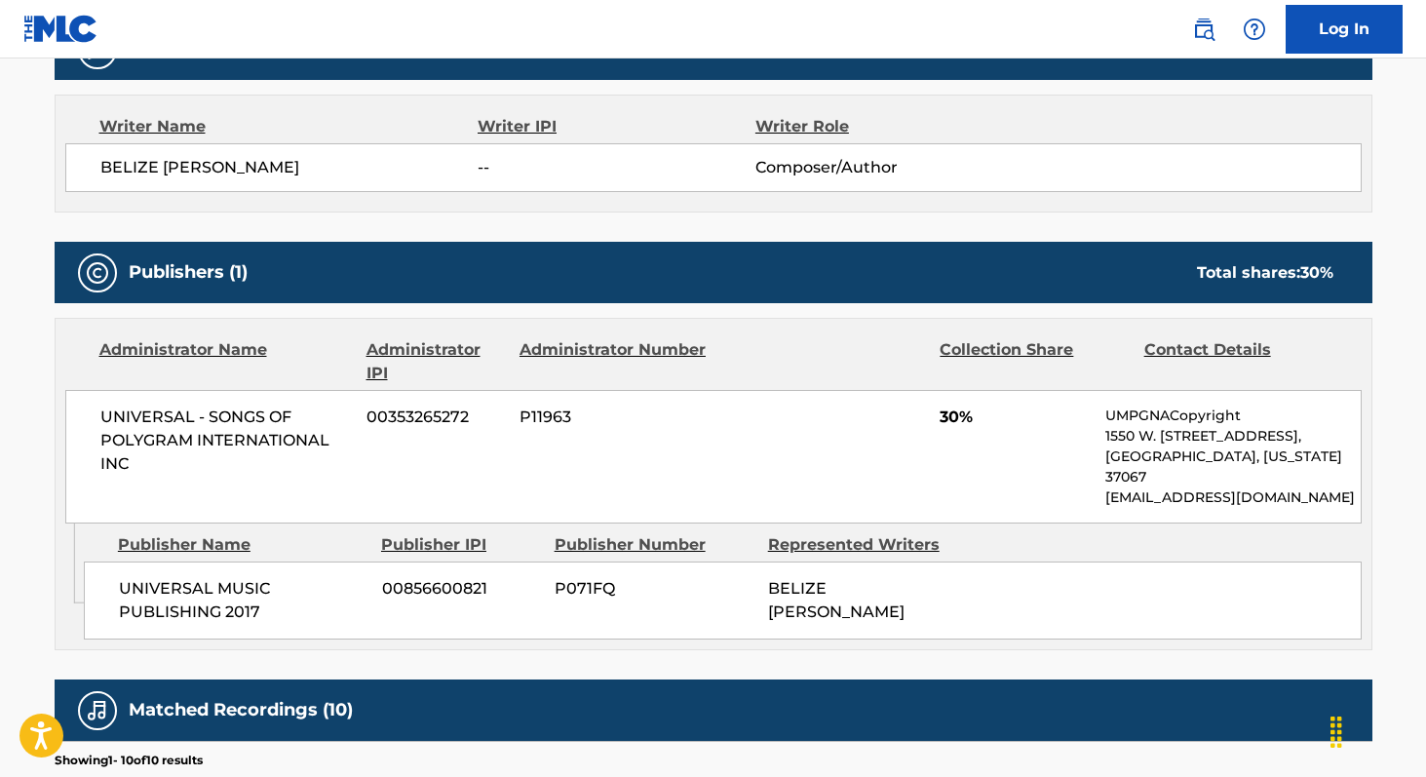
click at [119, 174] on span "BELIZE [PERSON_NAME]" at bounding box center [289, 167] width 378 height 23
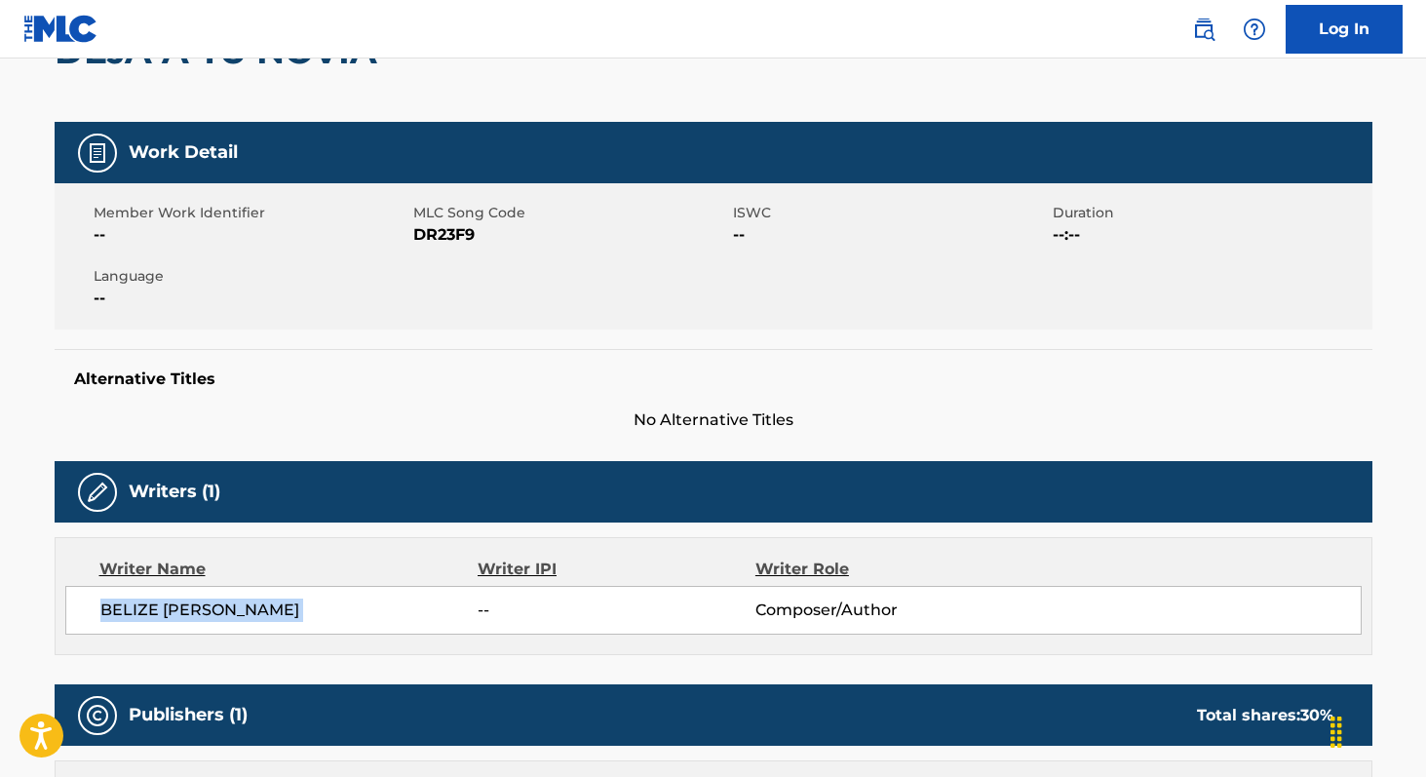
scroll to position [210, 0]
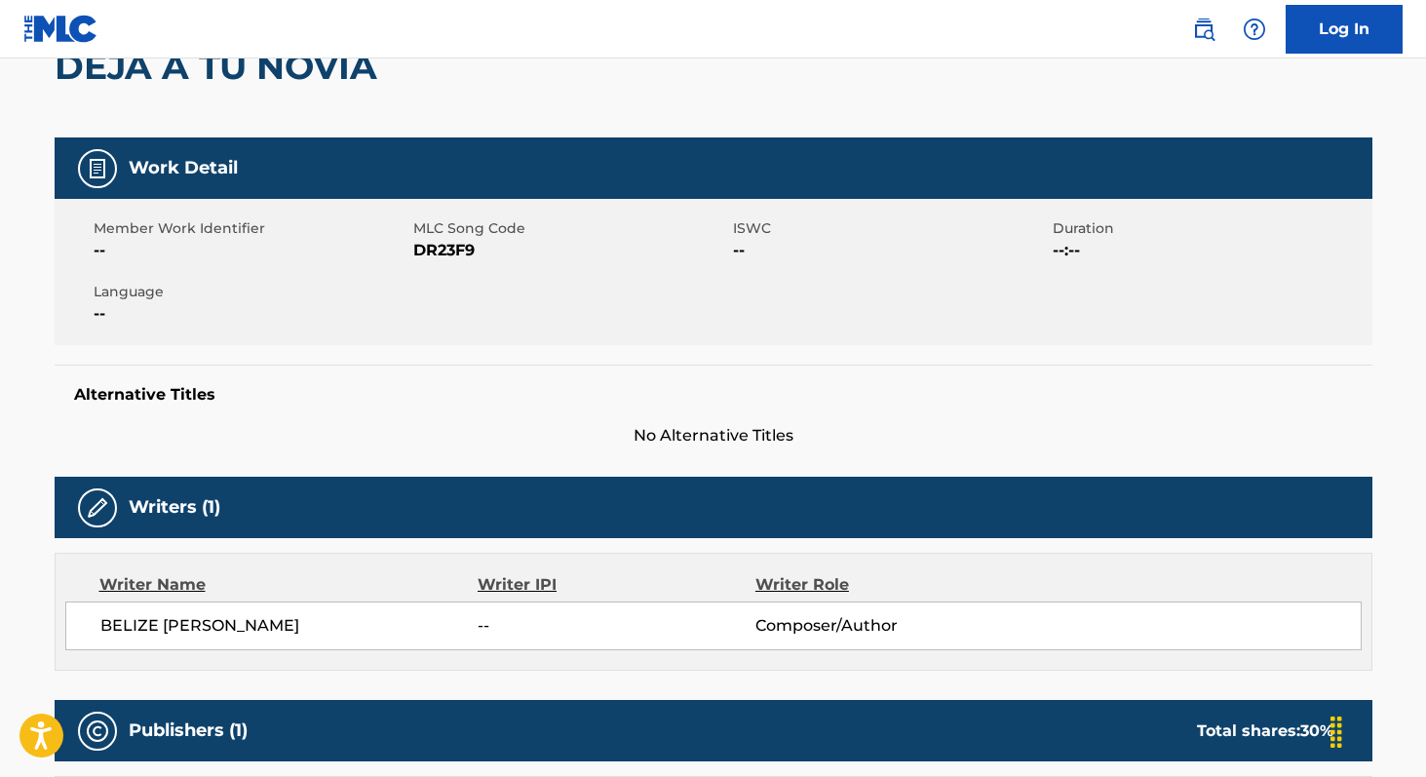
click at [444, 244] on span "DR23F9" at bounding box center [570, 250] width 315 height 23
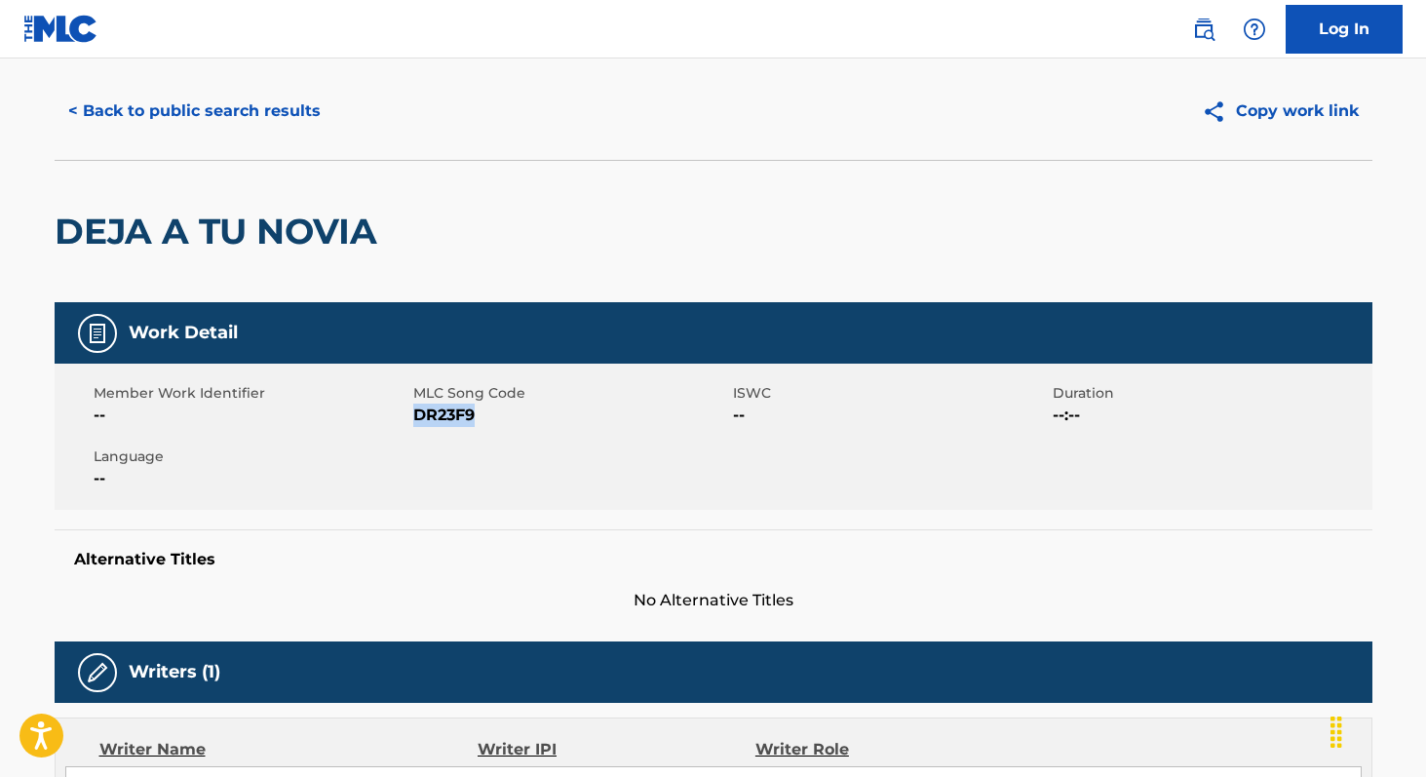
scroll to position [0, 0]
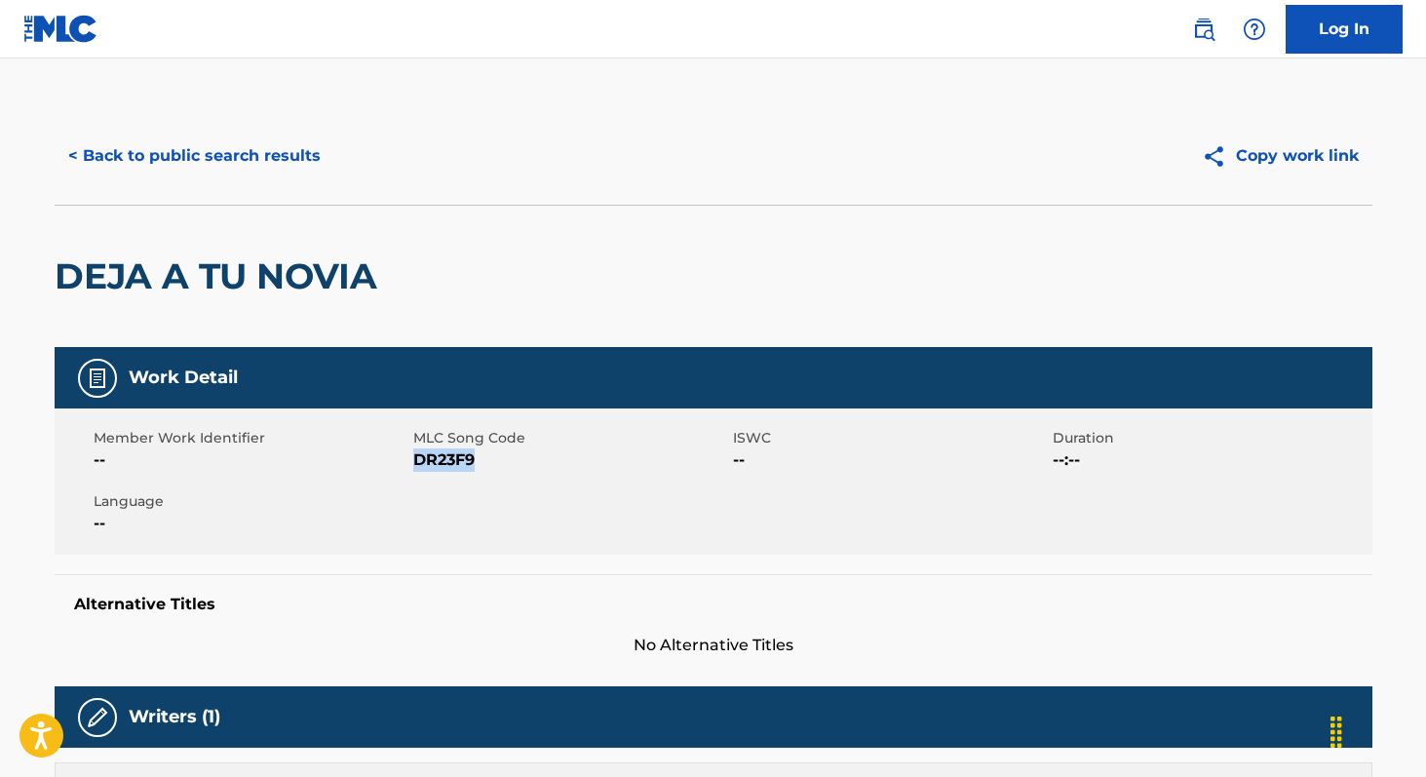
click at [184, 159] on button "< Back to public search results" at bounding box center [195, 156] width 280 height 49
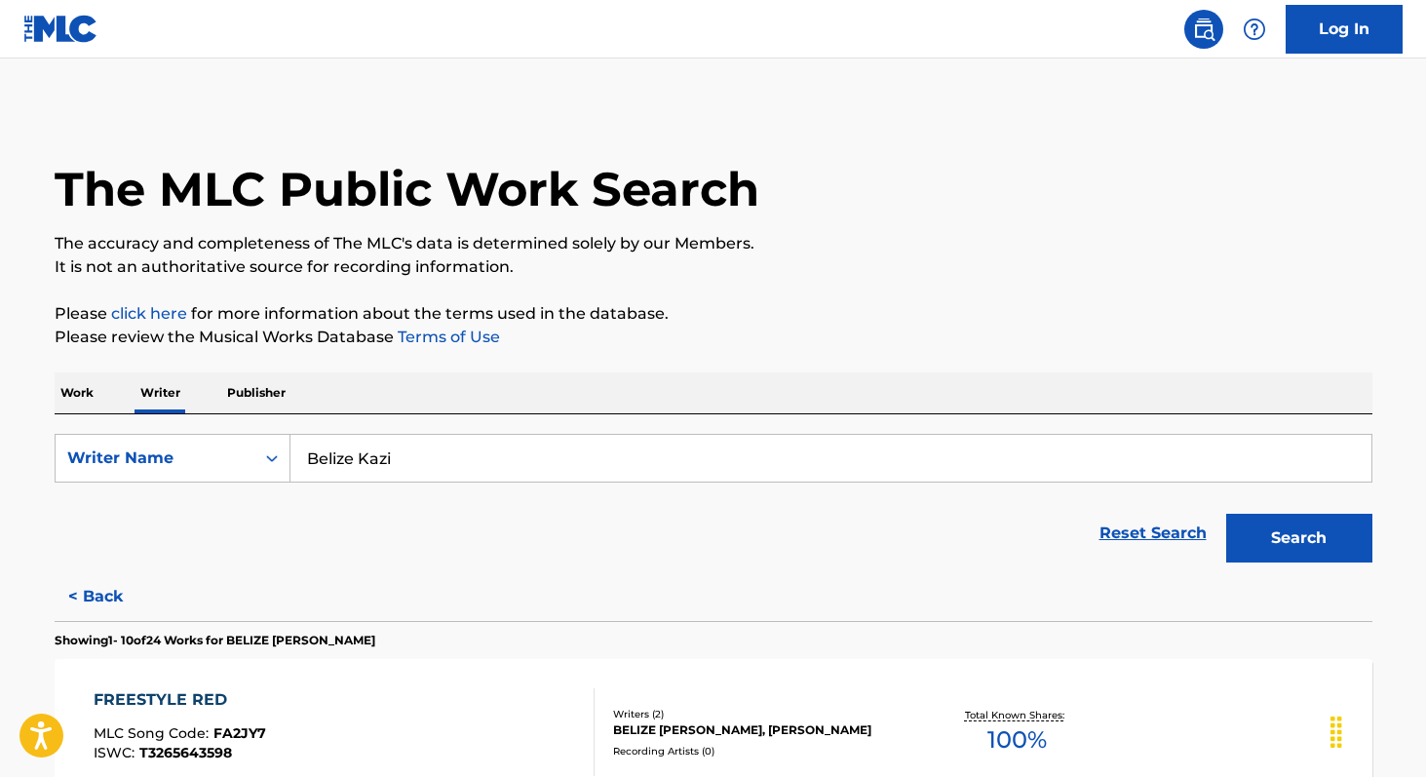
click at [84, 407] on p "Work" at bounding box center [77, 392] width 45 height 41
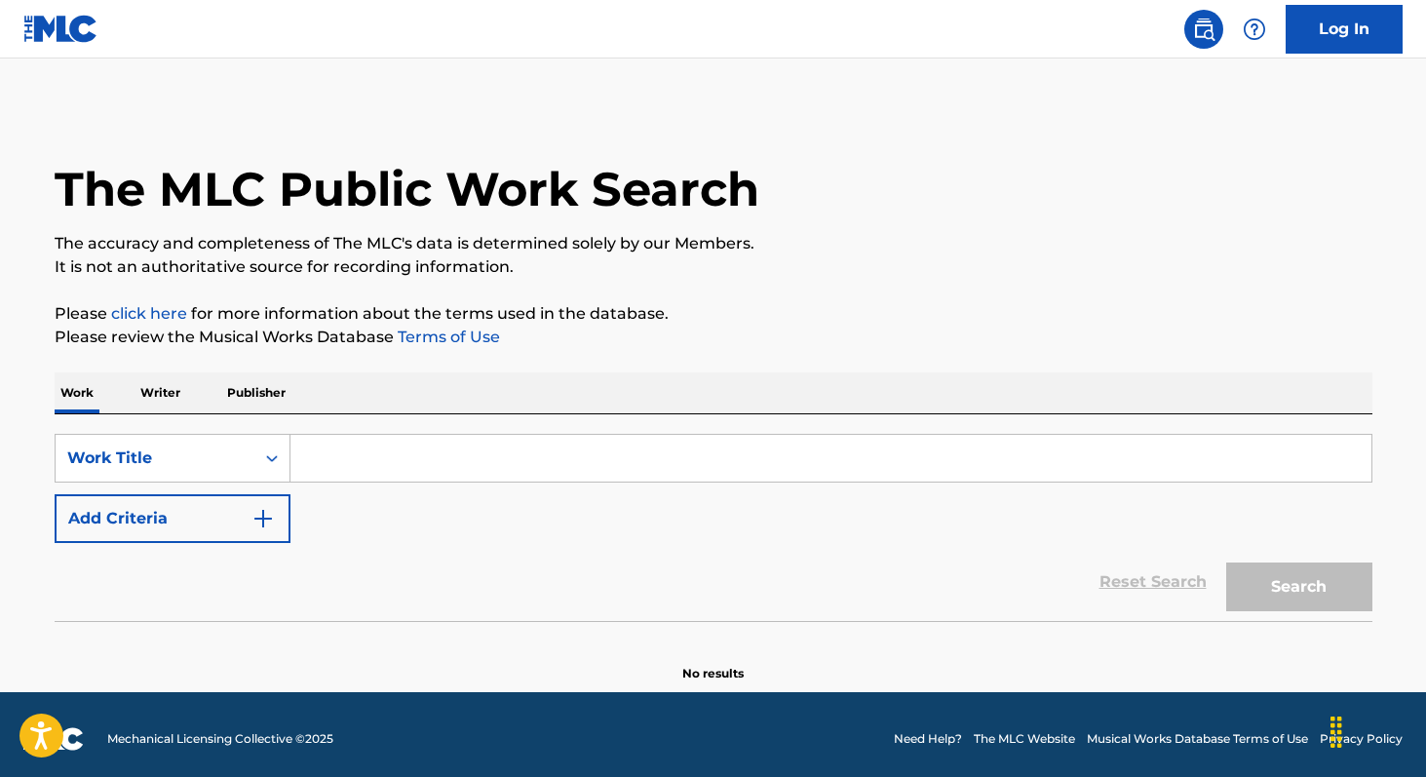
click at [332, 480] on input "Search Form" at bounding box center [830, 458] width 1081 height 47
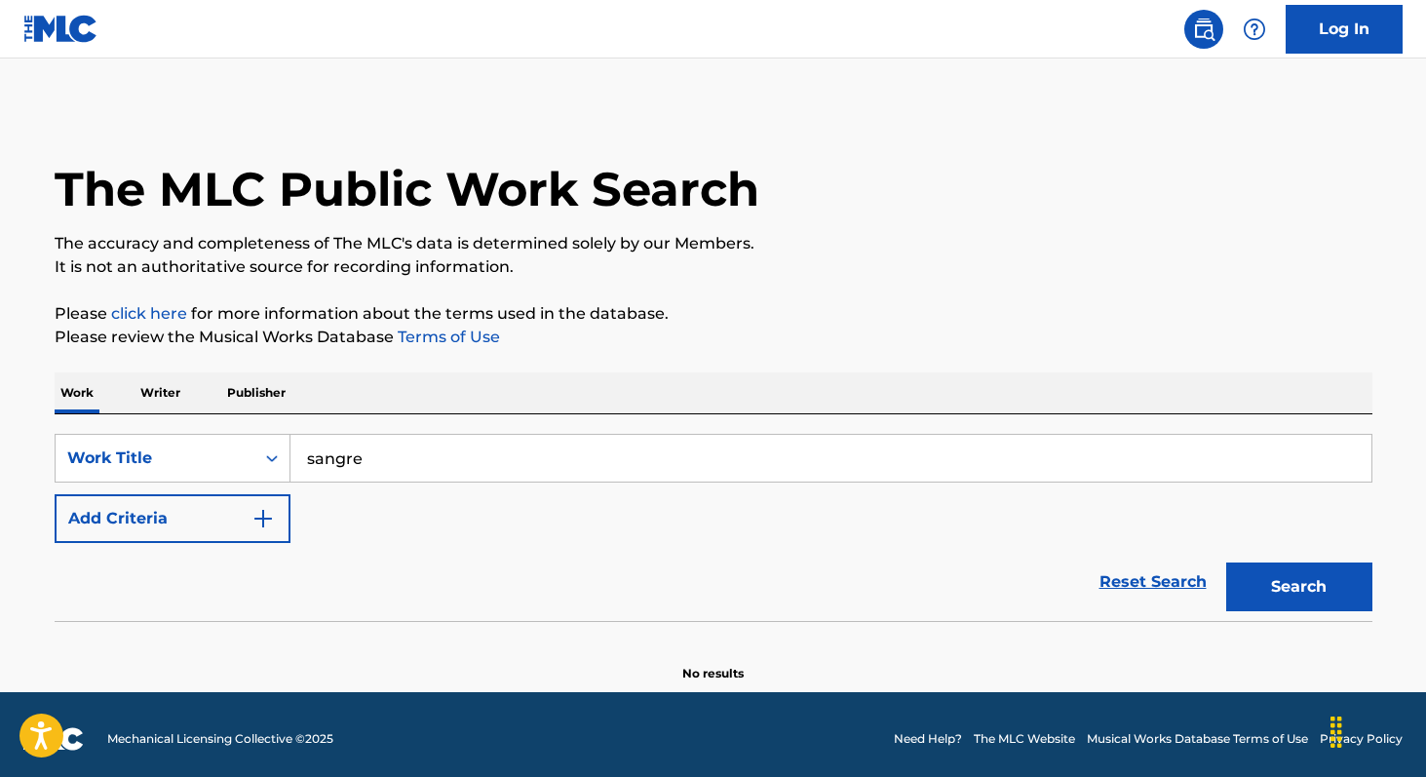
type input "sangre"
click at [188, 500] on button "Add Criteria" at bounding box center [173, 518] width 236 height 49
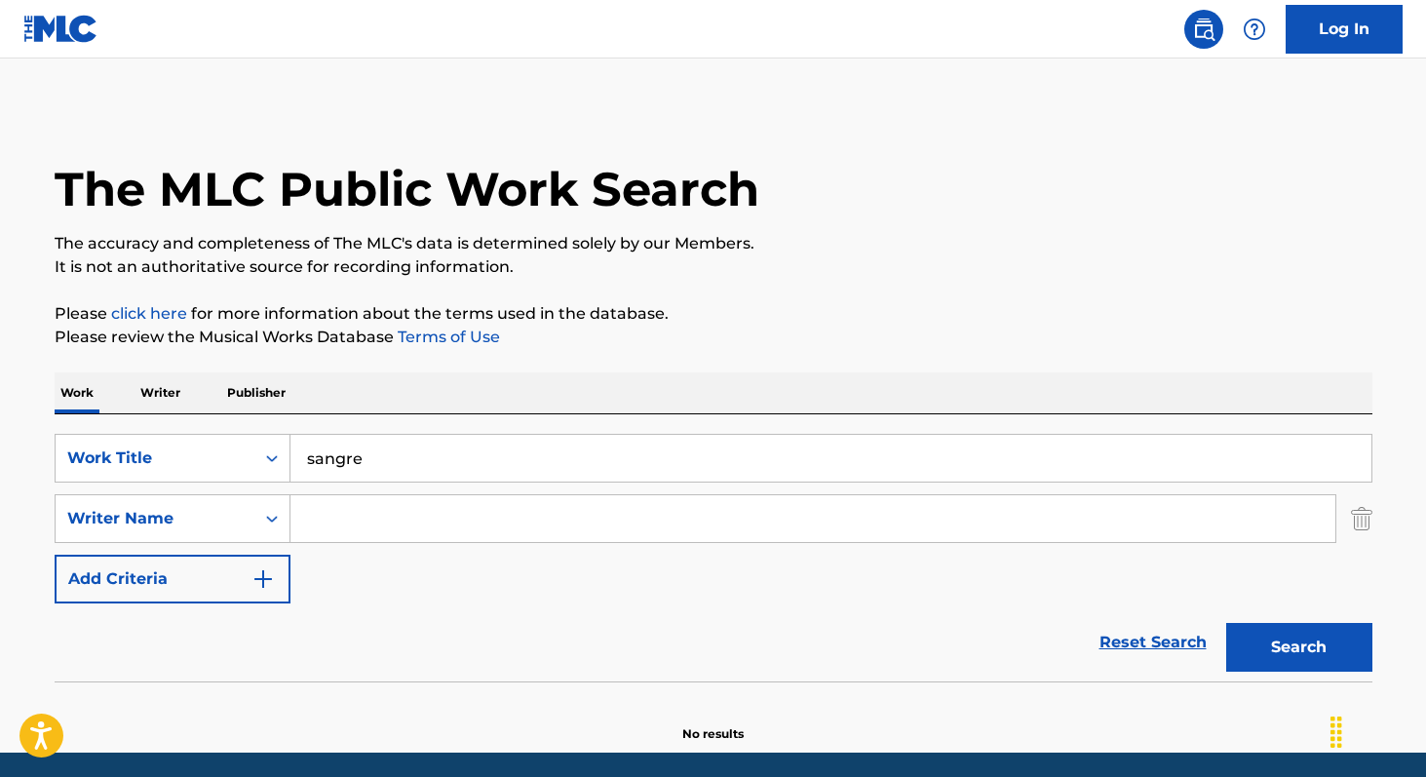
click at [326, 525] on input "Search Form" at bounding box center [812, 518] width 1045 height 47
paste input "[PERSON_NAME] Parejo"
type input "[PERSON_NAME] Parejo"
click at [1226, 623] on button "Search" at bounding box center [1299, 647] width 146 height 49
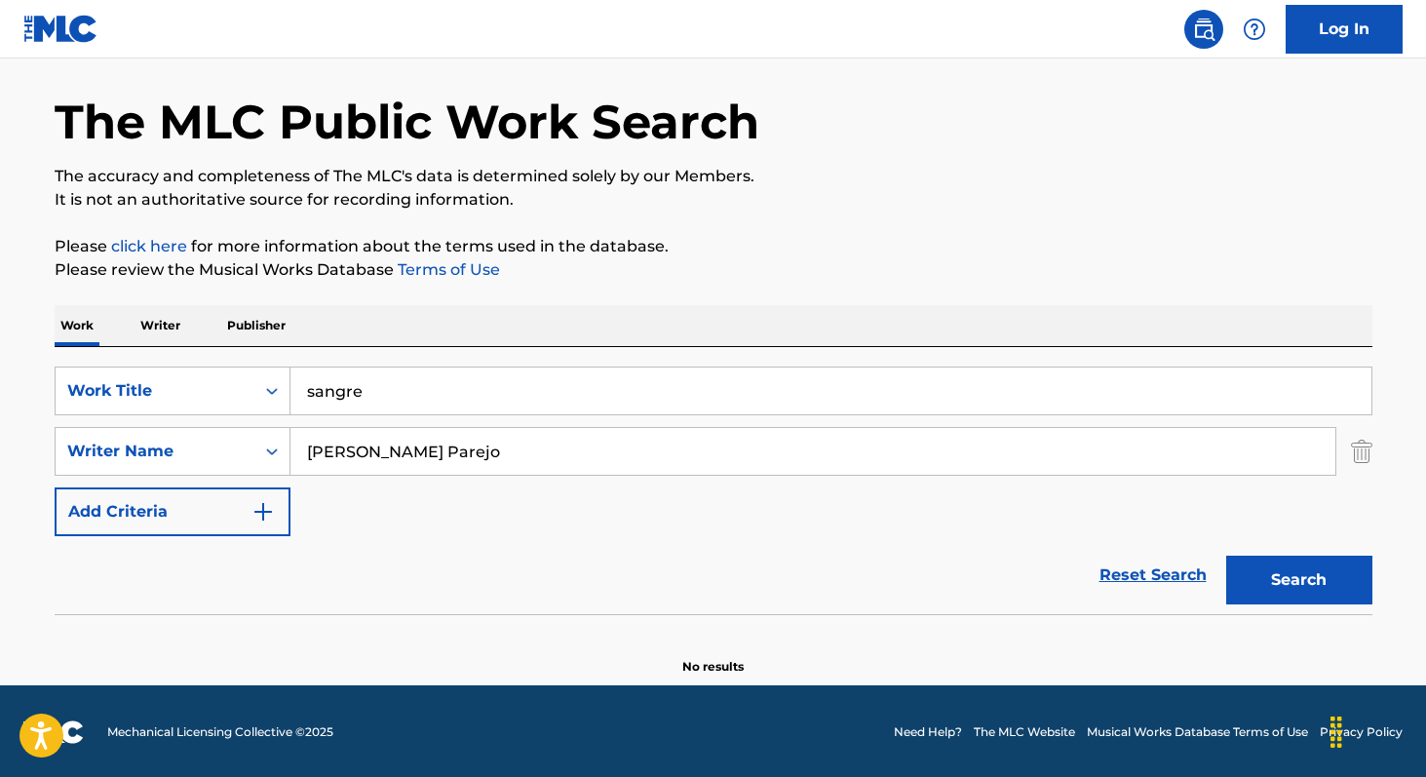
scroll to position [69, 0]
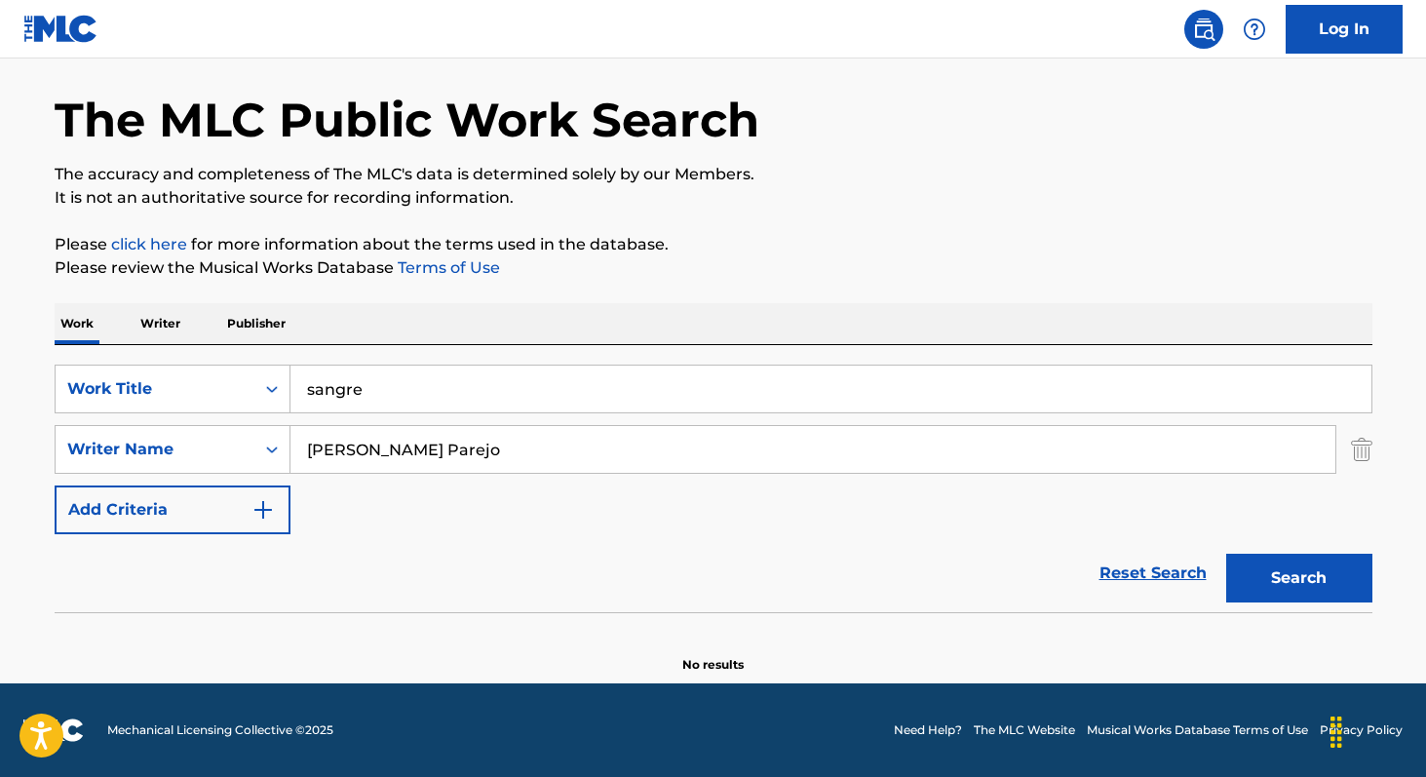
click at [168, 323] on p "Writer" at bounding box center [160, 323] width 52 height 41
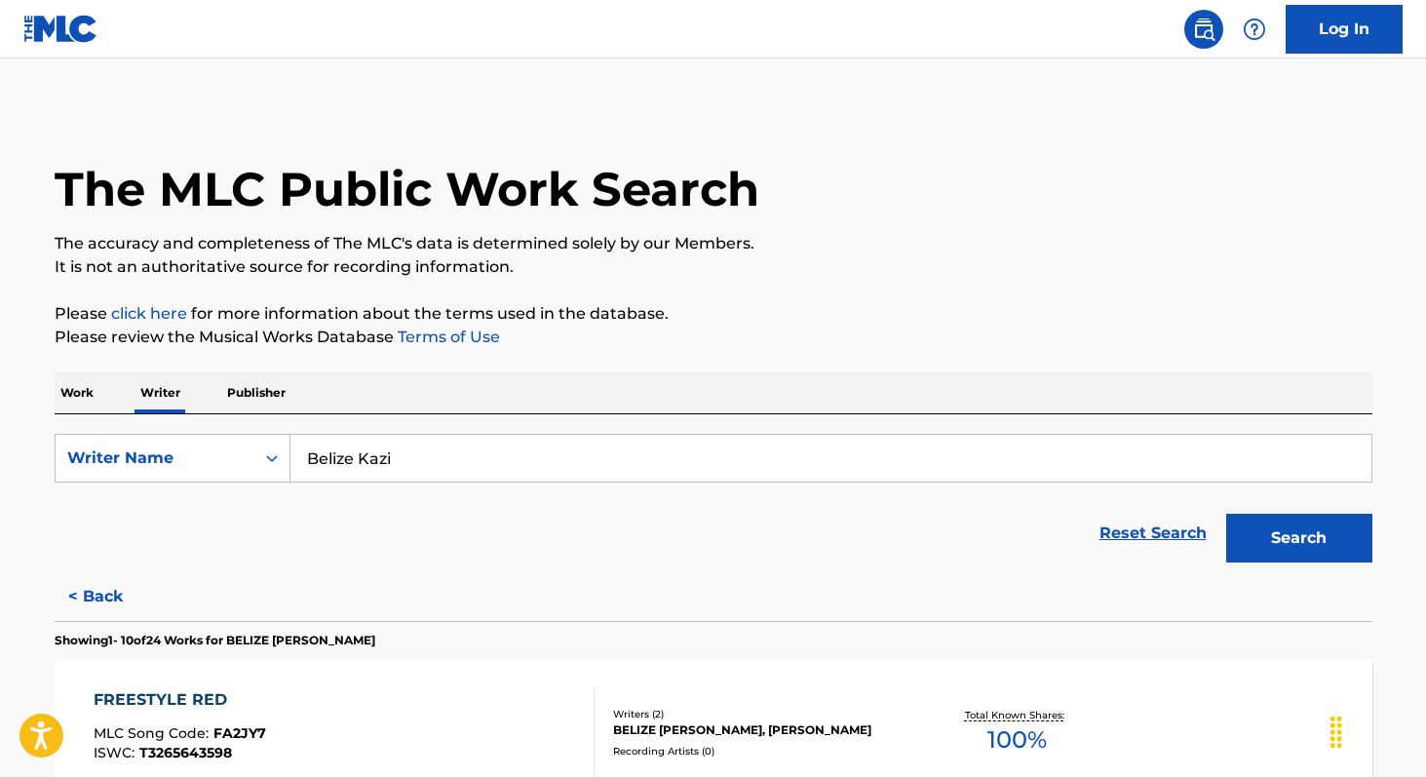
click at [442, 473] on input "Belize Kazi" at bounding box center [830, 458] width 1081 height 47
paste input "[PERSON_NAME] Parejo"
type input "[PERSON_NAME] Parejo"
click at [1226, 514] on button "Search" at bounding box center [1299, 538] width 146 height 49
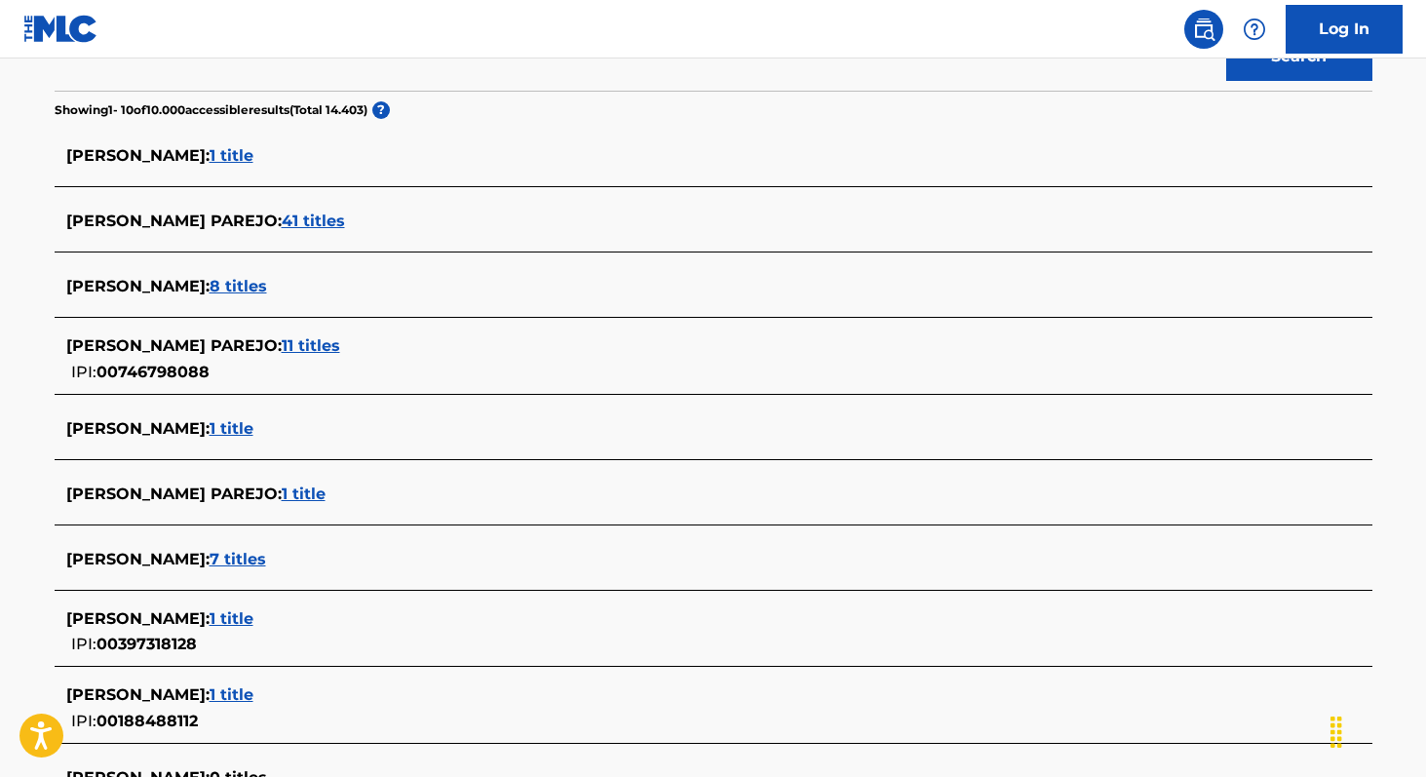
scroll to position [482, 0]
click at [328, 223] on span "41 titles" at bounding box center [313, 220] width 63 height 19
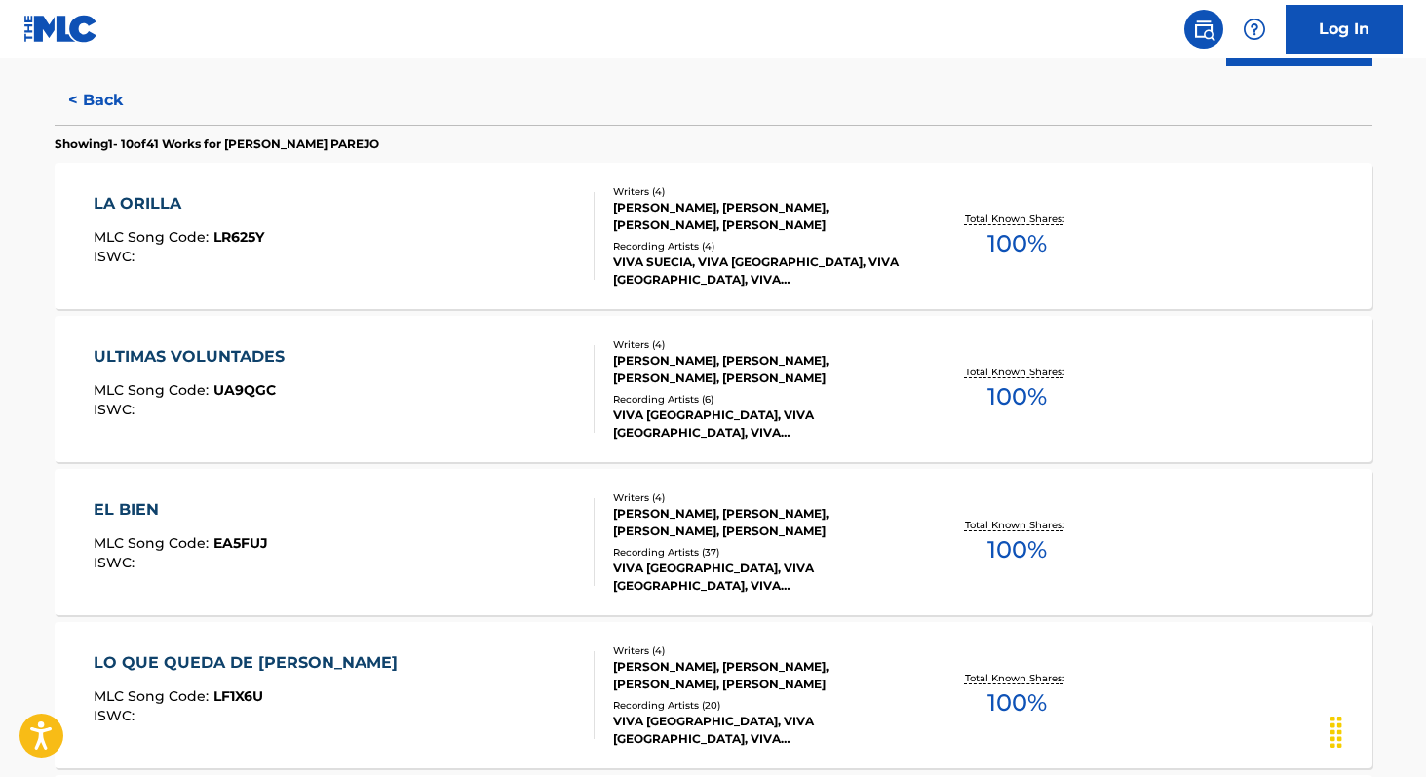
scroll to position [503, 0]
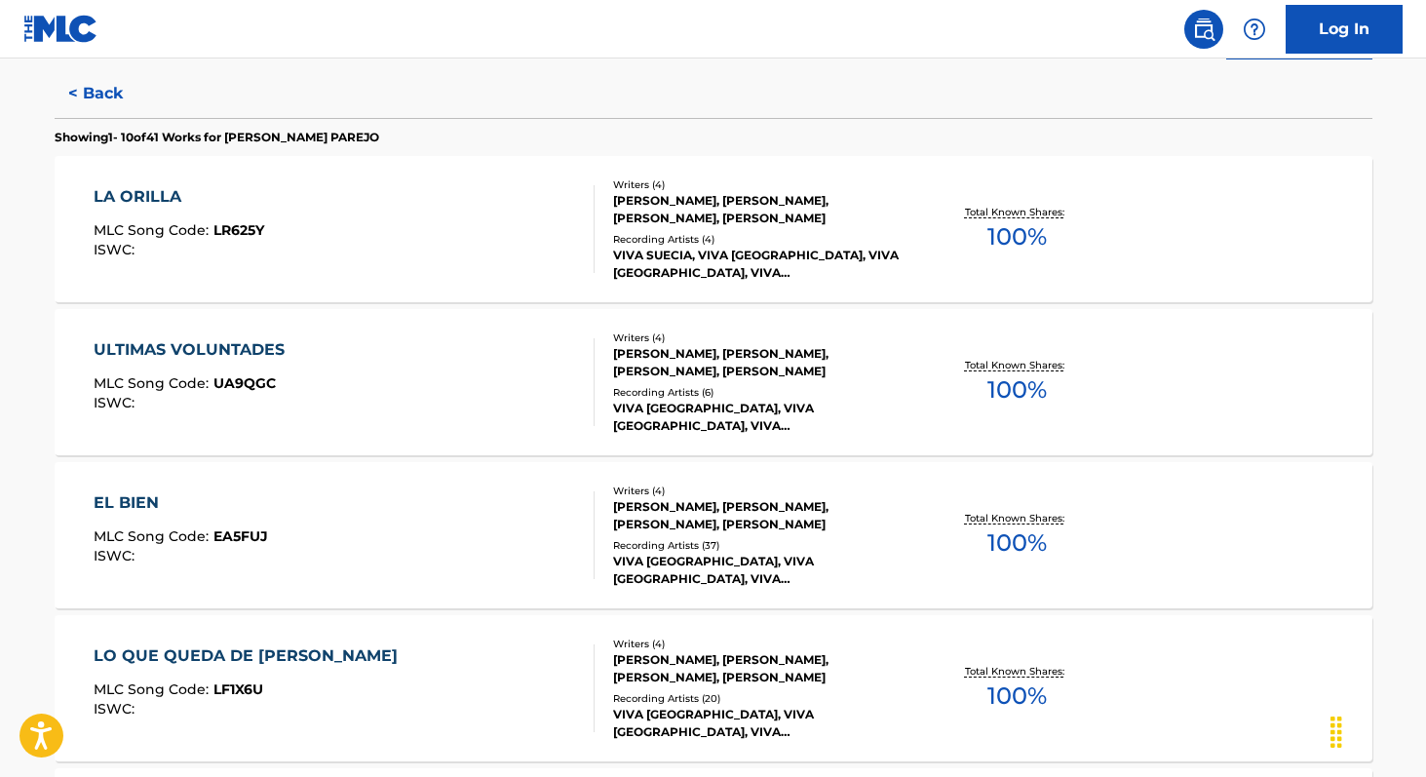
click at [1036, 406] on span "100 %" at bounding box center [1016, 389] width 59 height 35
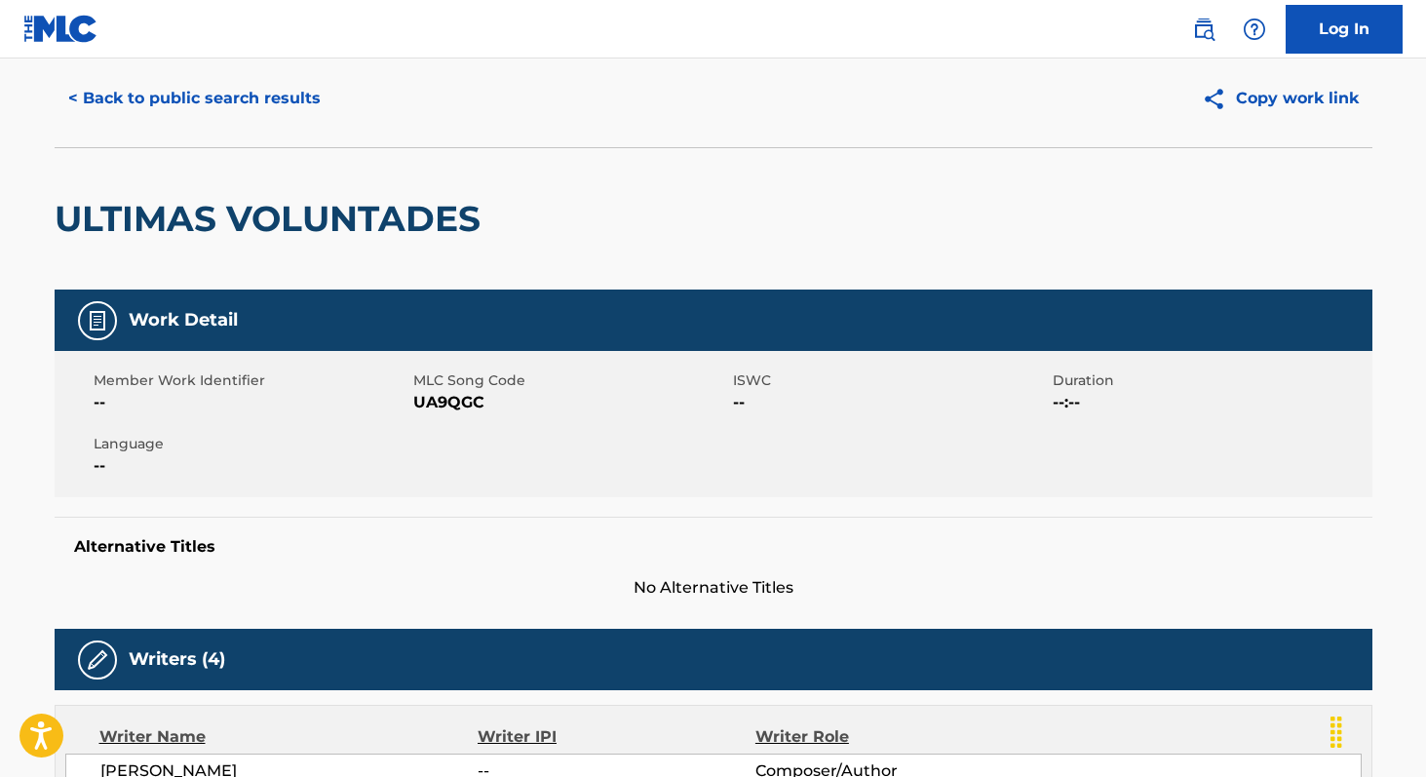
scroll to position [41, 0]
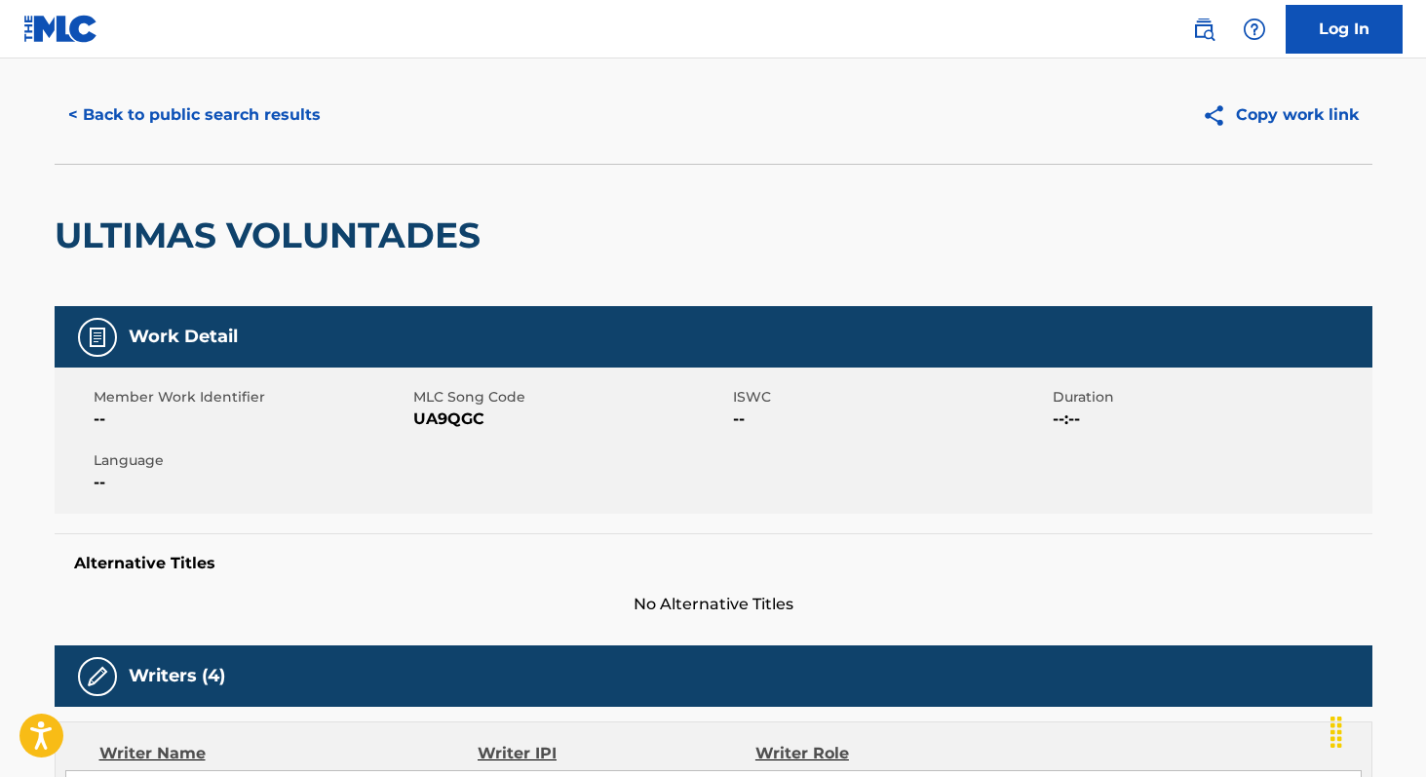
click at [451, 417] on span "UA9QGC" at bounding box center [570, 418] width 315 height 23
click at [205, 112] on button "< Back to public search results" at bounding box center [195, 115] width 280 height 49
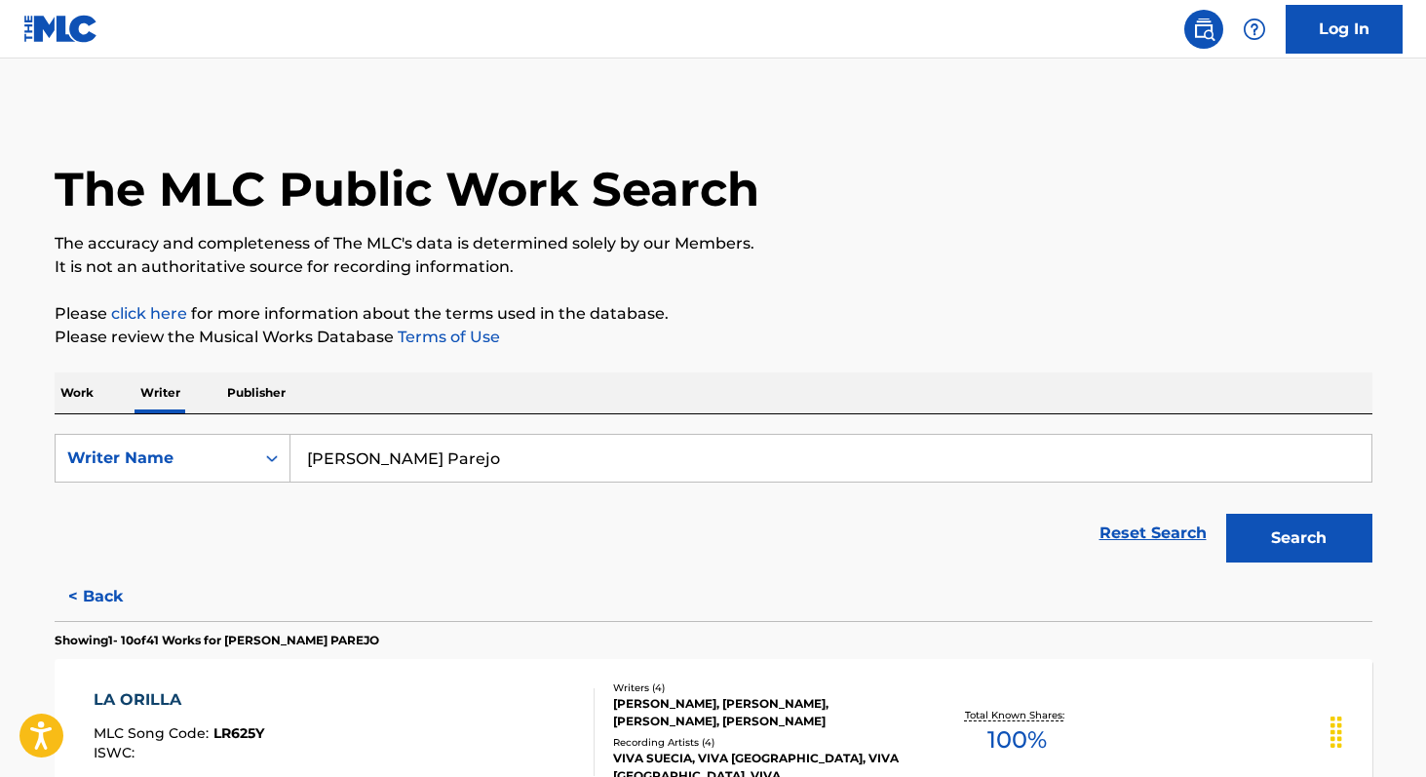
click at [517, 444] on input "[PERSON_NAME] Parejo" at bounding box center [830, 458] width 1081 height 47
click at [517, 451] on input "[PERSON_NAME] Parejo" at bounding box center [830, 458] width 1081 height 47
paste input "[PERSON_NAME]"
type input "[PERSON_NAME]"
click at [1226, 514] on button "Search" at bounding box center [1299, 538] width 146 height 49
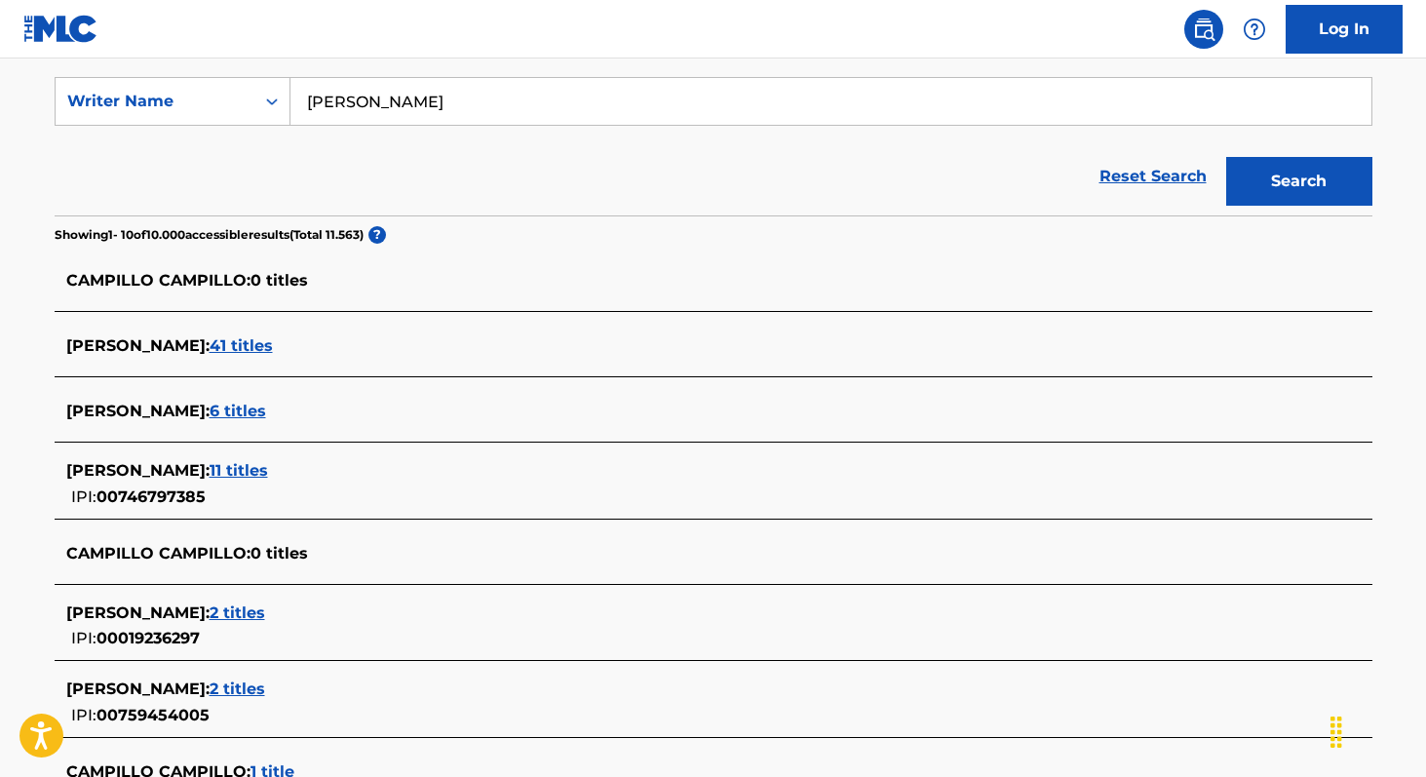
scroll to position [382, 0]
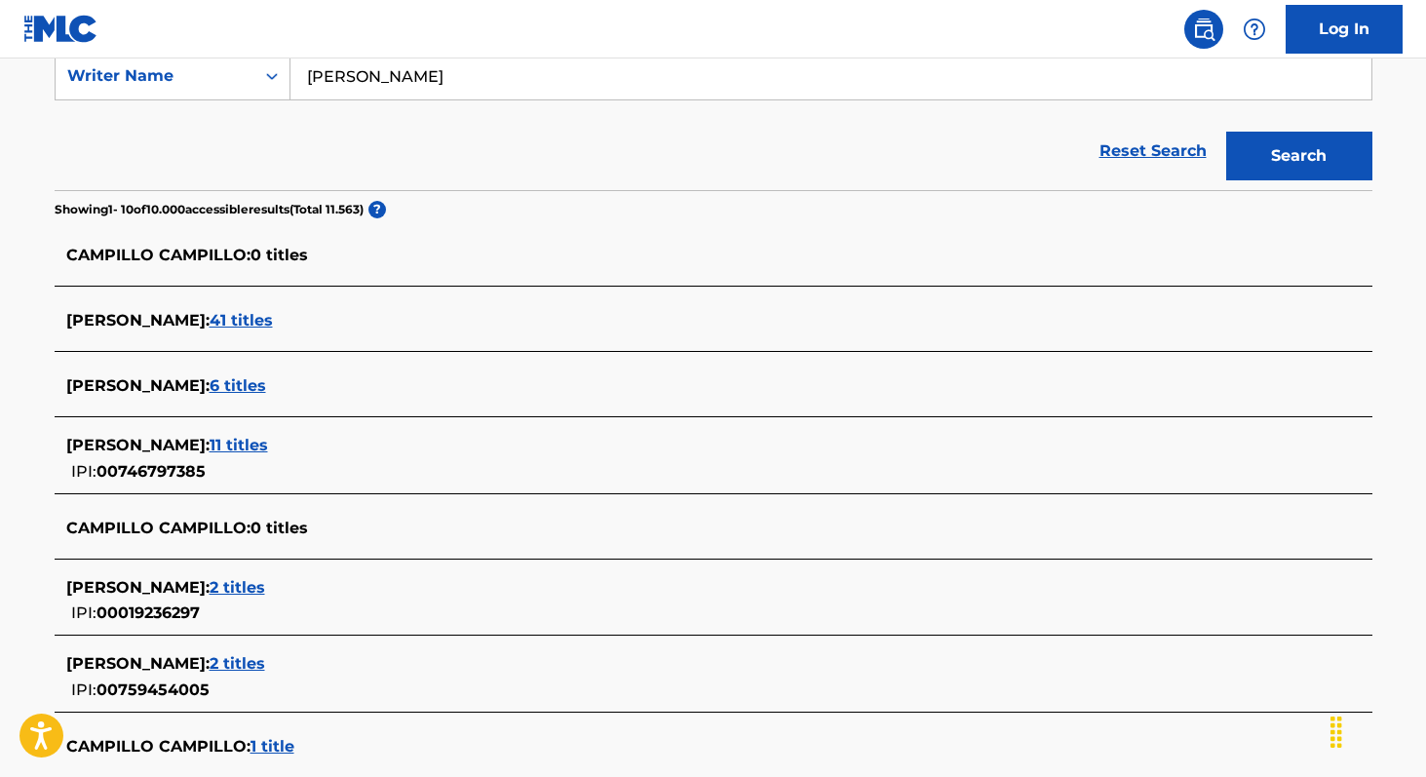
click at [268, 450] on span "11 titles" at bounding box center [239, 445] width 58 height 19
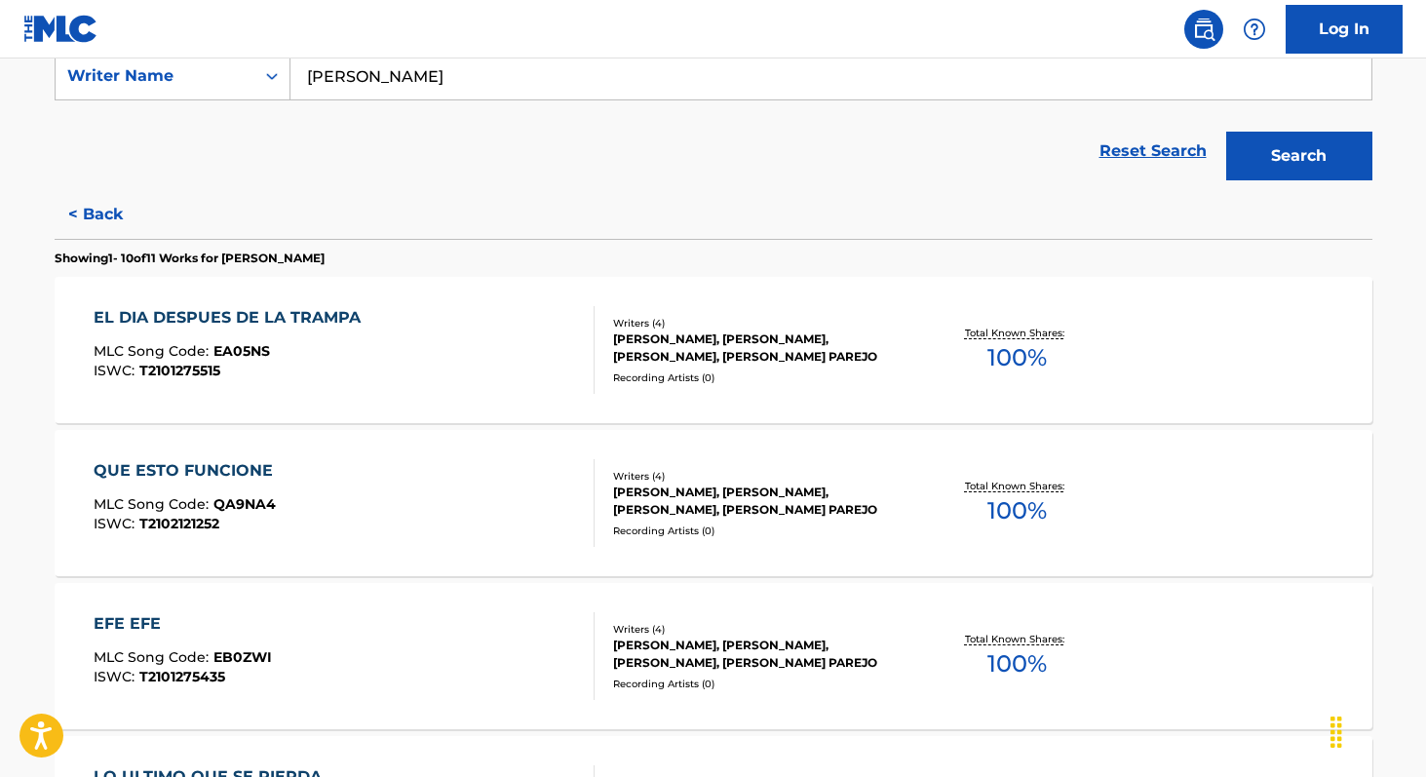
click at [1034, 515] on span "100 %" at bounding box center [1016, 510] width 59 height 35
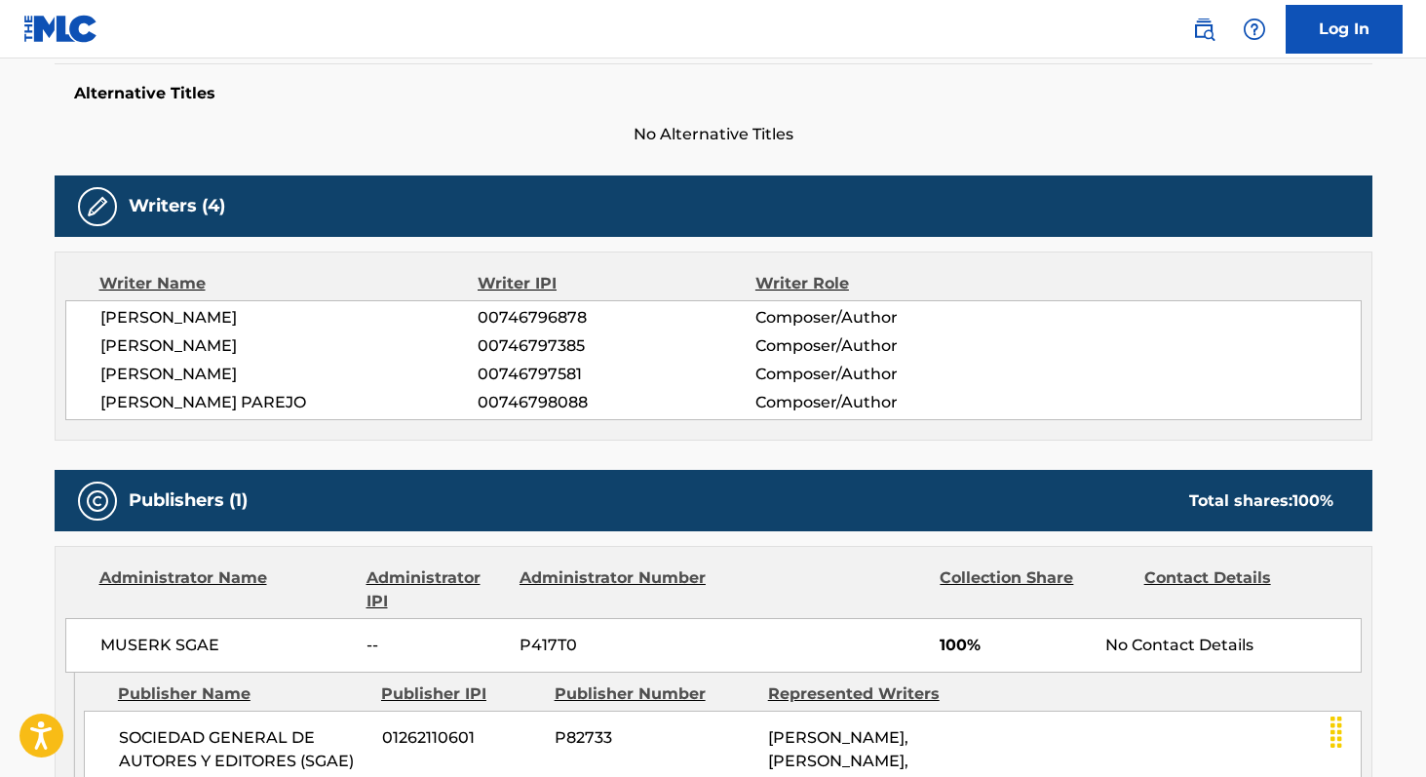
scroll to position [505, 0]
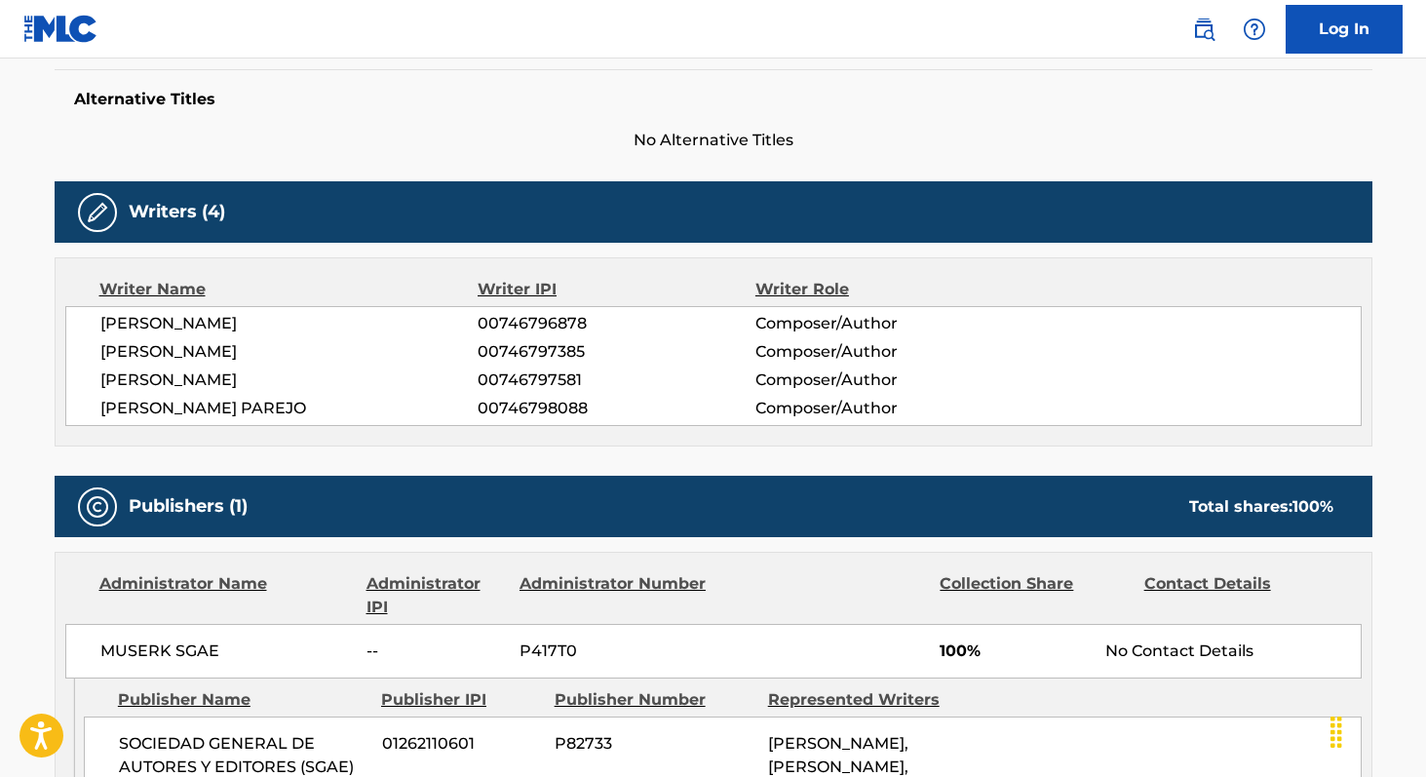
click at [524, 322] on span "00746796878" at bounding box center [616, 323] width 277 height 23
click at [525, 380] on span "00746797581" at bounding box center [616, 379] width 277 height 23
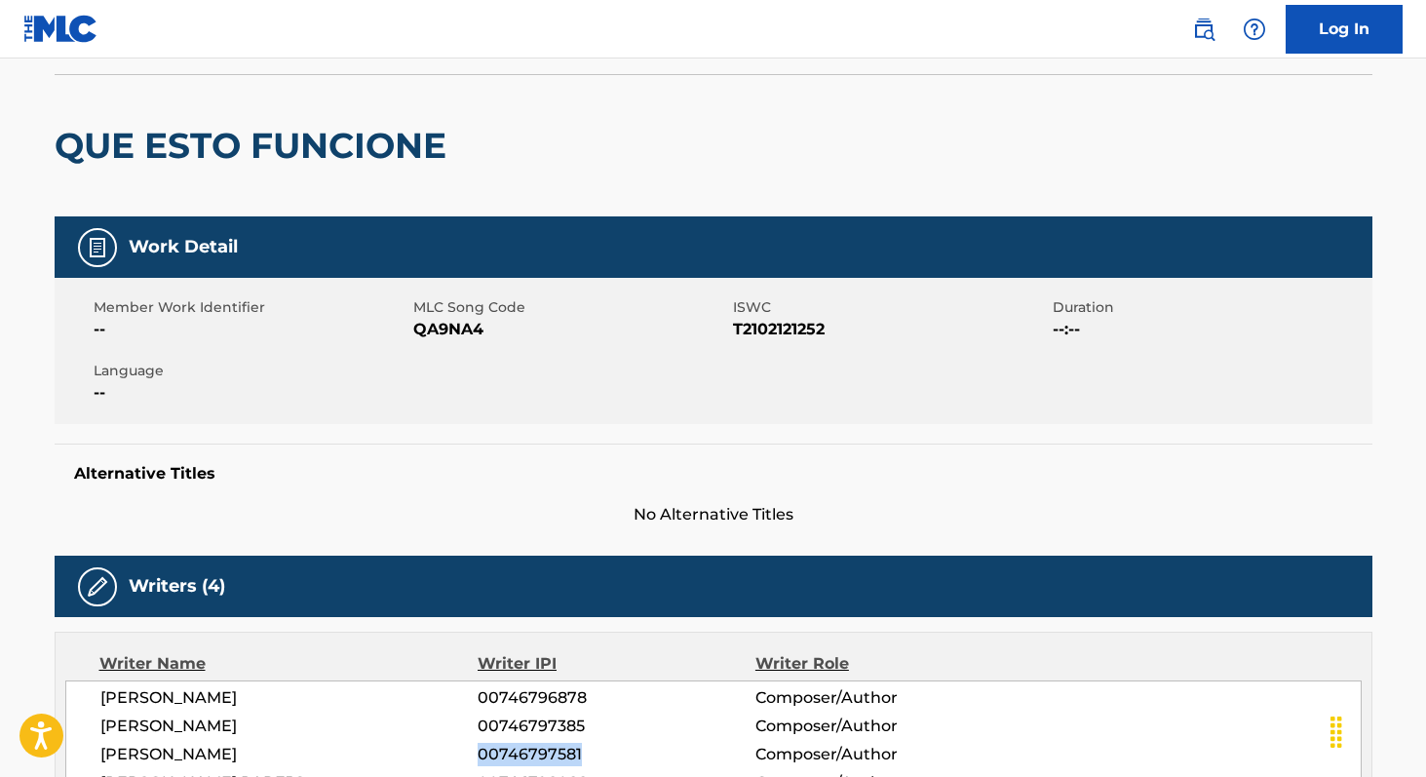
scroll to position [49, 0]
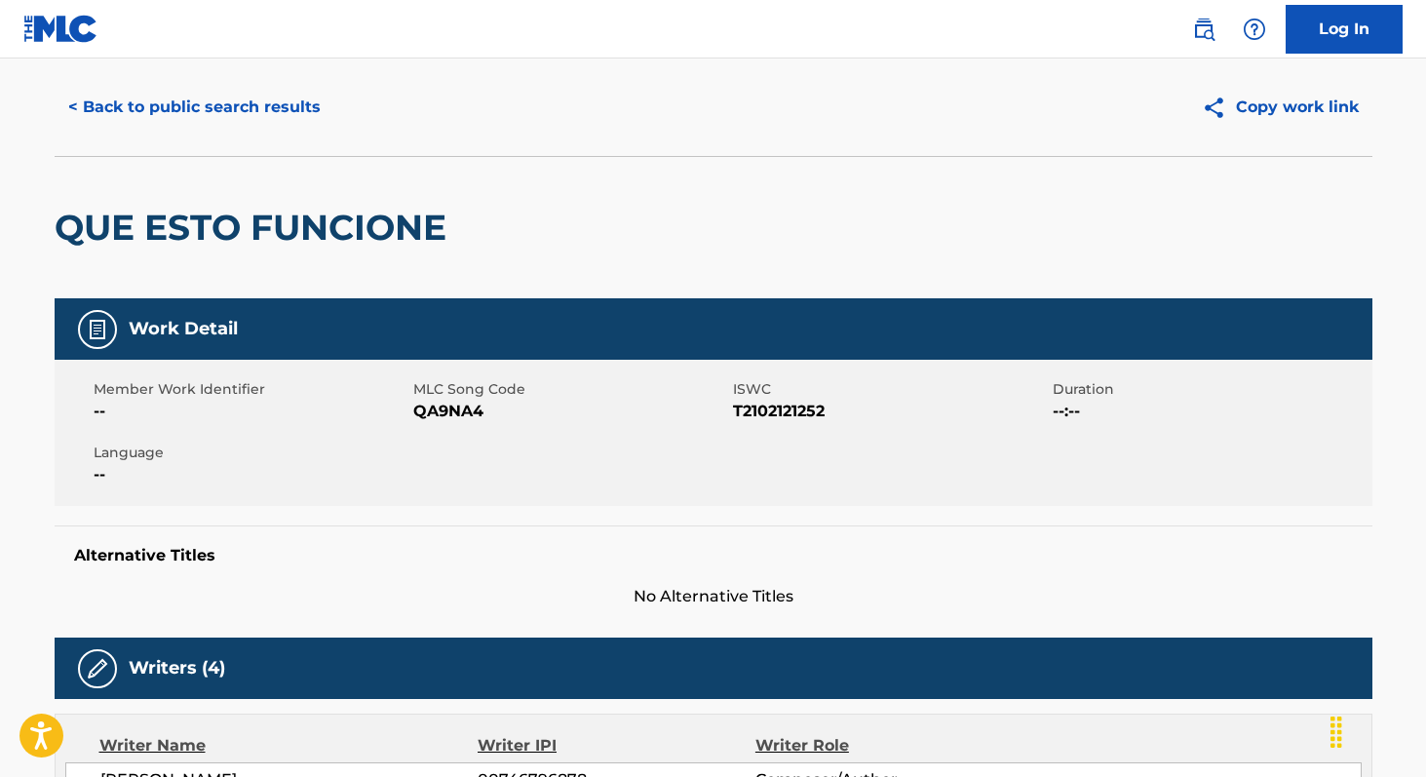
click at [218, 116] on button "< Back to public search results" at bounding box center [195, 107] width 280 height 49
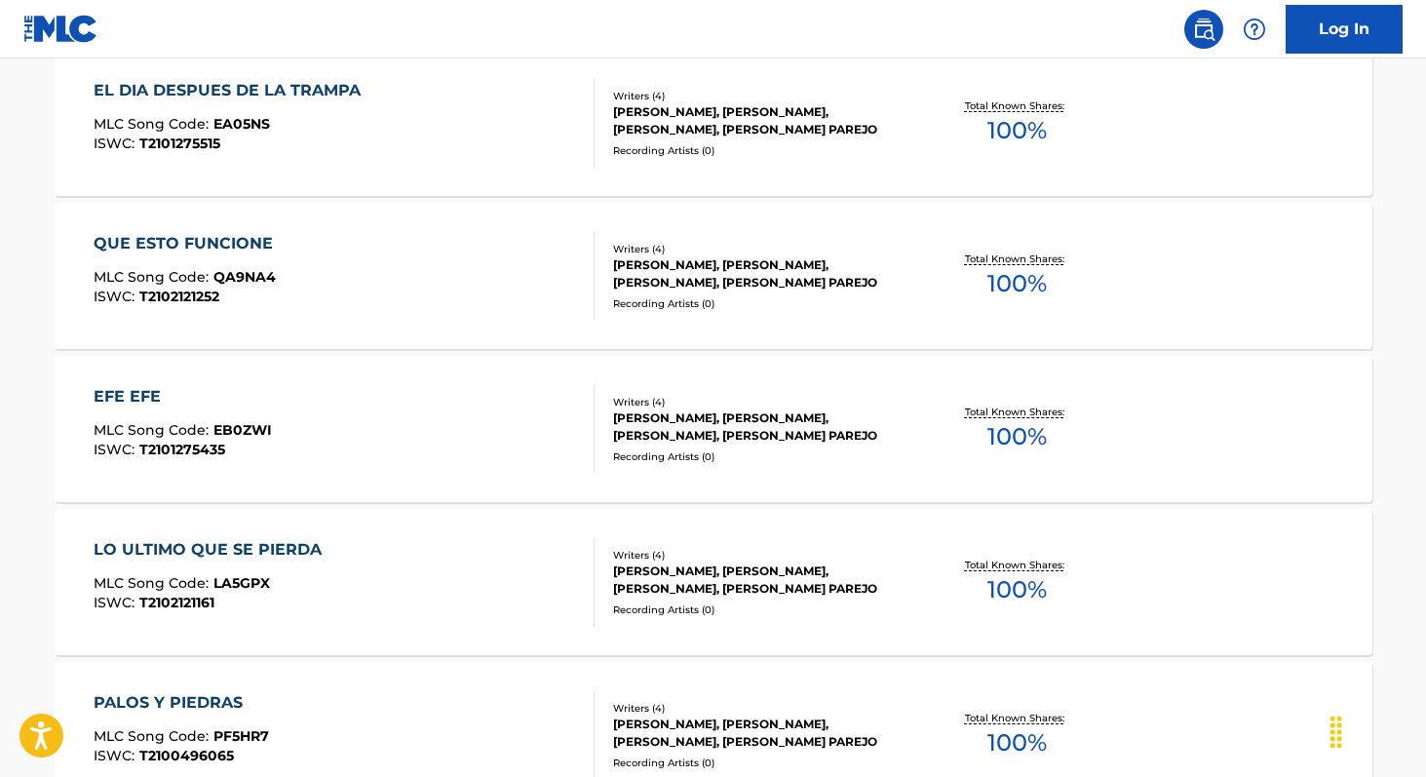
scroll to position [619, 0]
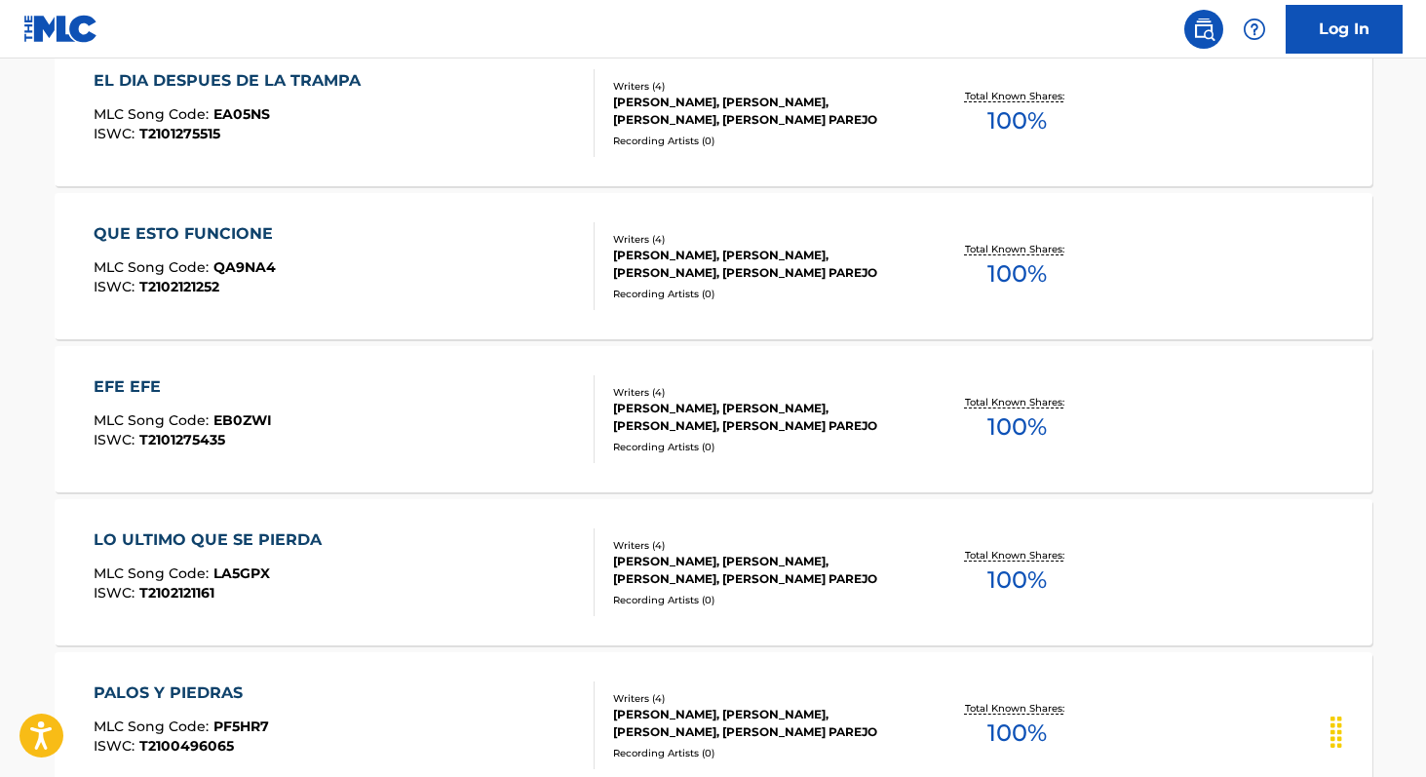
click at [990, 580] on span "100 %" at bounding box center [1016, 579] width 59 height 35
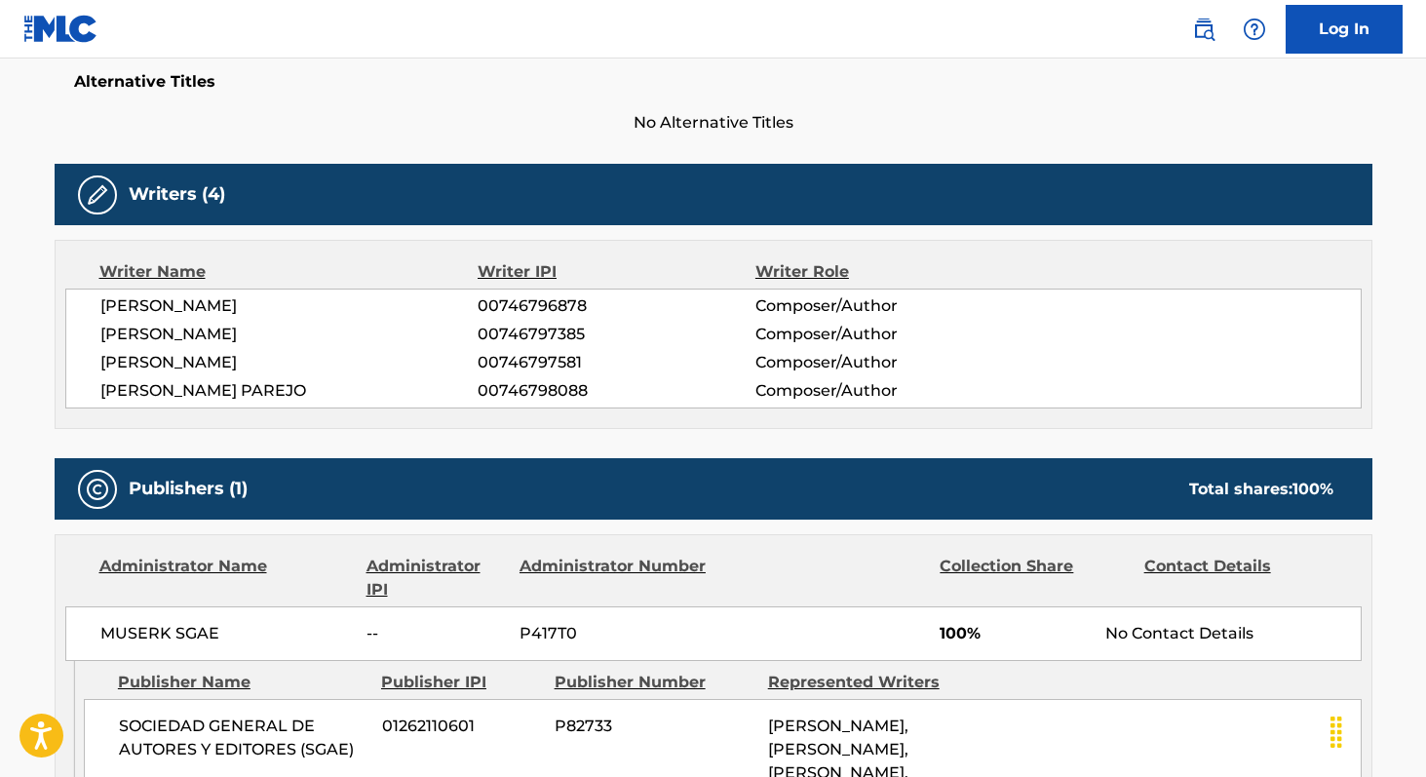
scroll to position [543, 0]
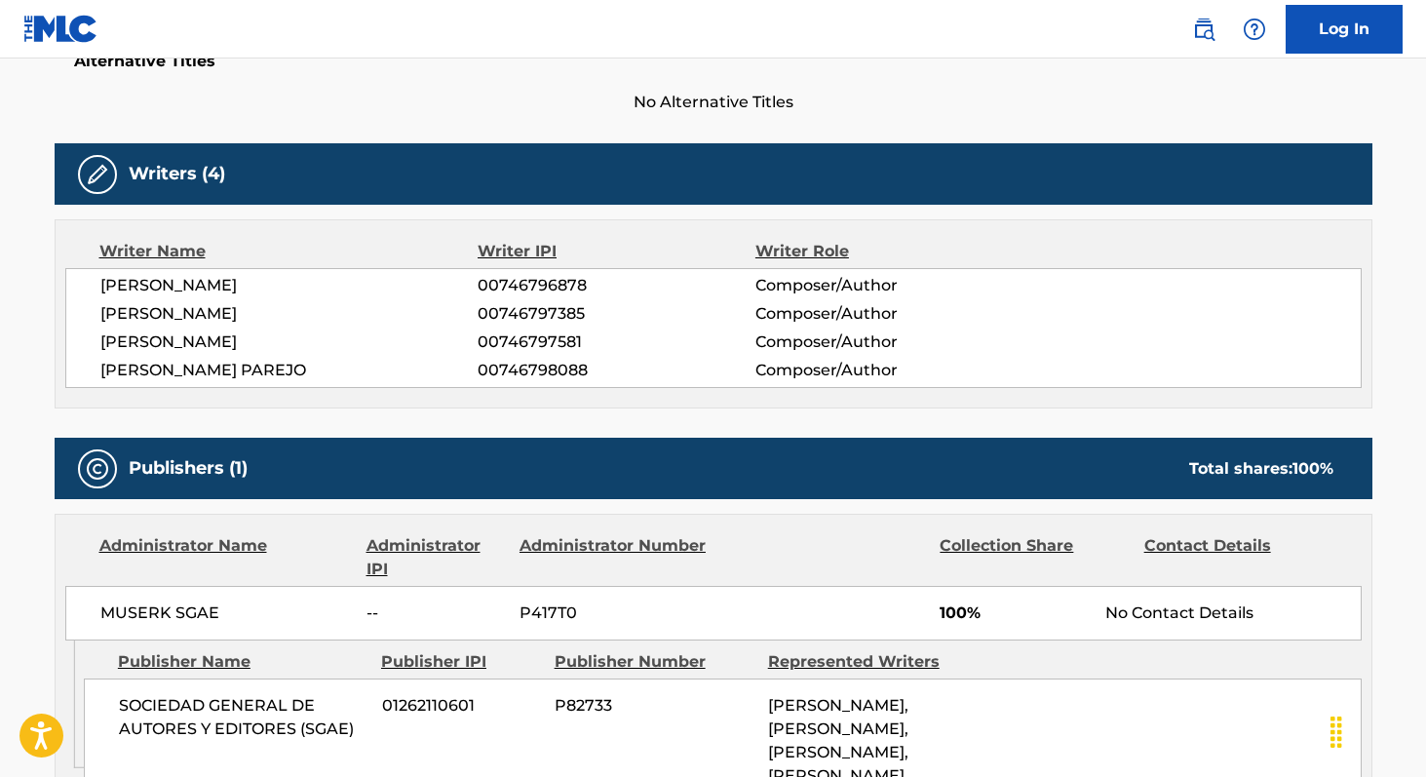
click at [112, 602] on span "MUSERK SGAE" at bounding box center [226, 612] width 252 height 23
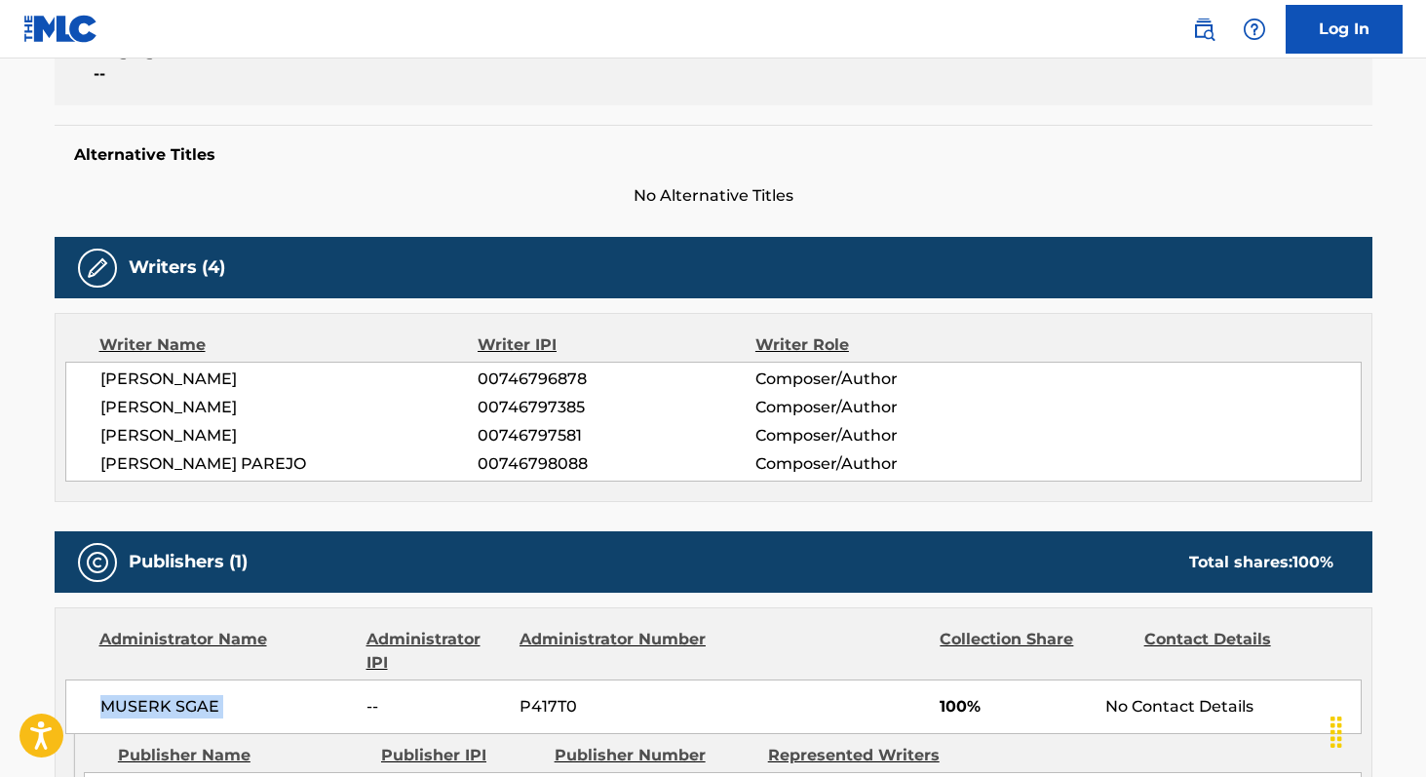
scroll to position [390, 0]
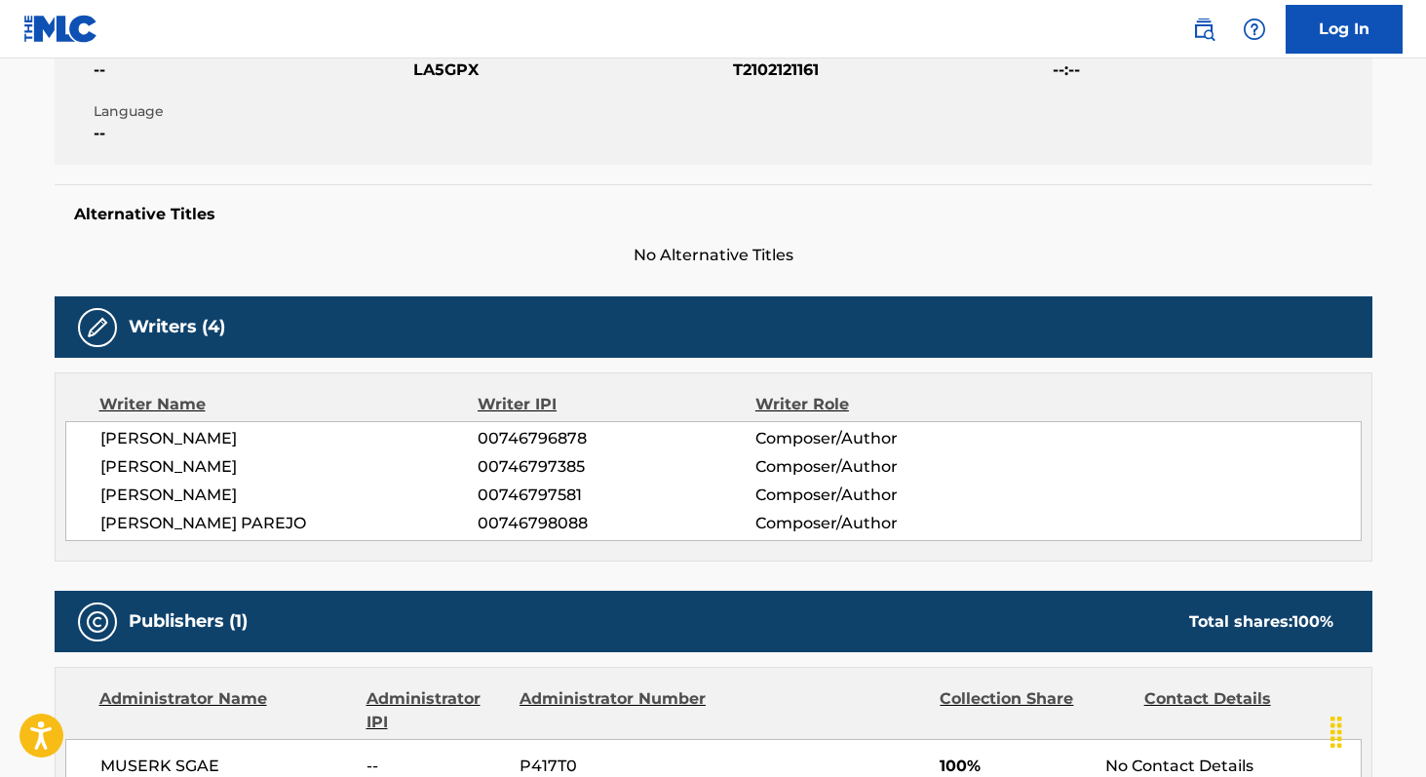
click at [457, 73] on span "LA5GPX" at bounding box center [570, 69] width 315 height 23
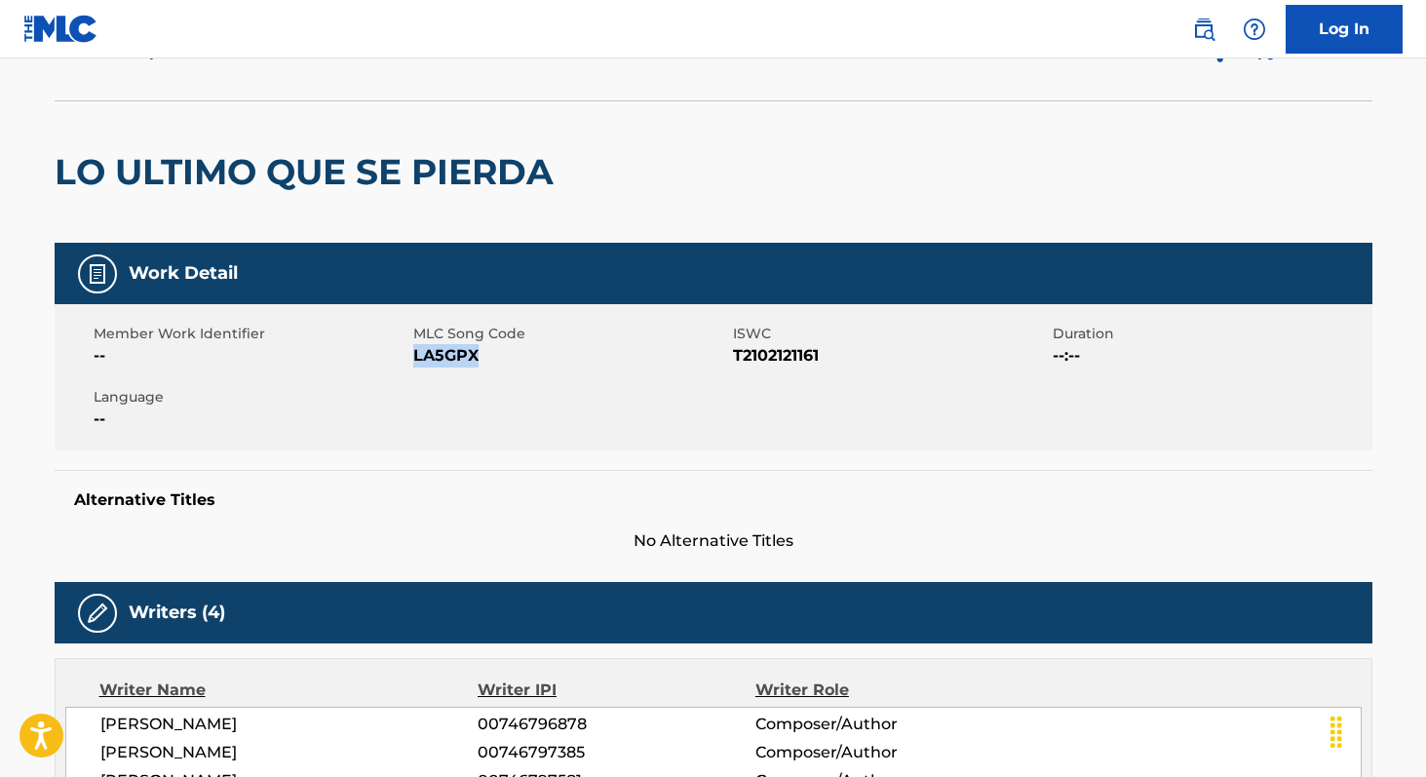
scroll to position [0, 0]
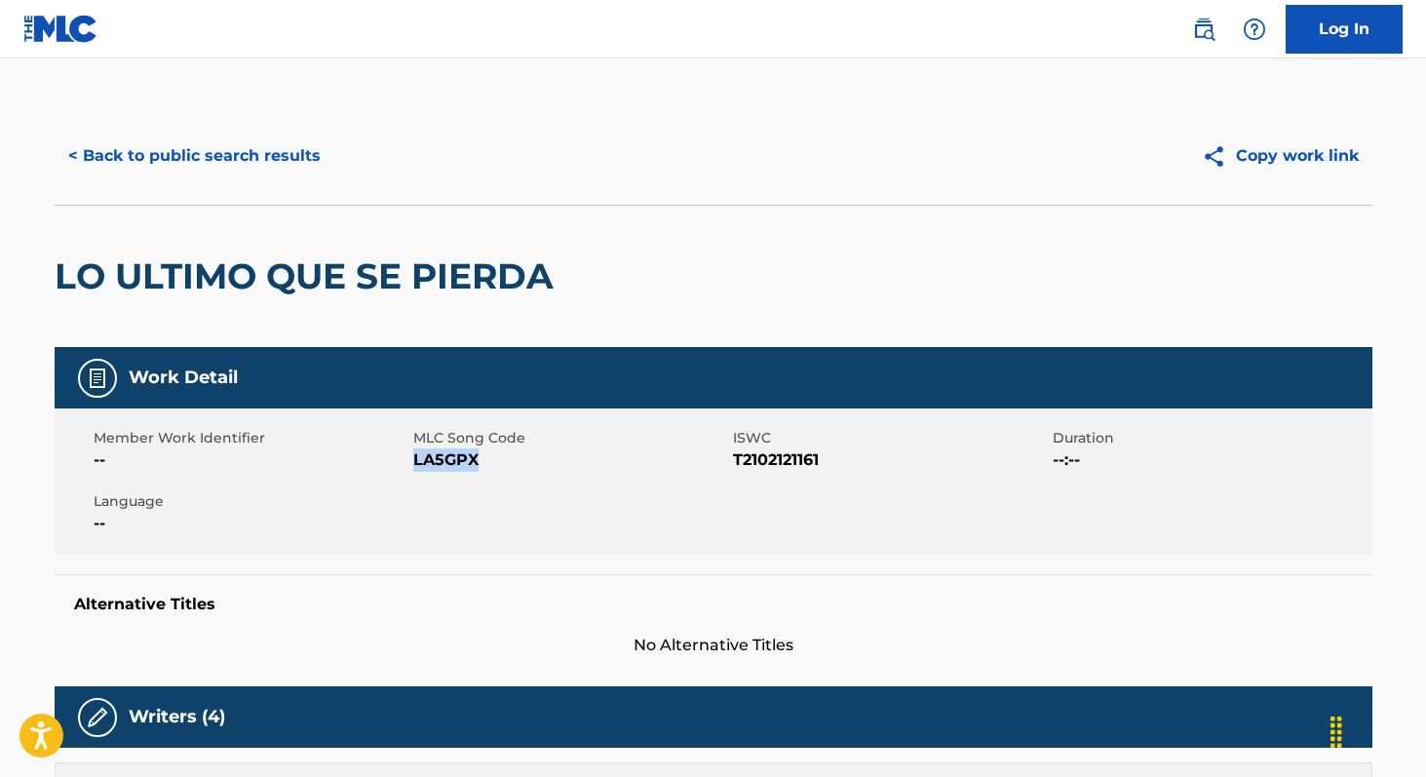
click at [272, 157] on button "< Back to public search results" at bounding box center [195, 156] width 280 height 49
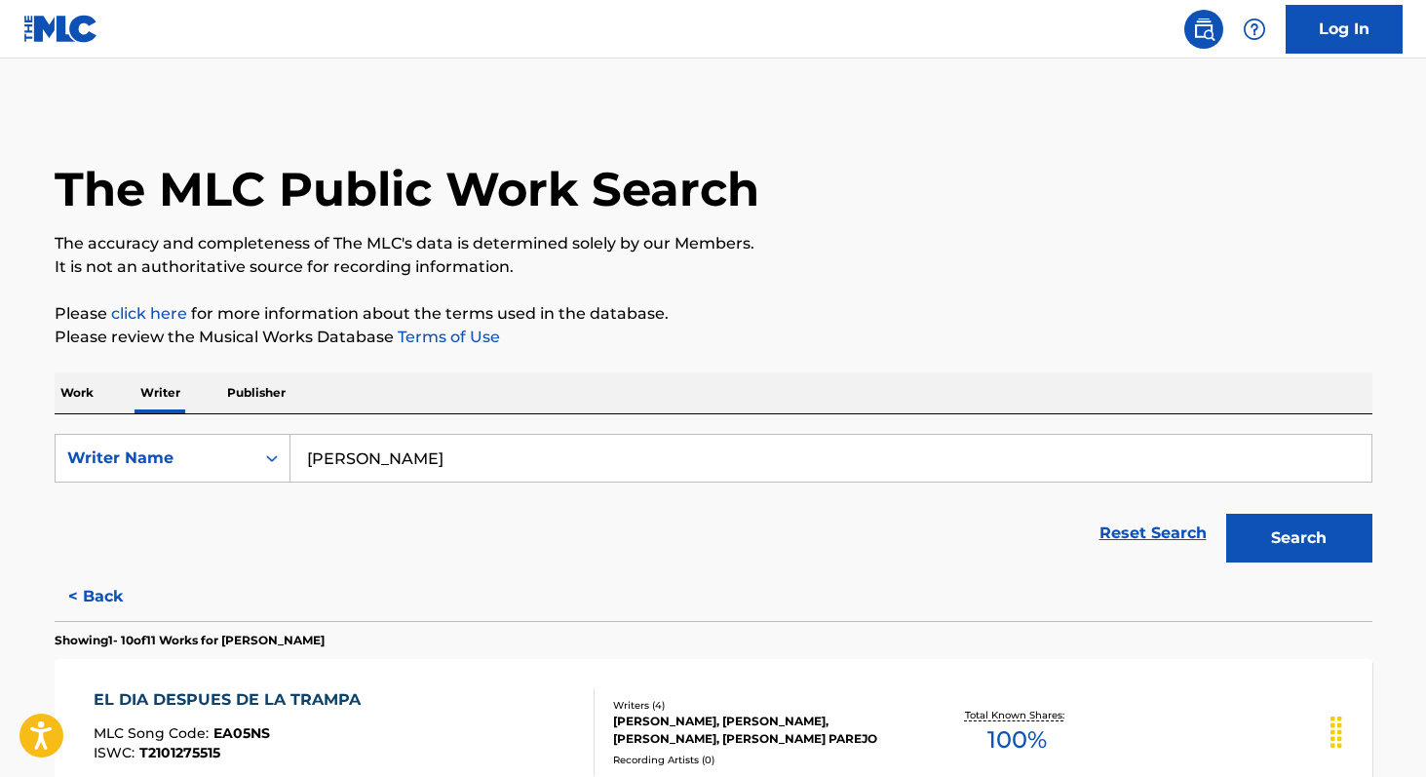
click at [539, 459] on input "[PERSON_NAME]" at bounding box center [830, 458] width 1081 height 47
paste input "[PERSON_NAME]"
click at [1226, 514] on button "Search" at bounding box center [1299, 538] width 146 height 49
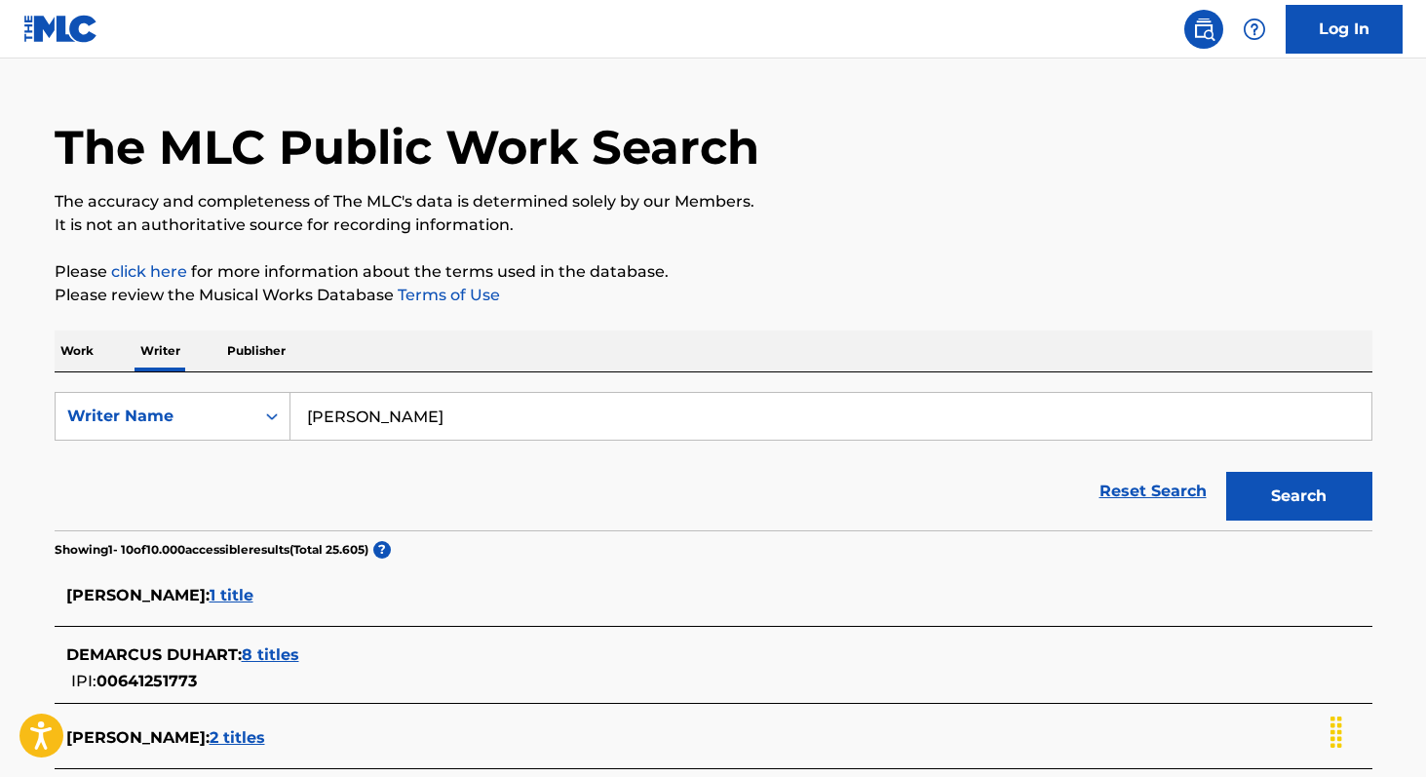
scroll to position [20, 0]
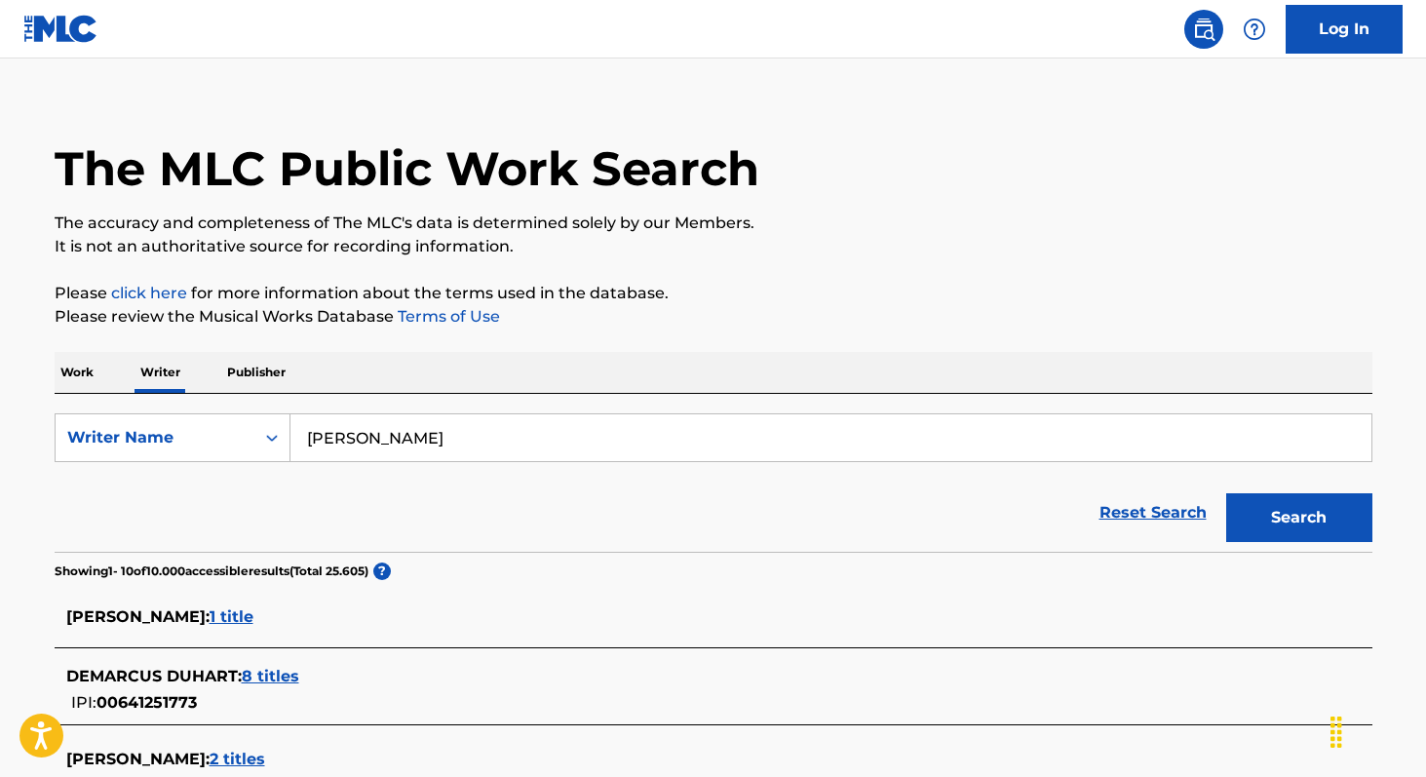
click at [534, 450] on input "[PERSON_NAME]" at bounding box center [830, 437] width 1081 height 47
paste input "[PERSON_NAME]"
type input "[PERSON_NAME]"
click at [1226, 493] on button "Search" at bounding box center [1299, 517] width 146 height 49
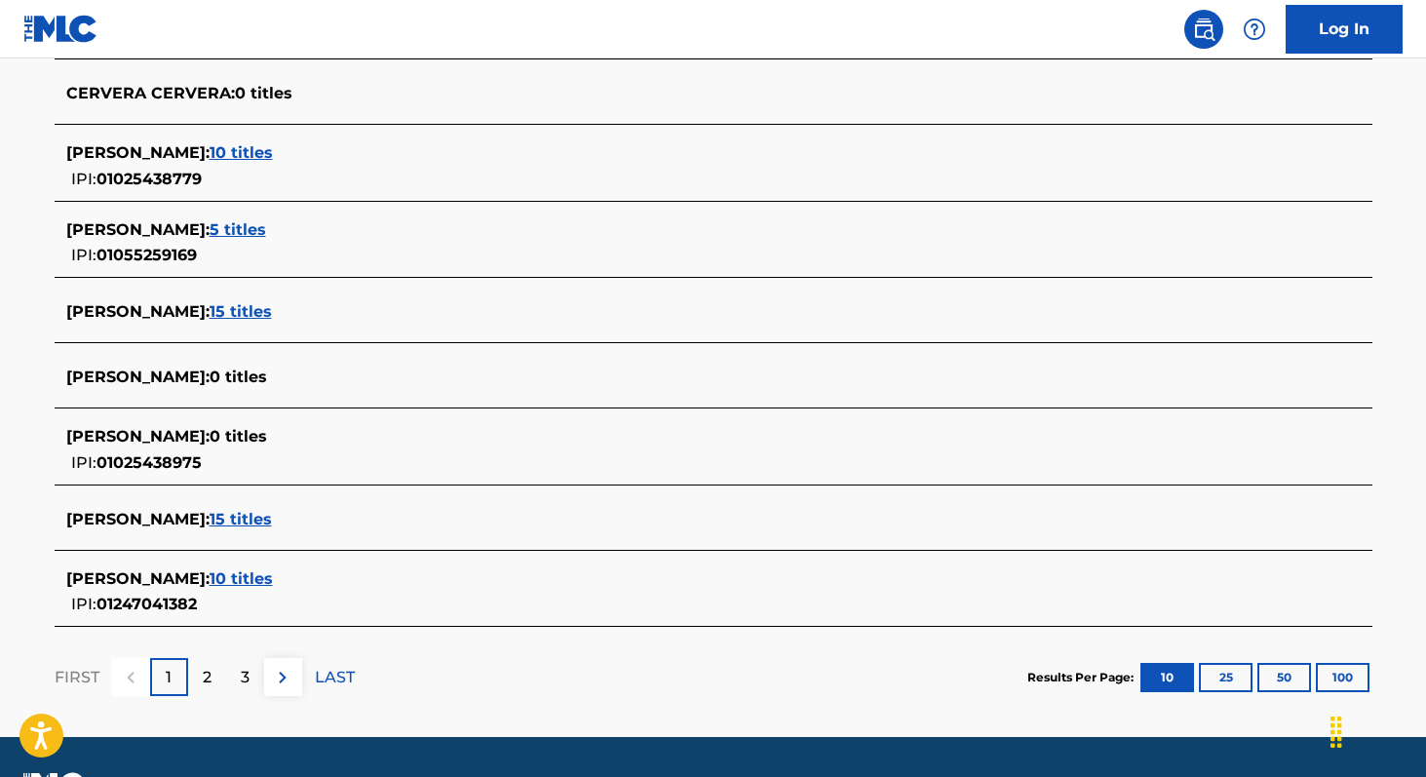
scroll to position [688, 0]
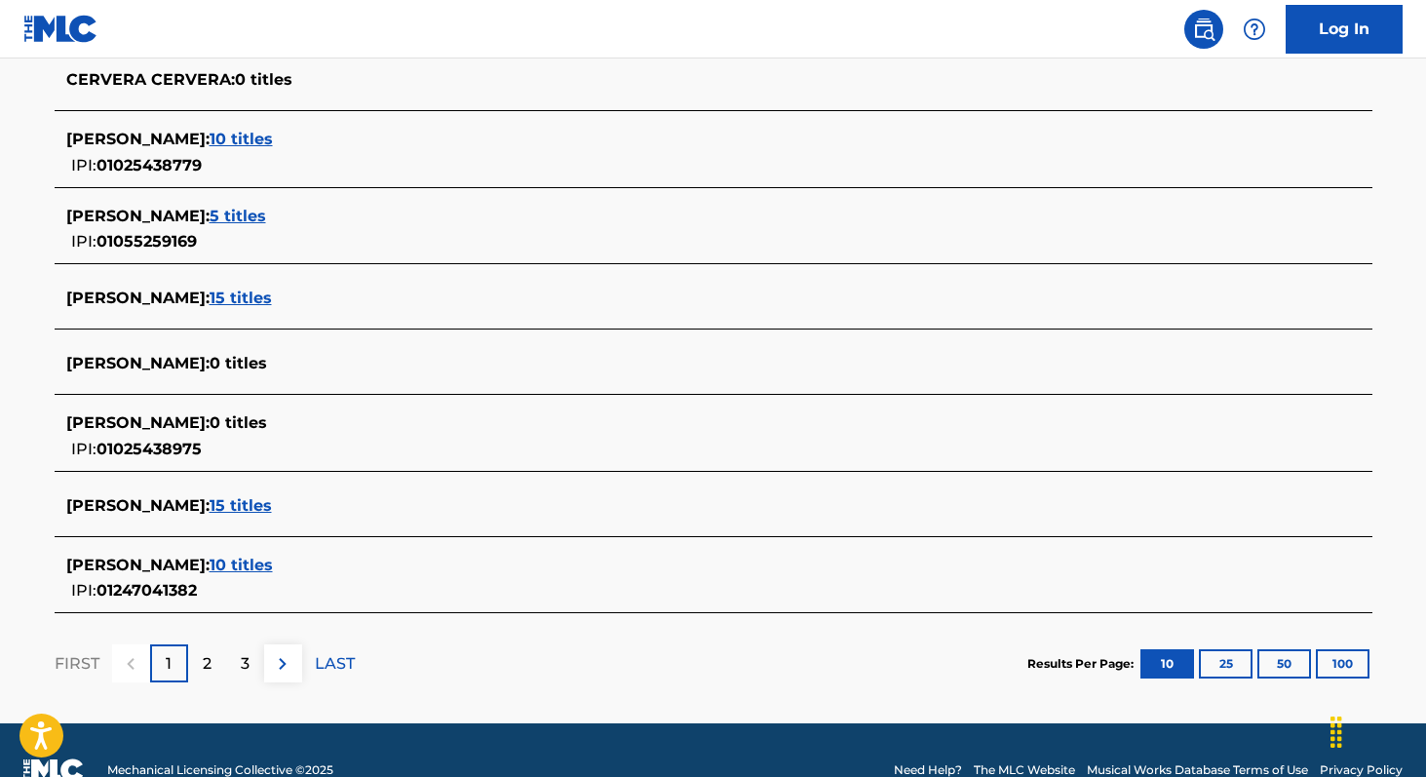
click at [273, 565] on span "10 titles" at bounding box center [241, 565] width 63 height 19
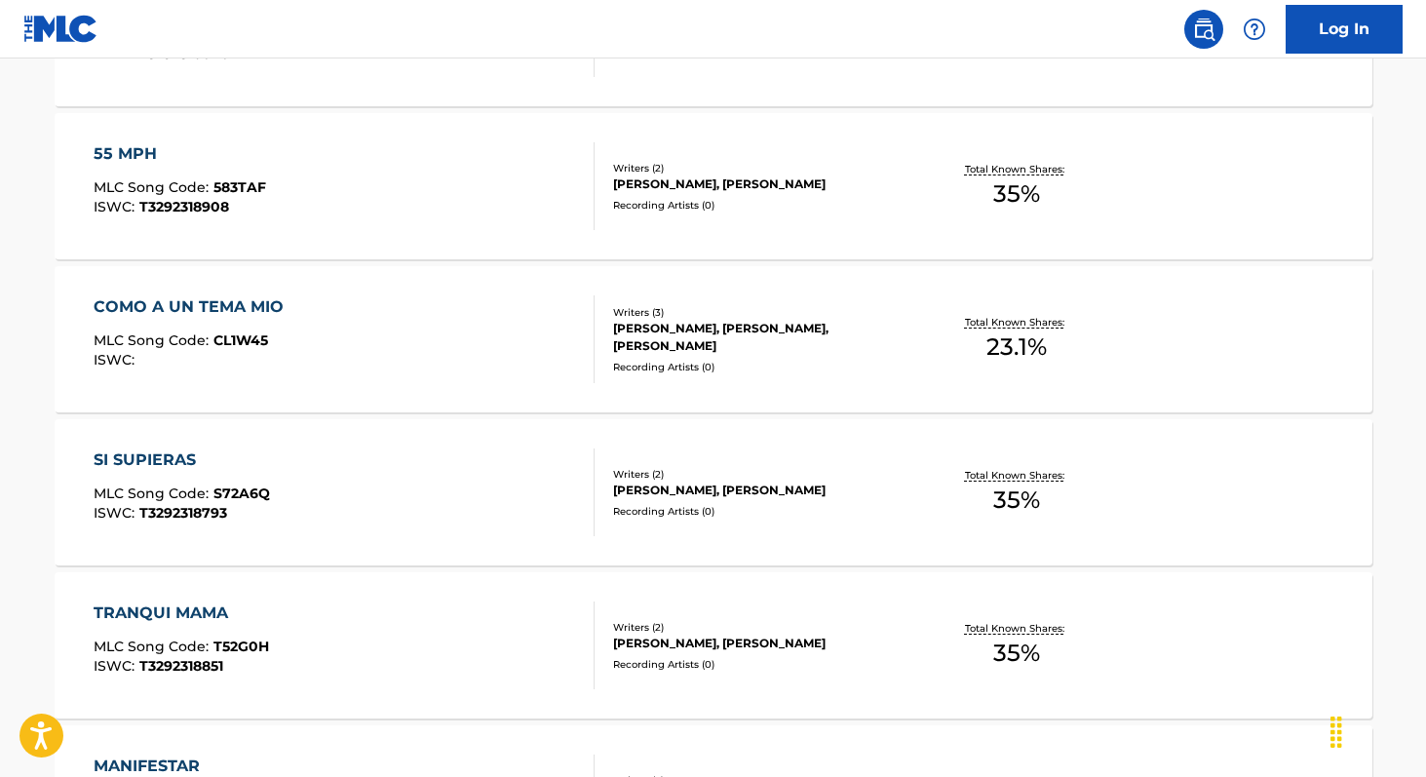
scroll to position [847, 0]
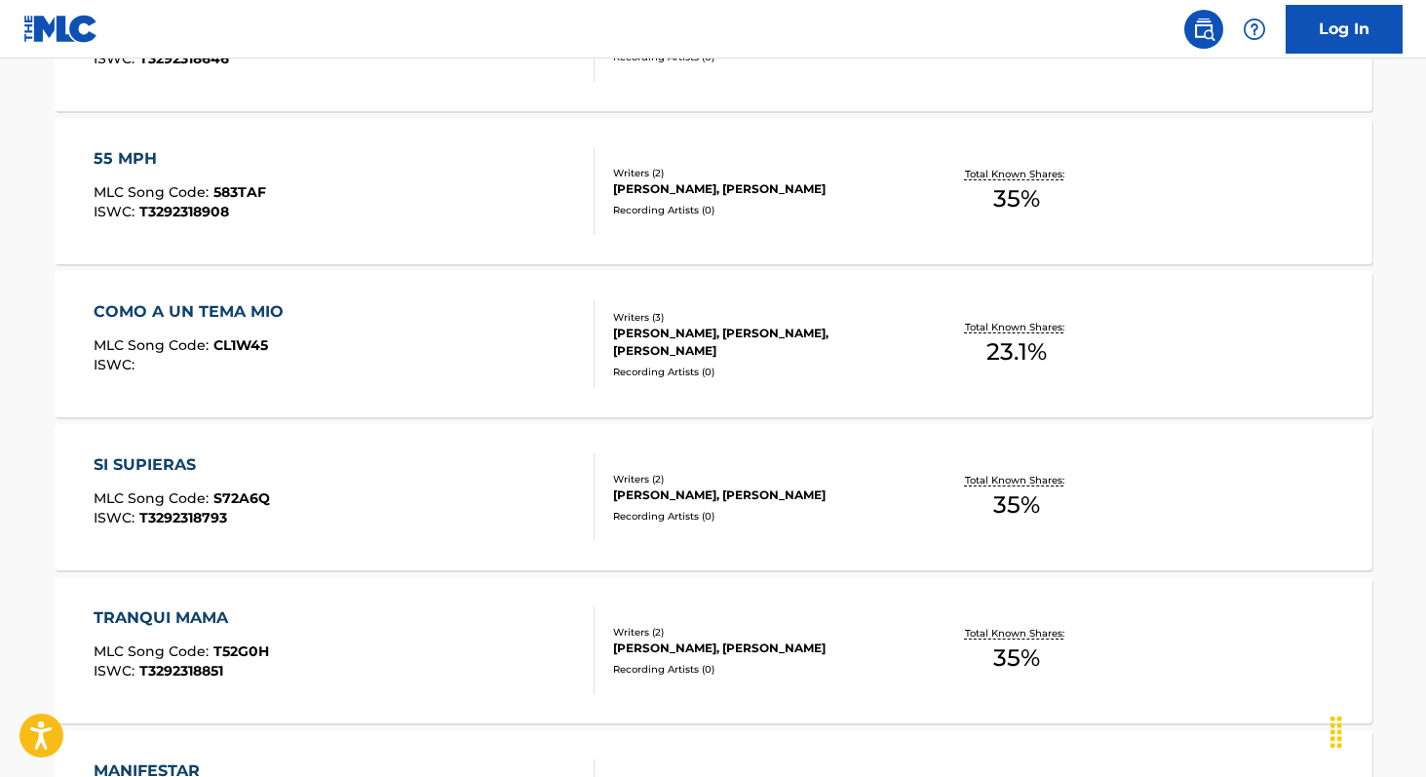
click at [1019, 497] on span "35 %" at bounding box center [1016, 504] width 47 height 35
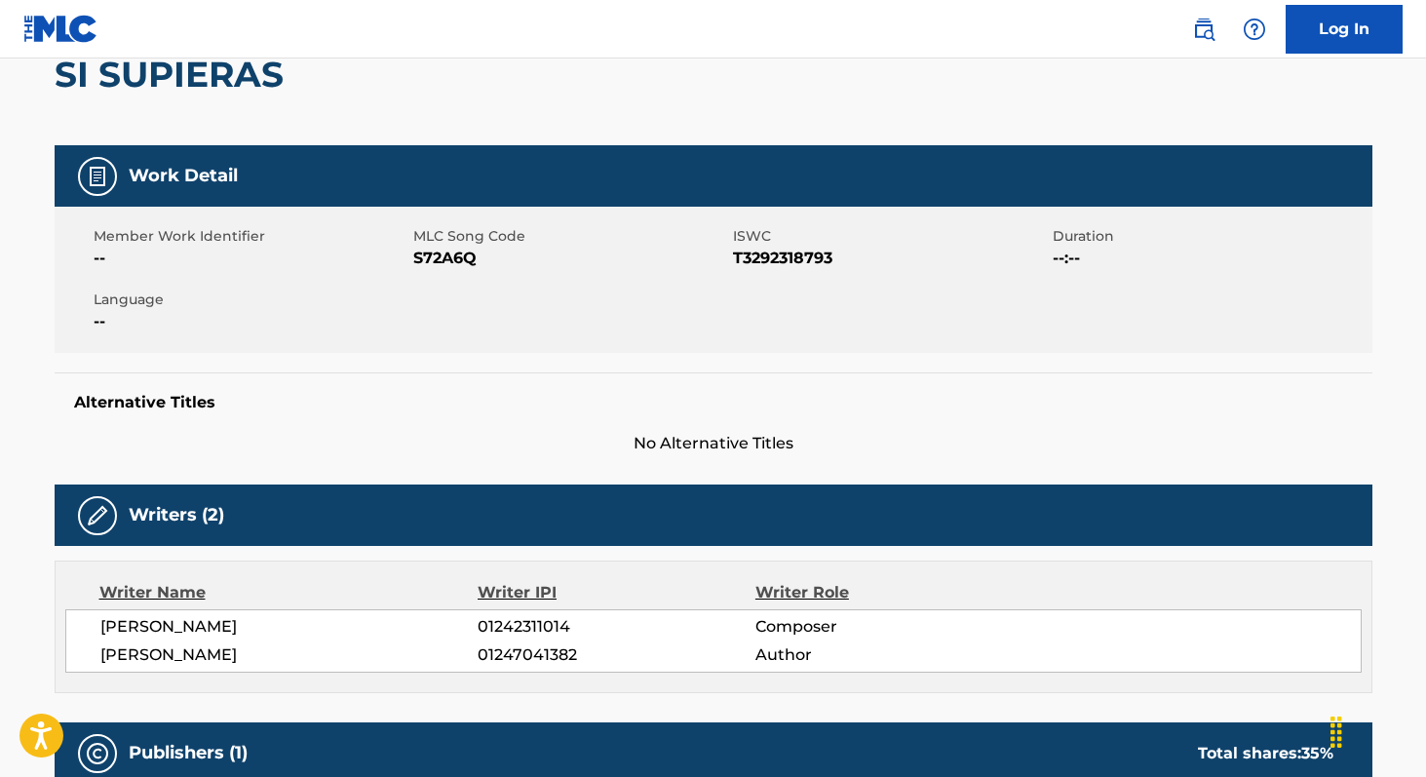
scroll to position [188, 0]
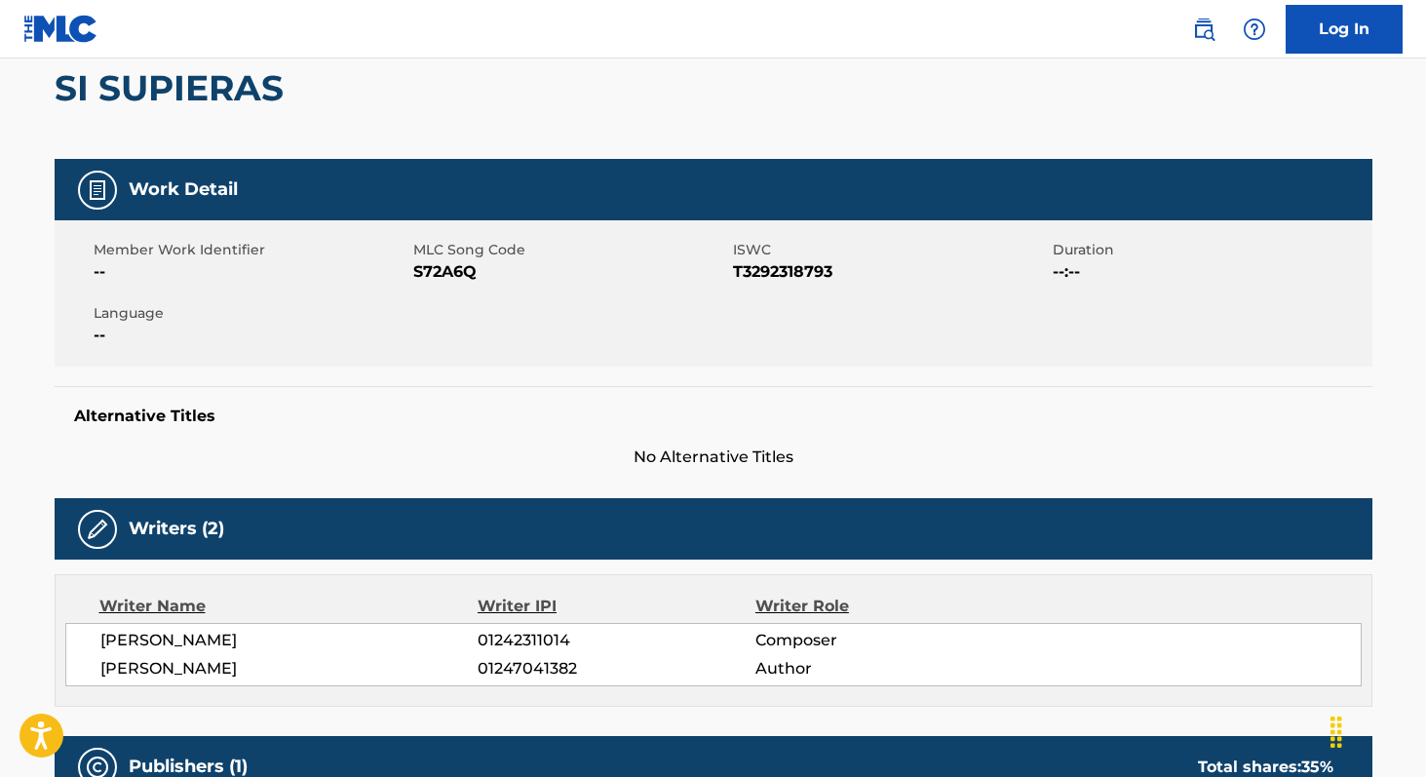
click at [518, 672] on span "01247041382" at bounding box center [616, 668] width 277 height 23
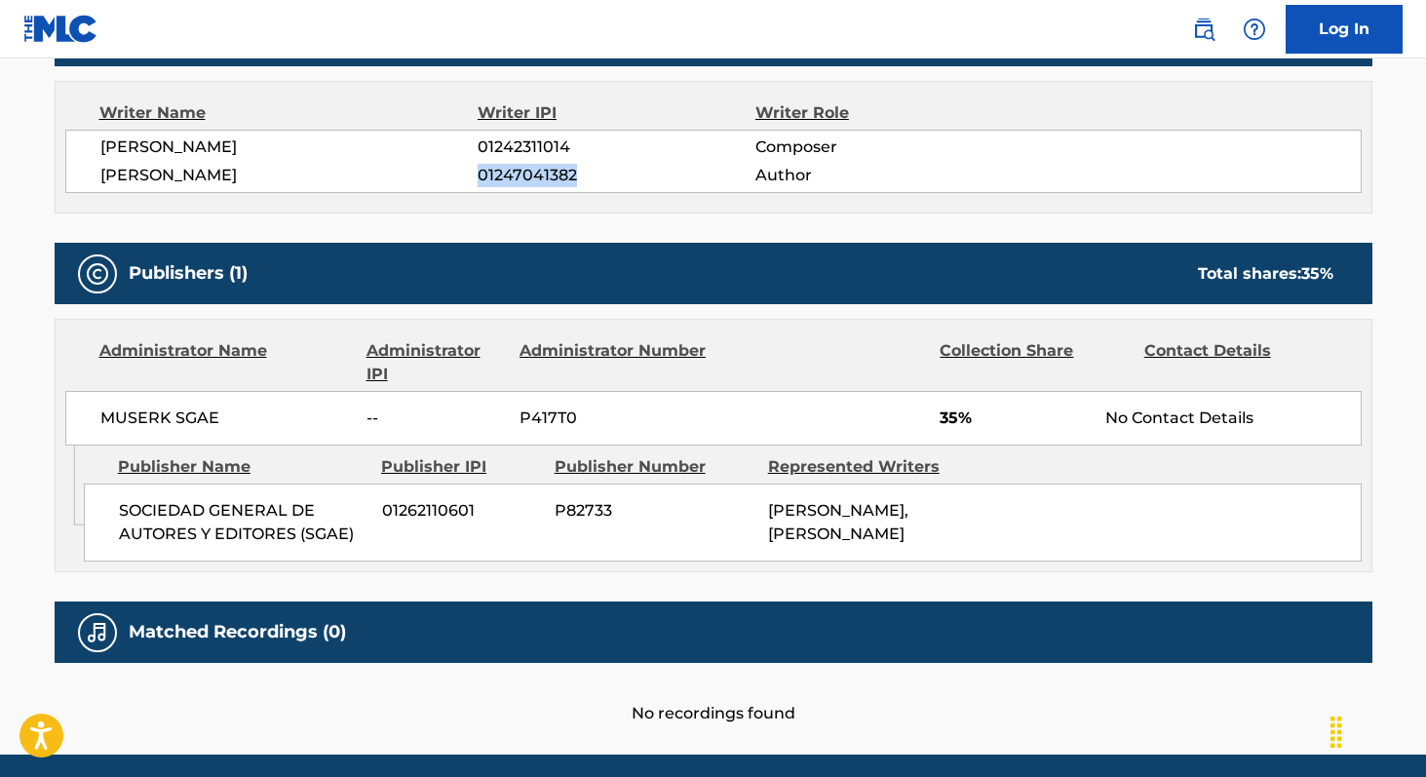
scroll to position [692, 0]
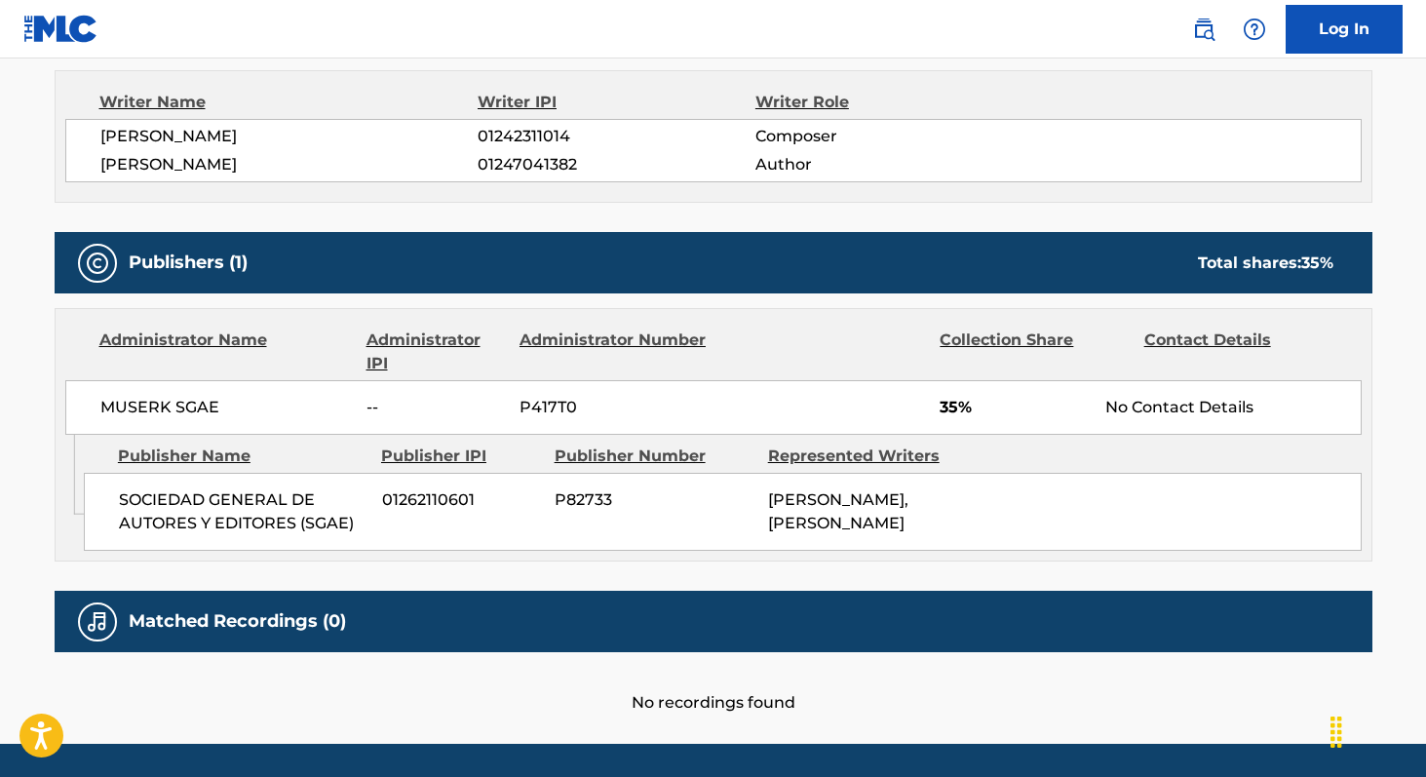
click at [141, 402] on span "MUSERK SGAE" at bounding box center [226, 407] width 252 height 23
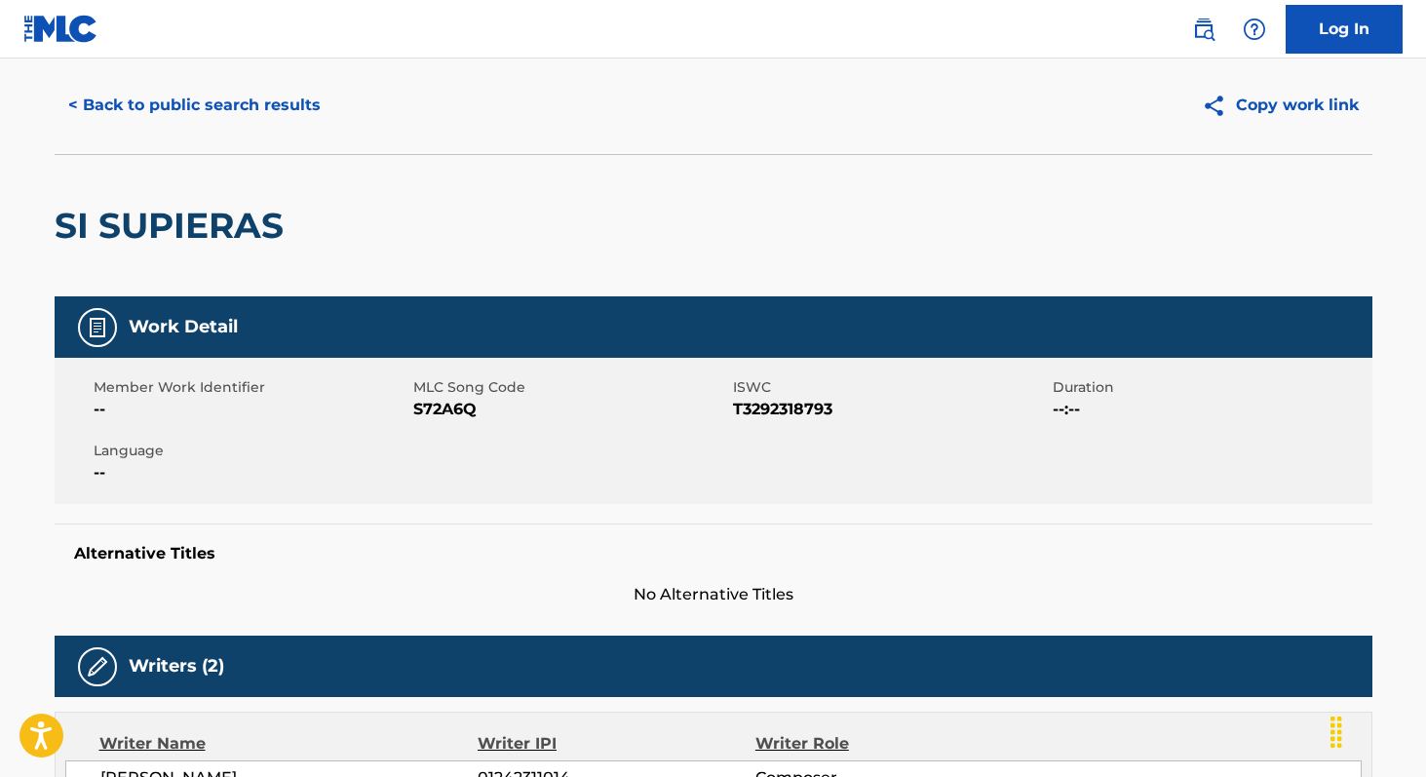
scroll to position [43, 0]
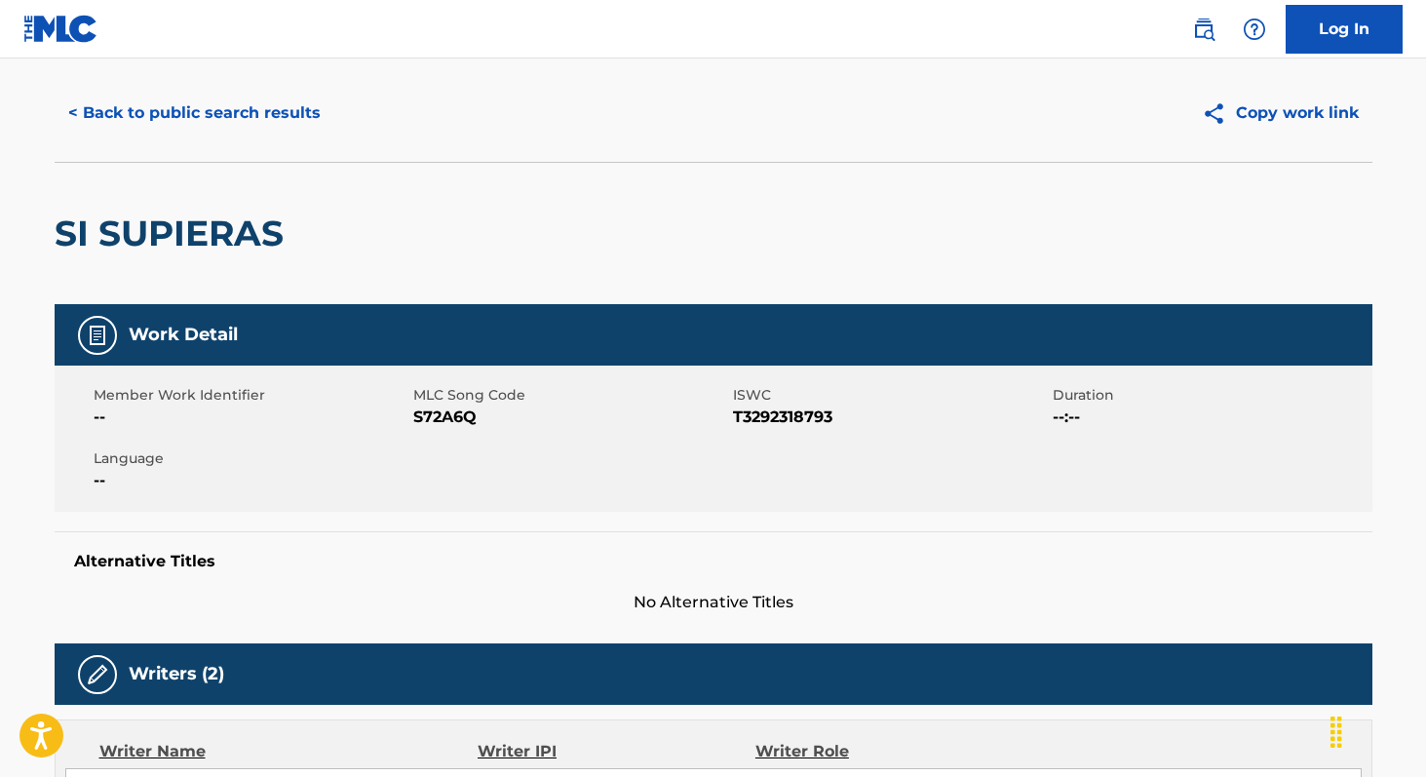
click at [432, 413] on span "S72A6Q" at bounding box center [570, 416] width 315 height 23
click at [185, 123] on button "< Back to public search results" at bounding box center [195, 113] width 280 height 49
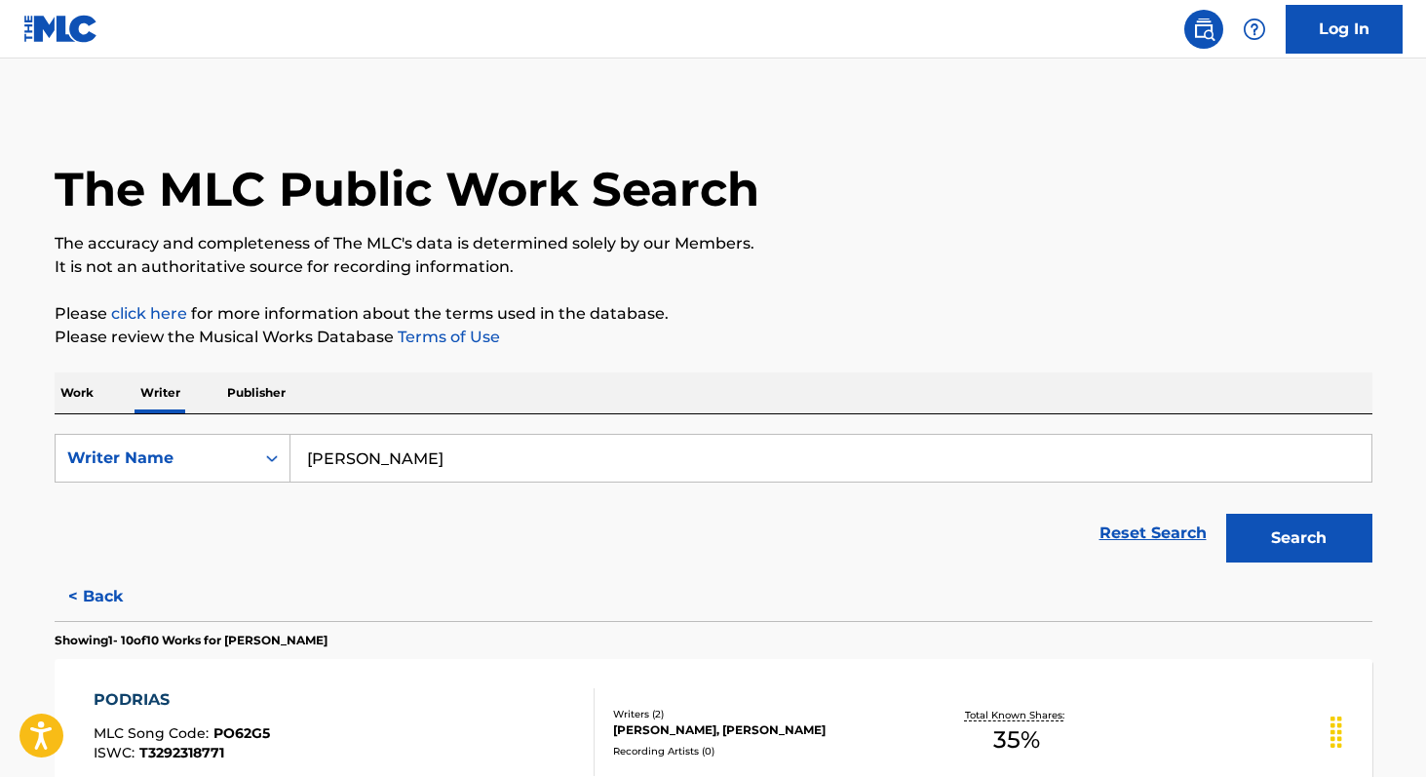
click at [503, 470] on input "[PERSON_NAME]" at bounding box center [830, 458] width 1081 height 47
click at [68, 400] on p "Work" at bounding box center [77, 392] width 45 height 41
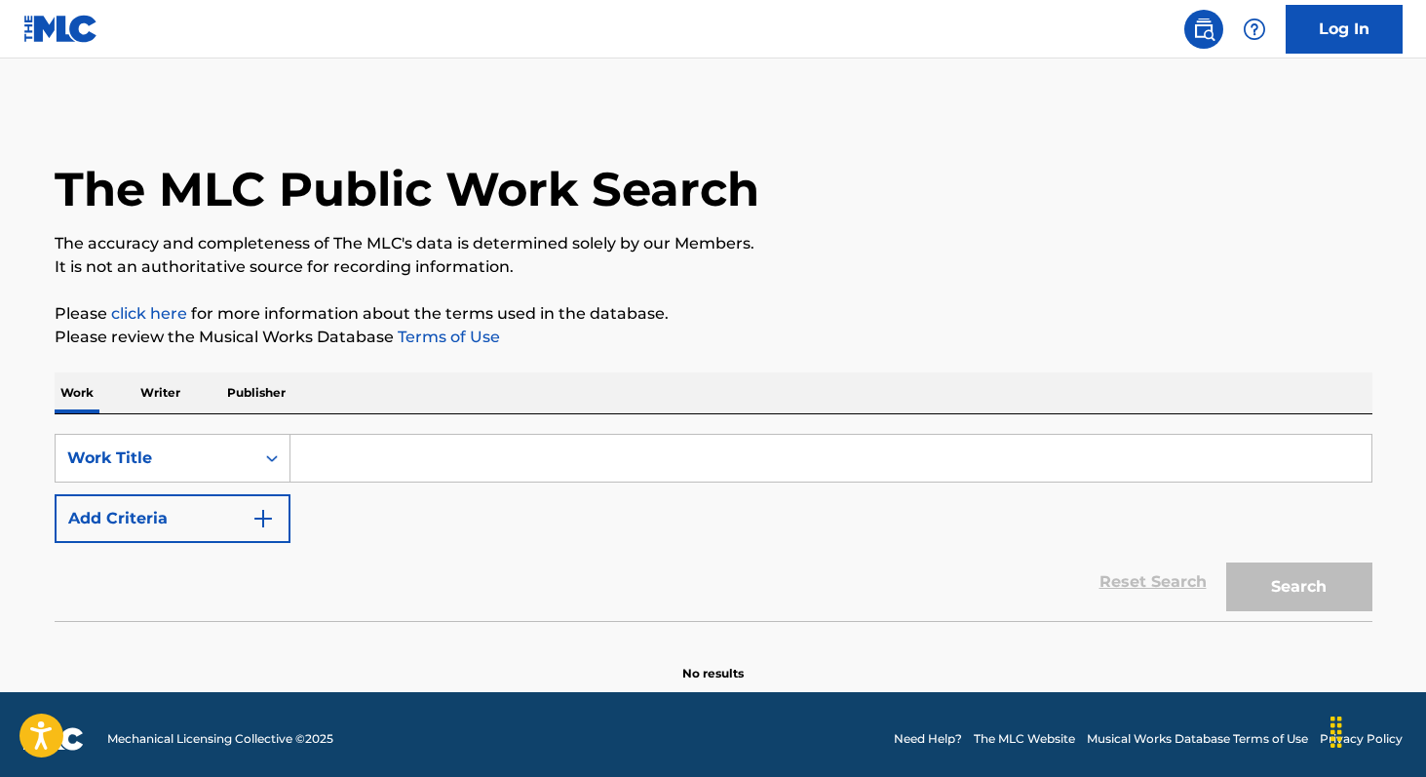
click at [340, 467] on input "Search Form" at bounding box center [830, 458] width 1081 height 47
type input "love"
click at [171, 534] on button "Add Criteria" at bounding box center [173, 518] width 236 height 49
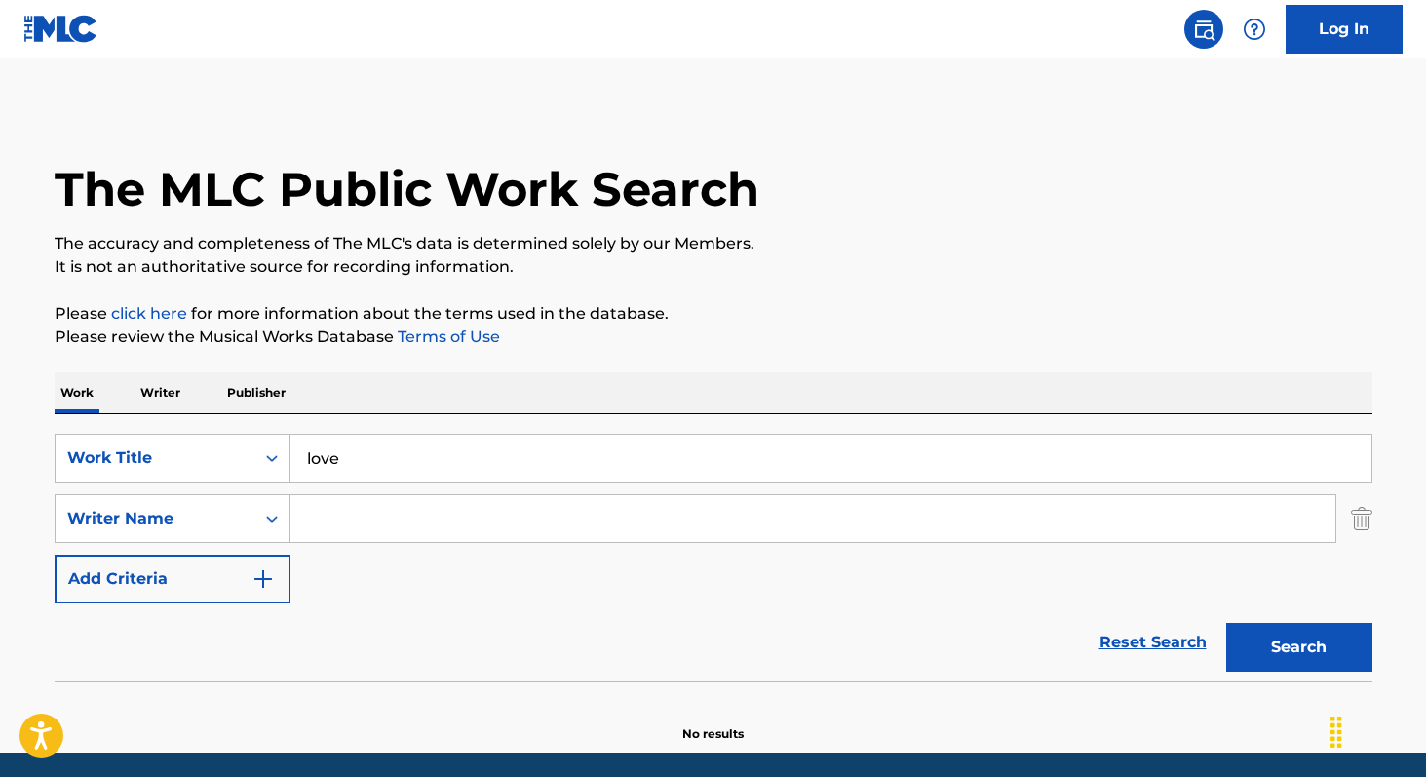
click at [329, 535] on input "Search Form" at bounding box center [812, 518] width 1045 height 47
paste input "[PERSON_NAME]"
type input "[PERSON_NAME]"
click at [1226, 623] on button "Search" at bounding box center [1299, 647] width 146 height 49
click at [140, 397] on p "Writer" at bounding box center [160, 392] width 52 height 41
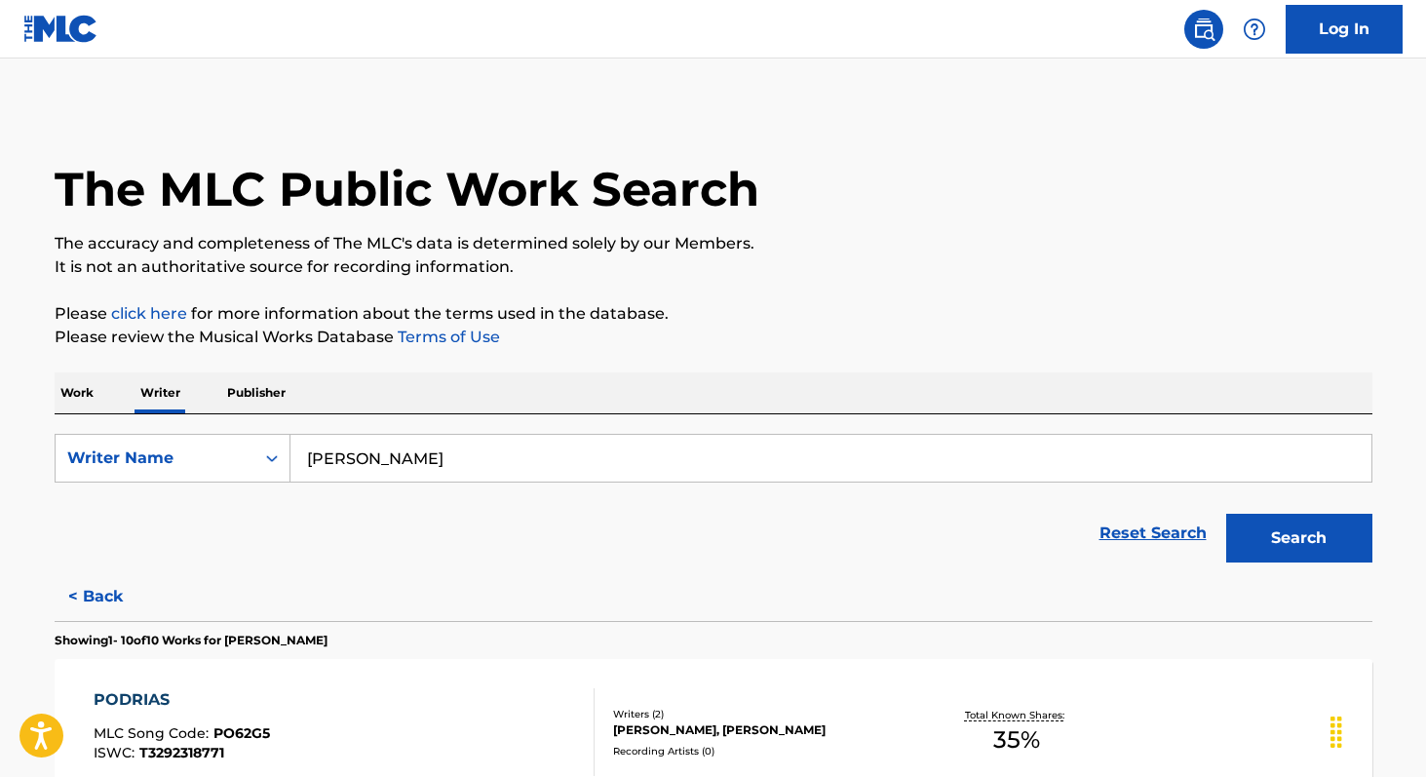
click at [575, 453] on input "[PERSON_NAME]" at bounding box center [830, 458] width 1081 height 47
paste input "Doony Graff"
click at [1226, 514] on button "Search" at bounding box center [1299, 538] width 146 height 49
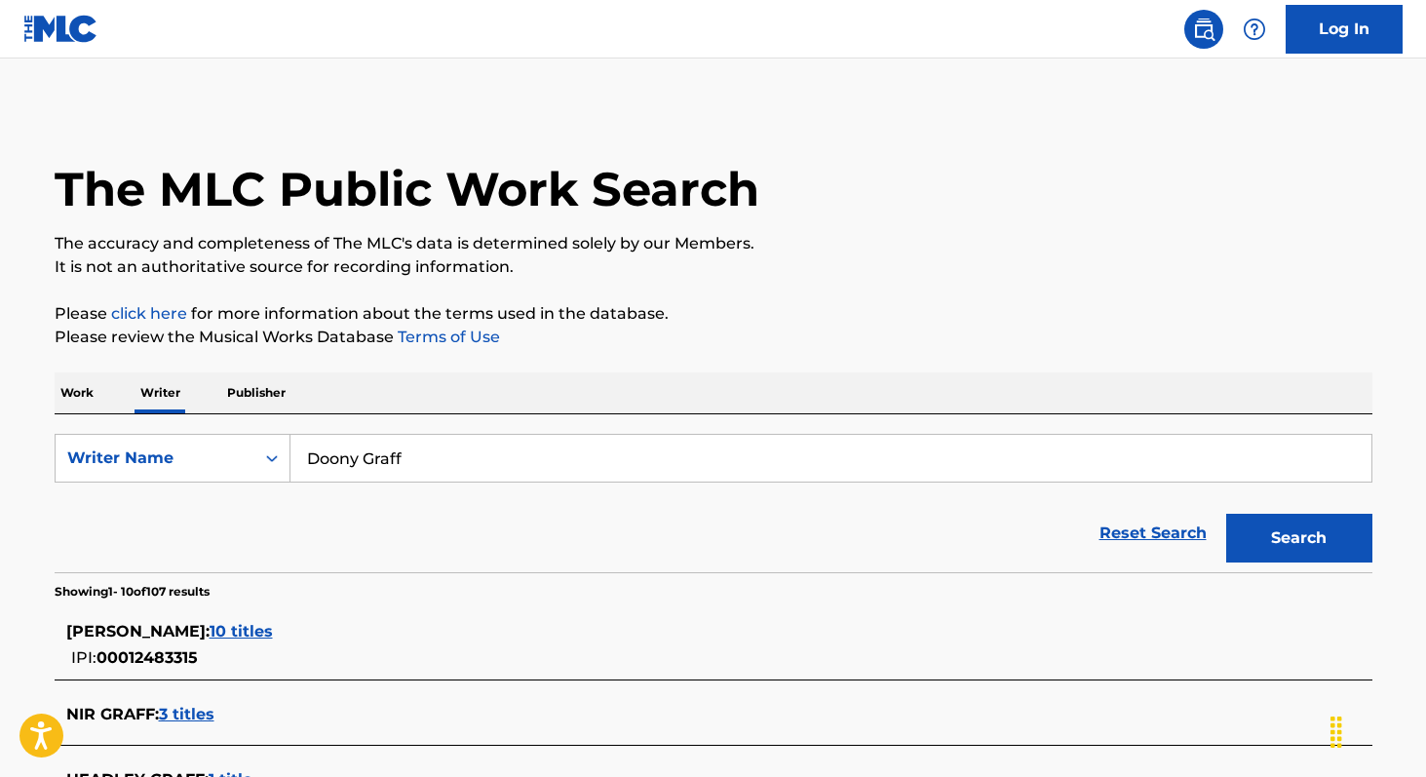
paste input "[PERSON_NAME]"
click at [1226, 514] on button "Search" at bounding box center [1299, 538] width 146 height 49
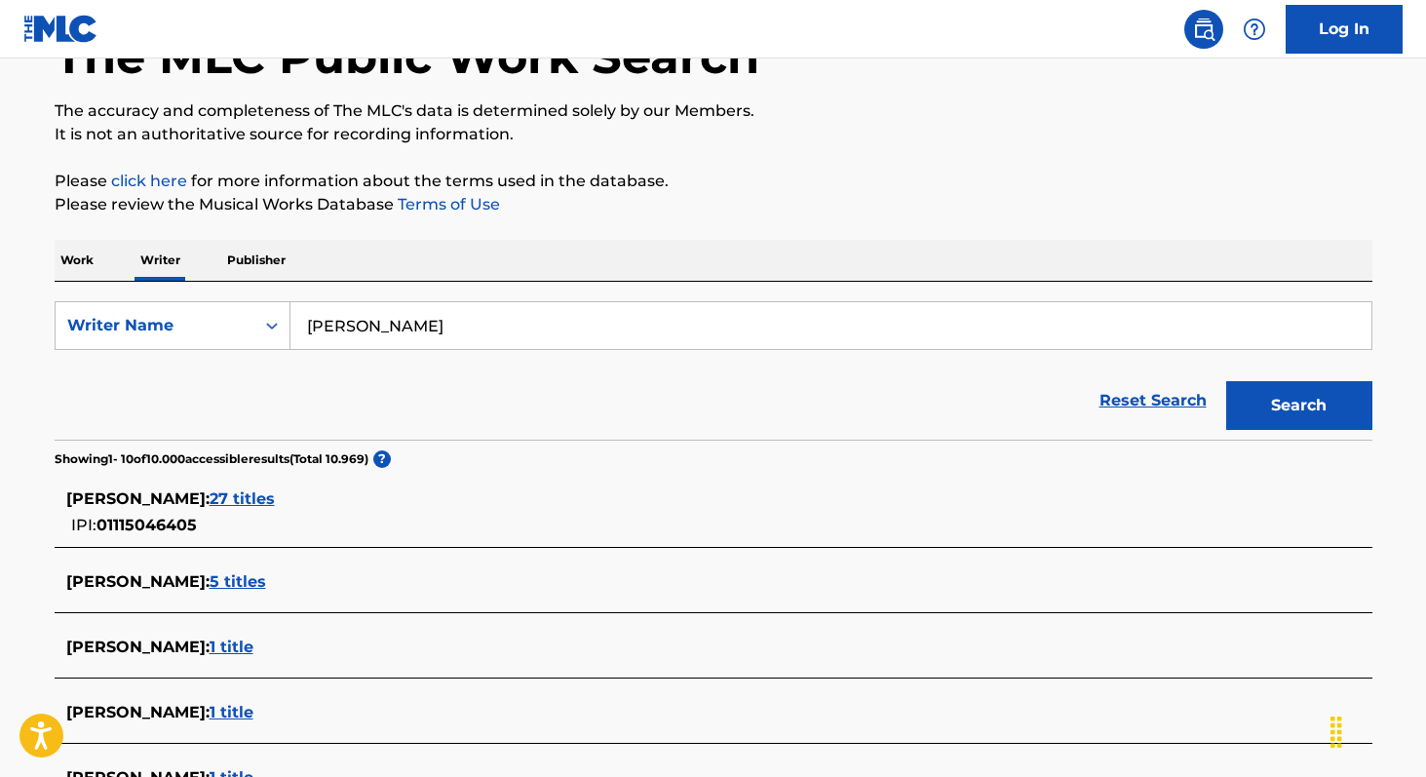
scroll to position [134, 0]
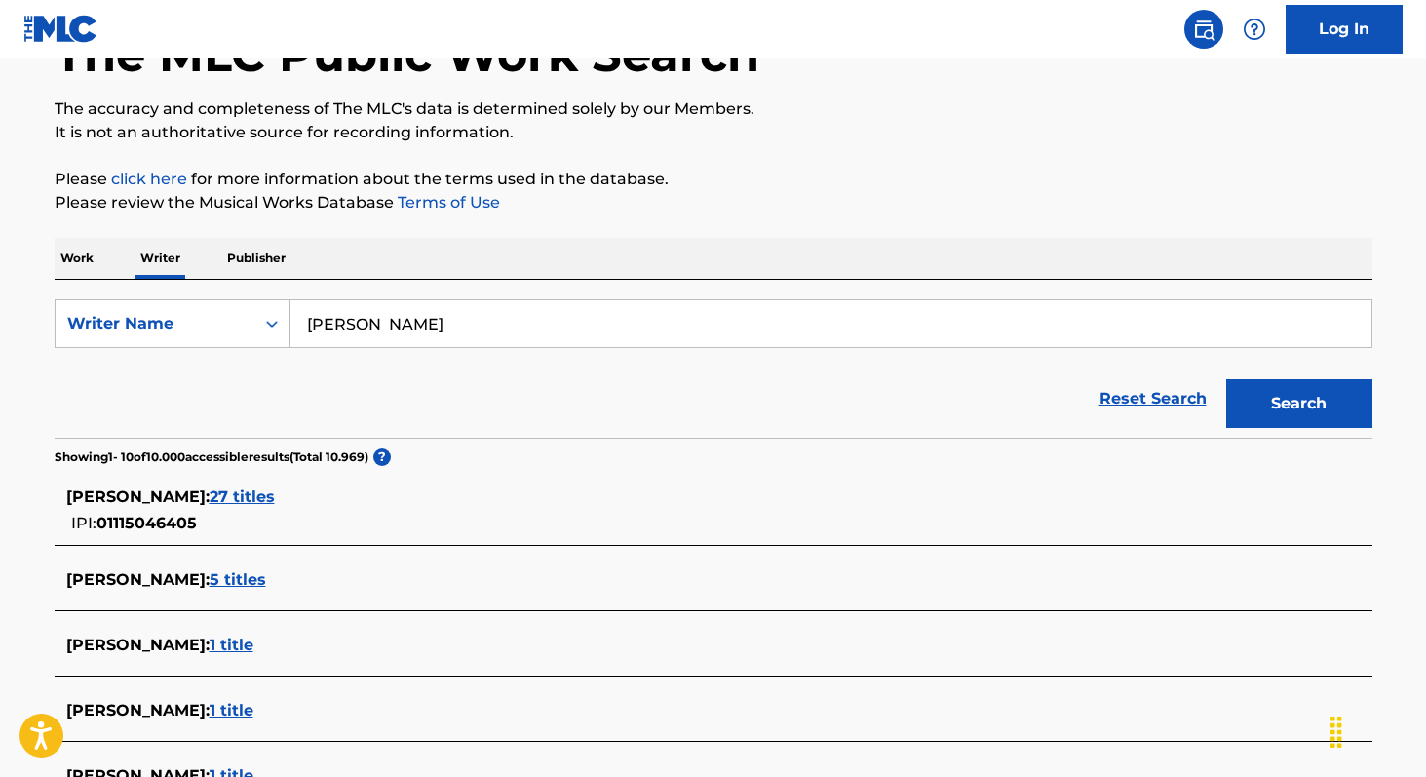
paste input "Panteon Rococo"
type input "Panteon Rococo"
click at [64, 250] on p "Work" at bounding box center [77, 258] width 45 height 41
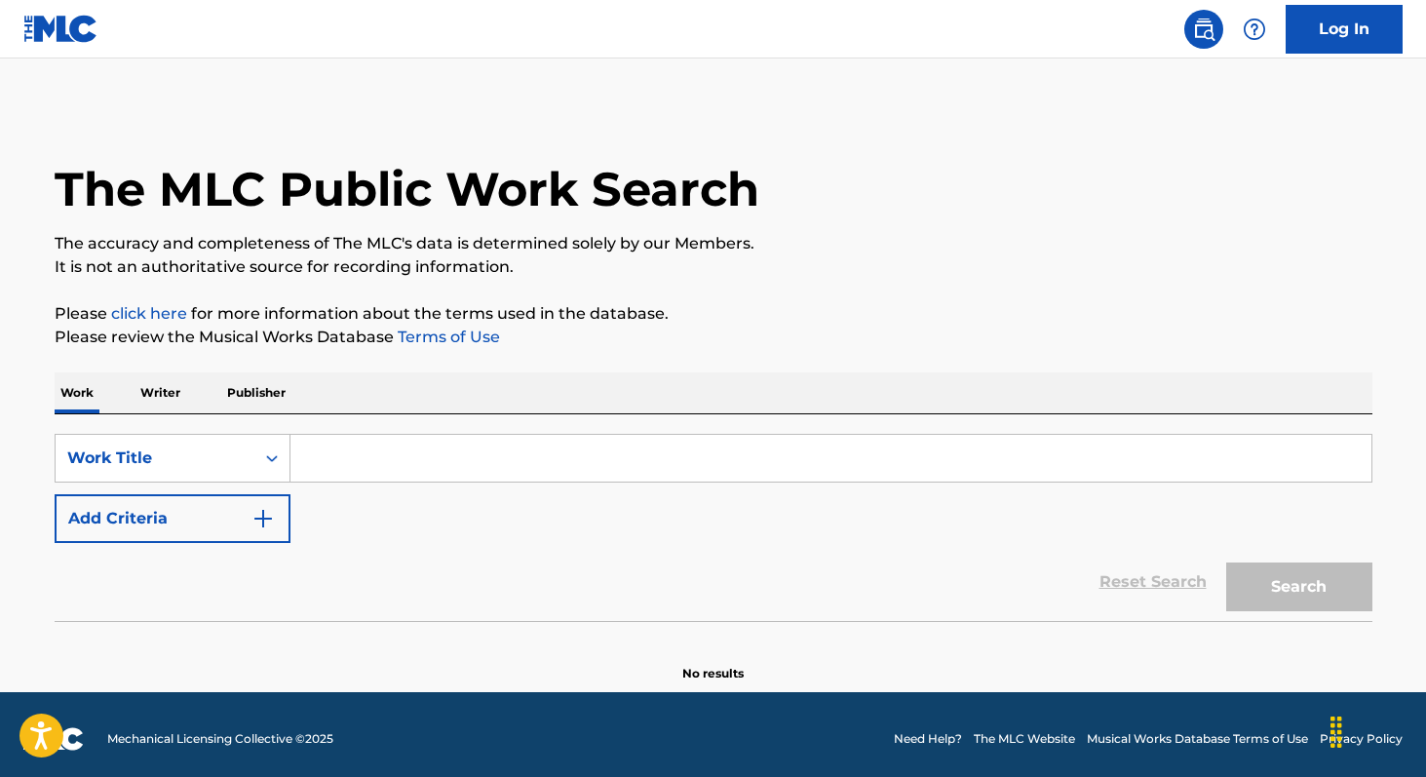
click at [458, 439] on input "Search Form" at bounding box center [830, 458] width 1081 height 47
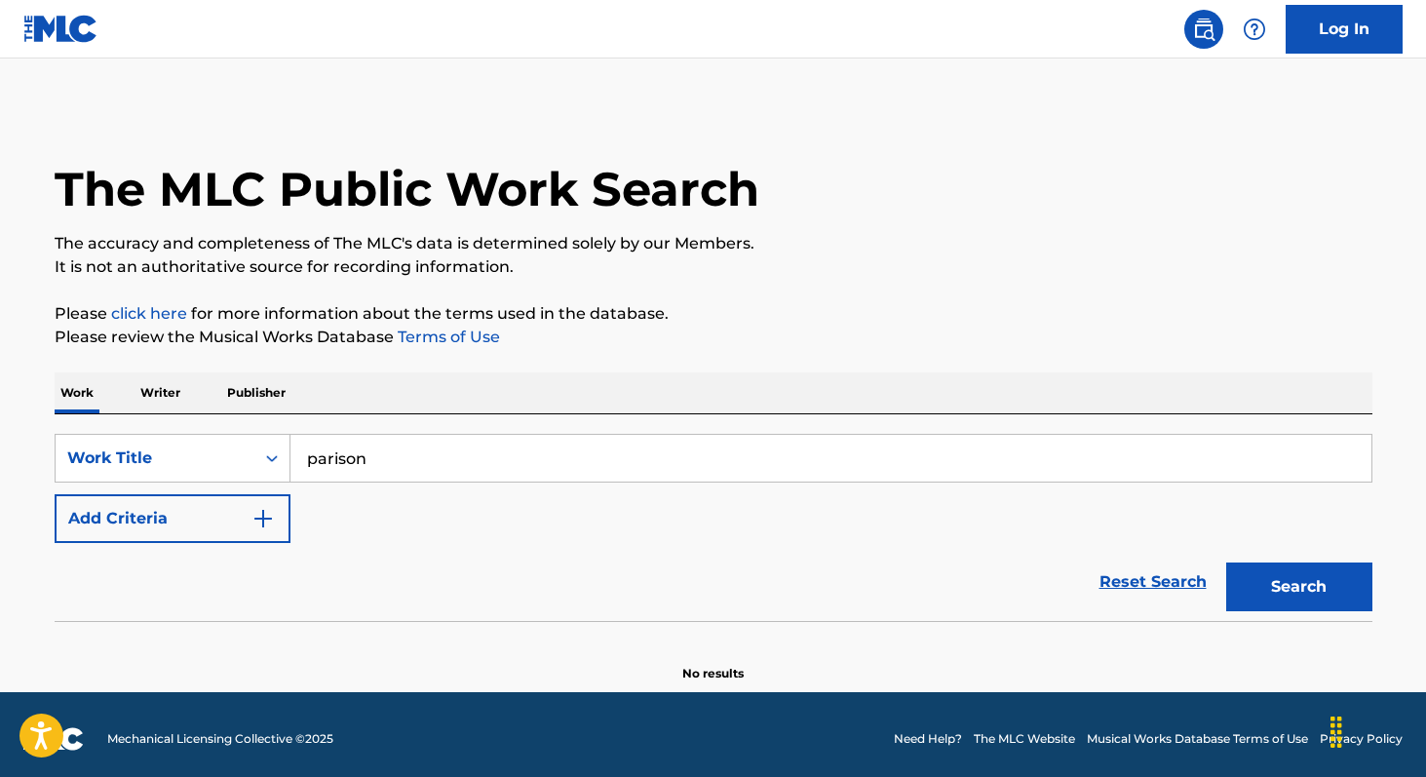
type input "parison"
click at [236, 520] on button "Add Criteria" at bounding box center [173, 518] width 236 height 49
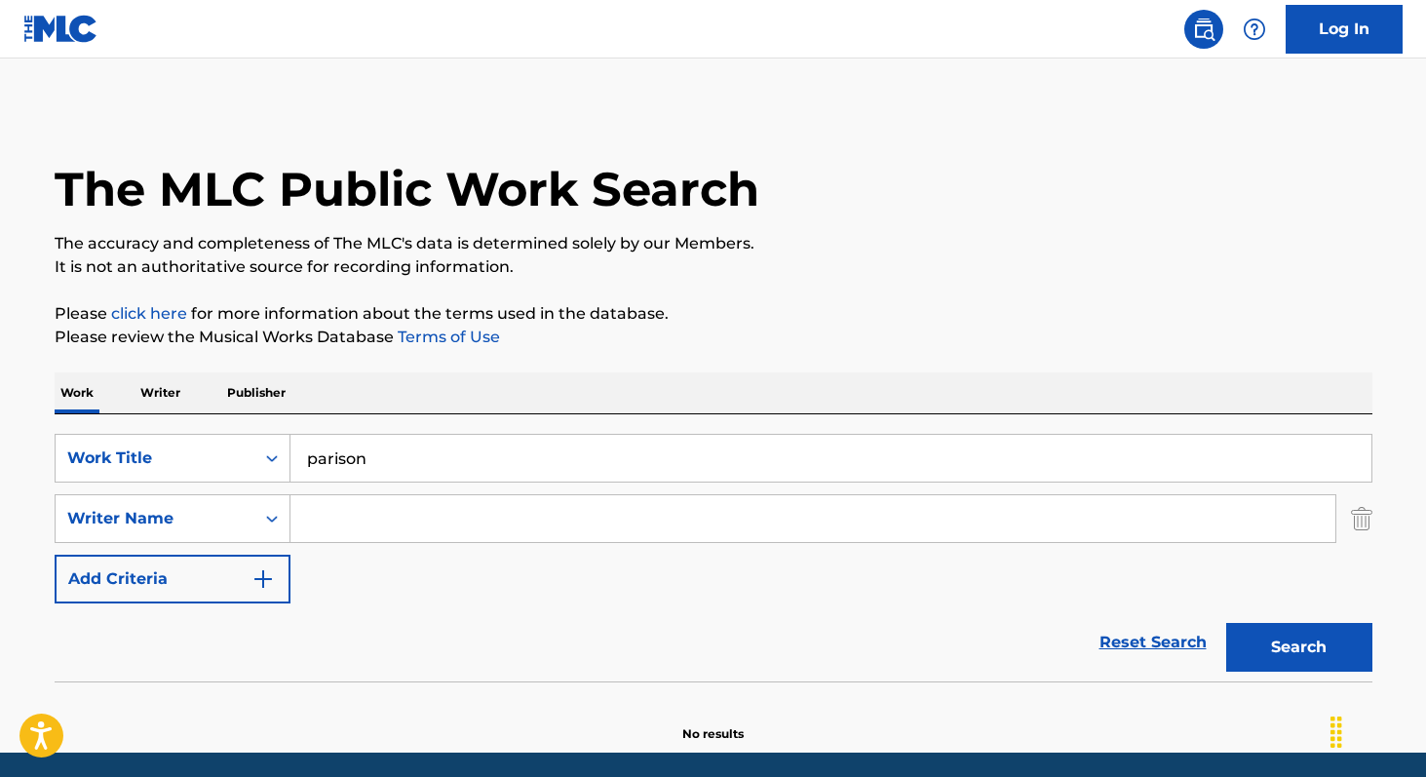
click at [316, 520] on input "Search Form" at bounding box center [812, 518] width 1045 height 47
paste input "Panteon Rococo"
type input "Panteon Rococo"
click at [1226, 623] on button "Search" at bounding box center [1299, 647] width 146 height 49
